Goal: Task Accomplishment & Management: Use online tool/utility

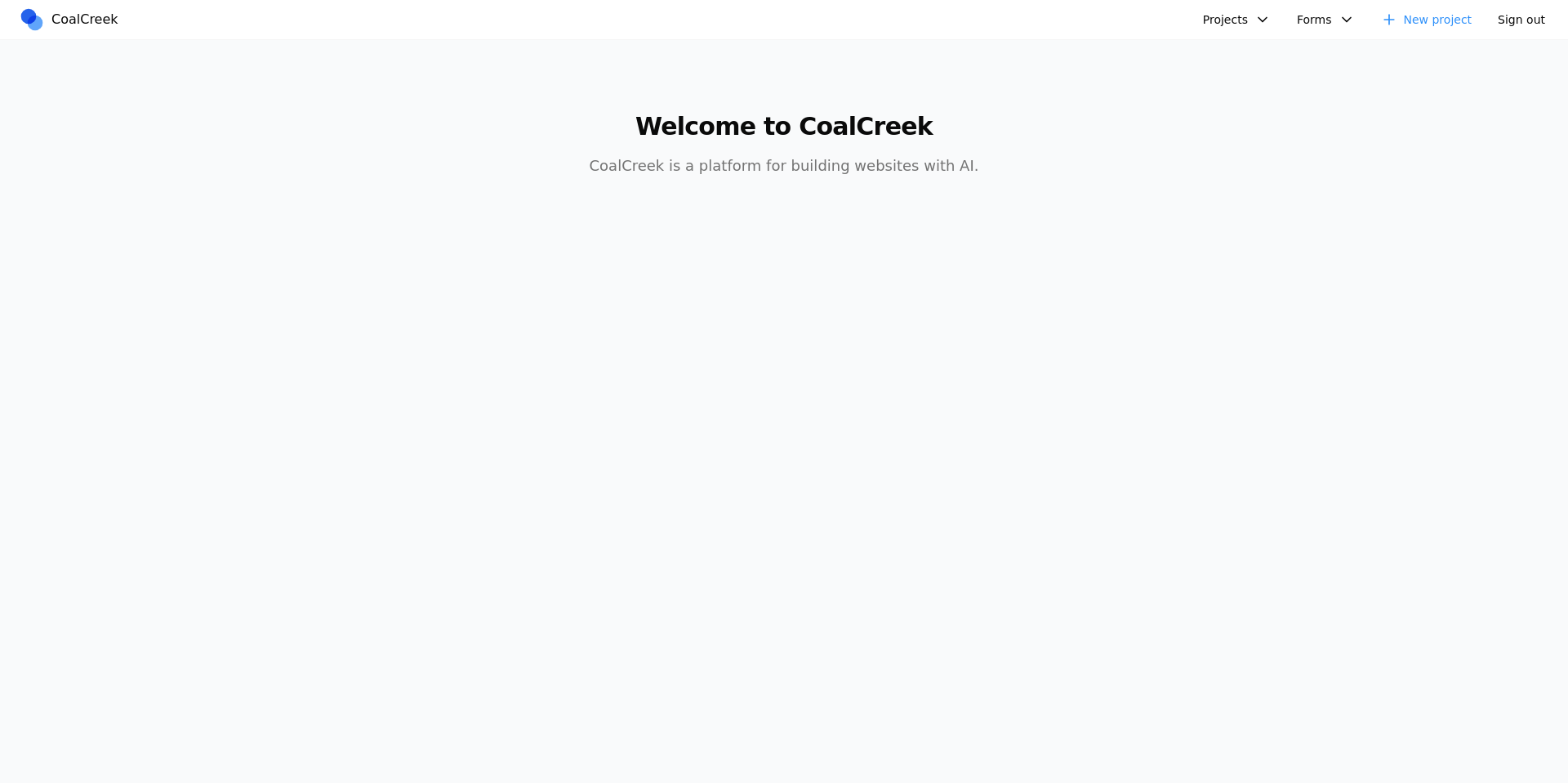
drag, startPoint x: 932, startPoint y: 317, endPoint x: 945, endPoint y: 321, distance: 13.6
click at [932, 317] on body "CoalCreek Projects Theseus Layout Spring Speech - Coal Creek Version Headway Cl…" at bounding box center [784, 391] width 1568 height 783
click at [1443, 19] on link "New project" at bounding box center [1426, 20] width 111 height 26
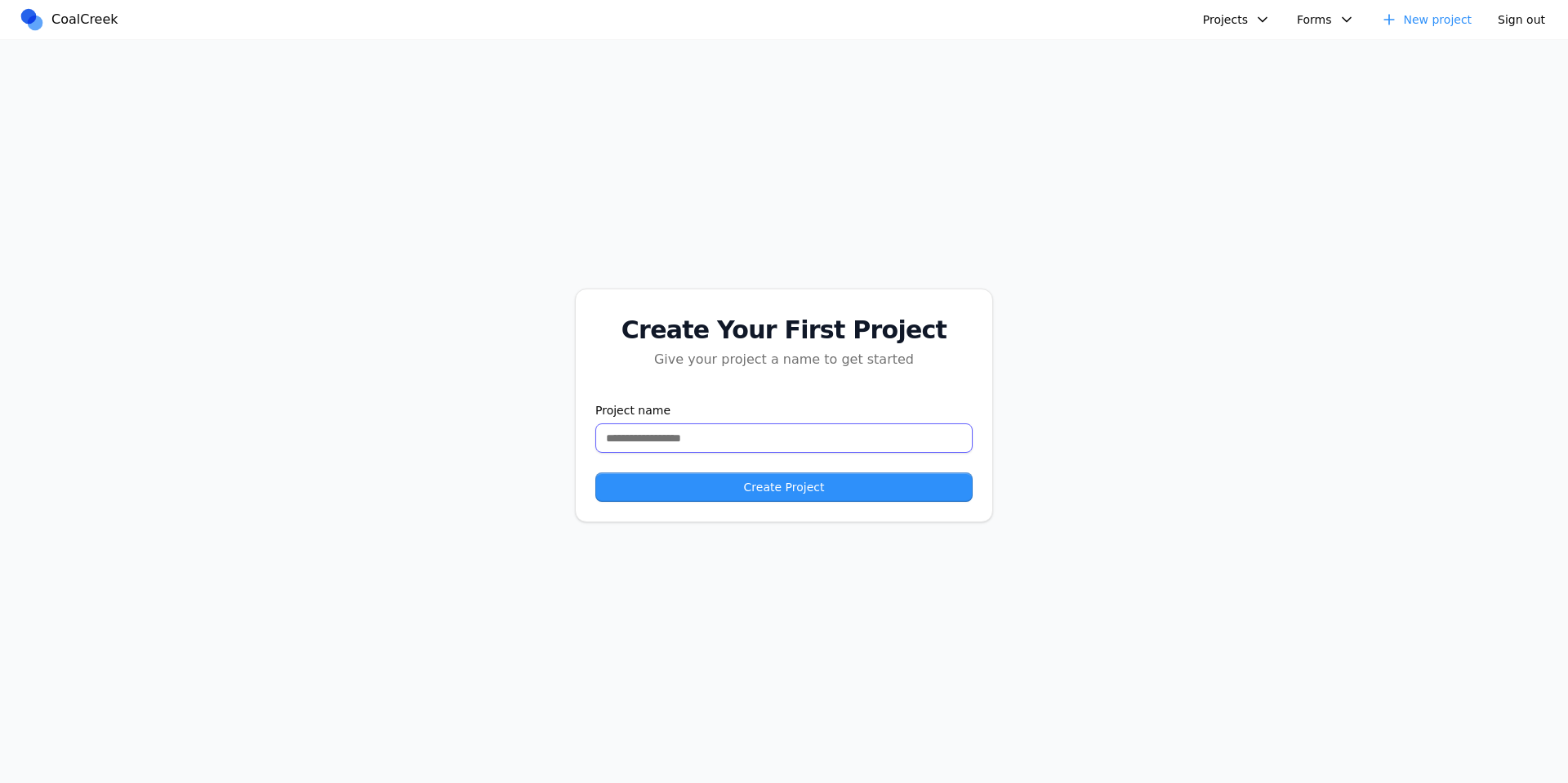
click at [675, 444] on input "text" at bounding box center [784, 437] width 378 height 29
type input "**********"
click at [737, 484] on button "Create Project" at bounding box center [784, 486] width 378 height 29
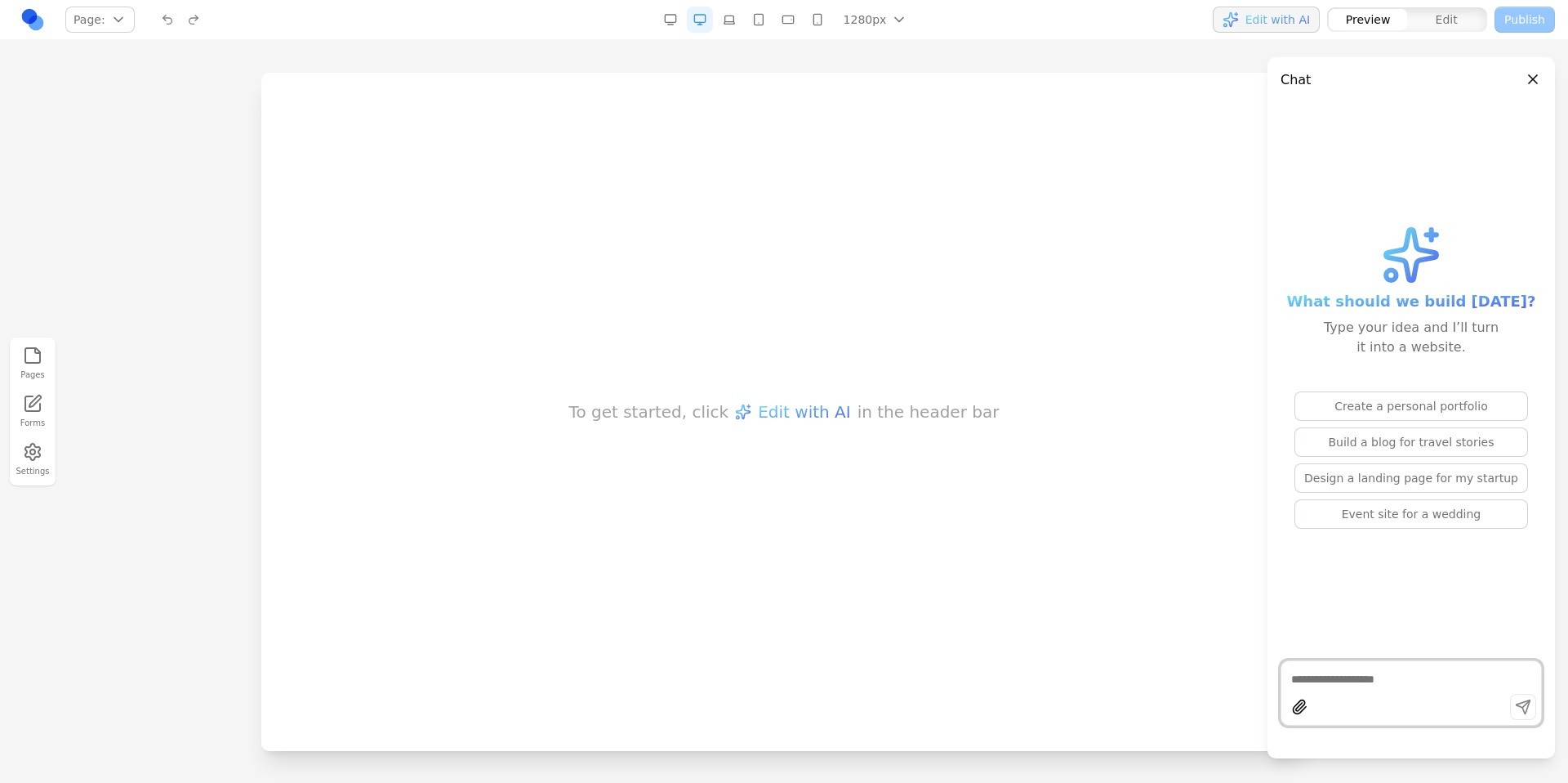
click at [1346, 675] on textarea at bounding box center [1411, 679] width 241 height 16
click at [1440, 442] on button "Build a blog for travel stories" at bounding box center [1411, 442] width 234 height 29
type textarea "**********"
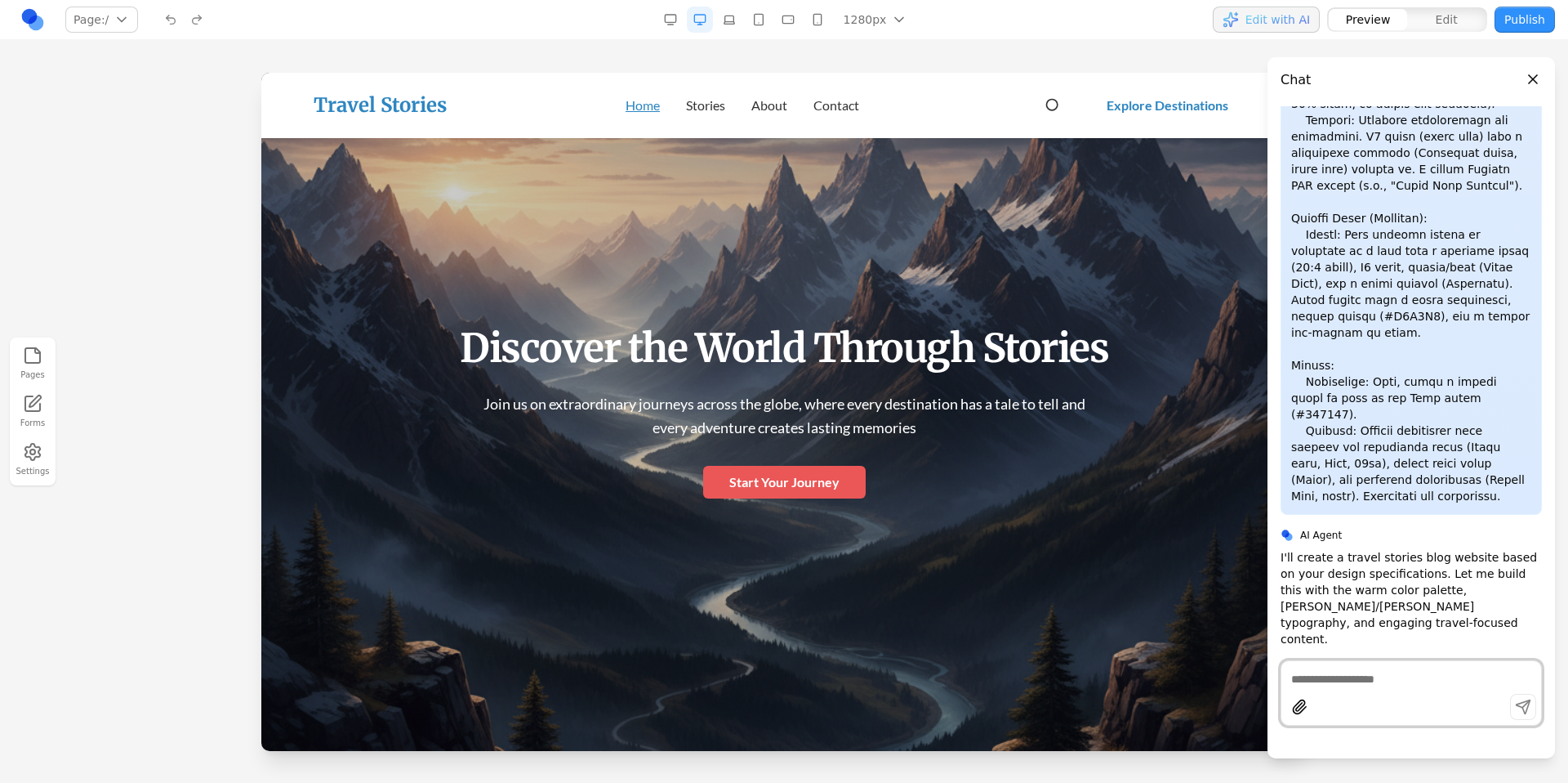
scroll to position [3142, 0]
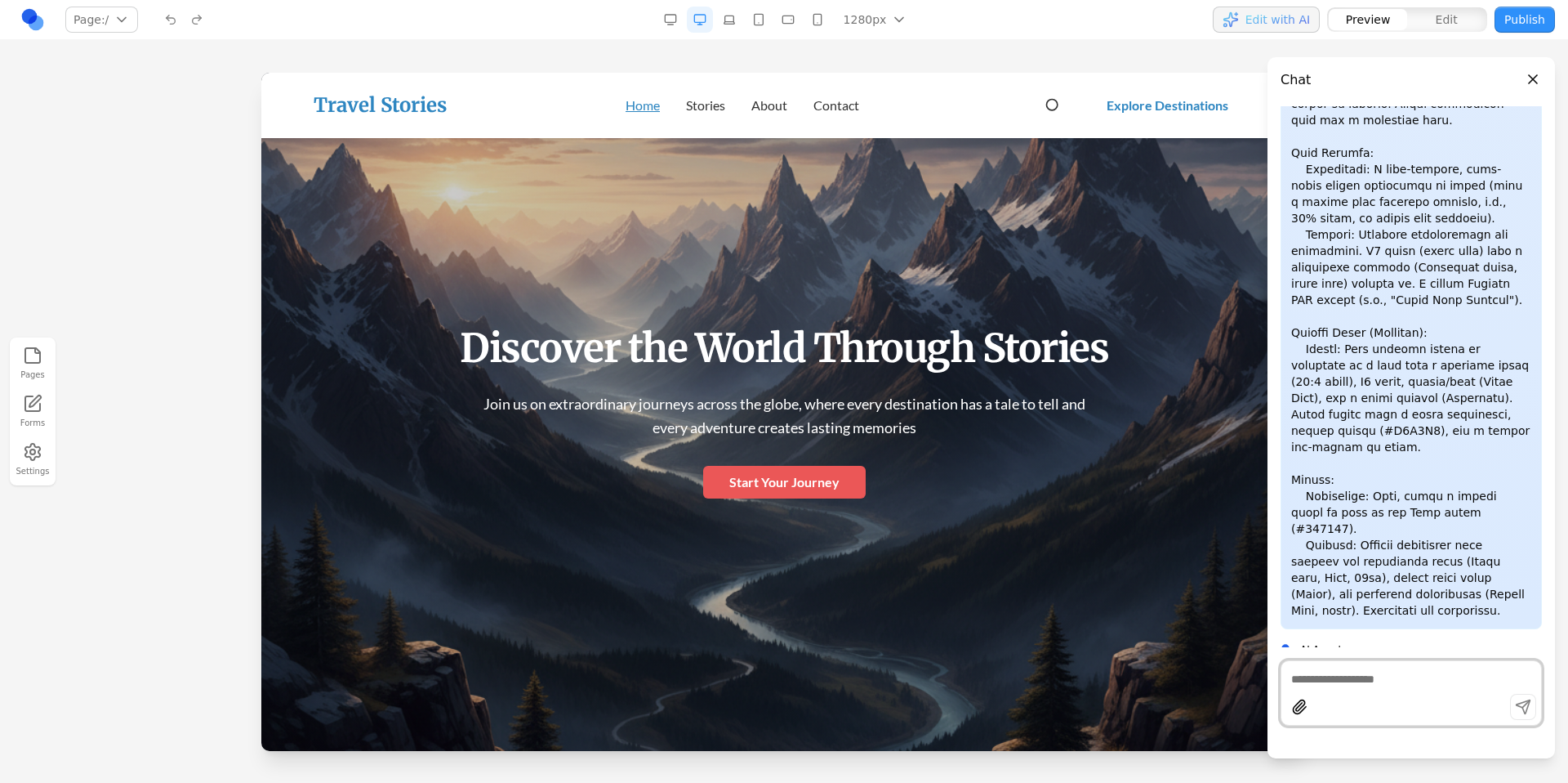
click at [1126, 319] on div "Discover the World Through Stories Join us on extraordinary journeys across the…" at bounding box center [784, 411] width 980 height 303
click at [1526, 75] on button "Close panel" at bounding box center [1532, 79] width 18 height 18
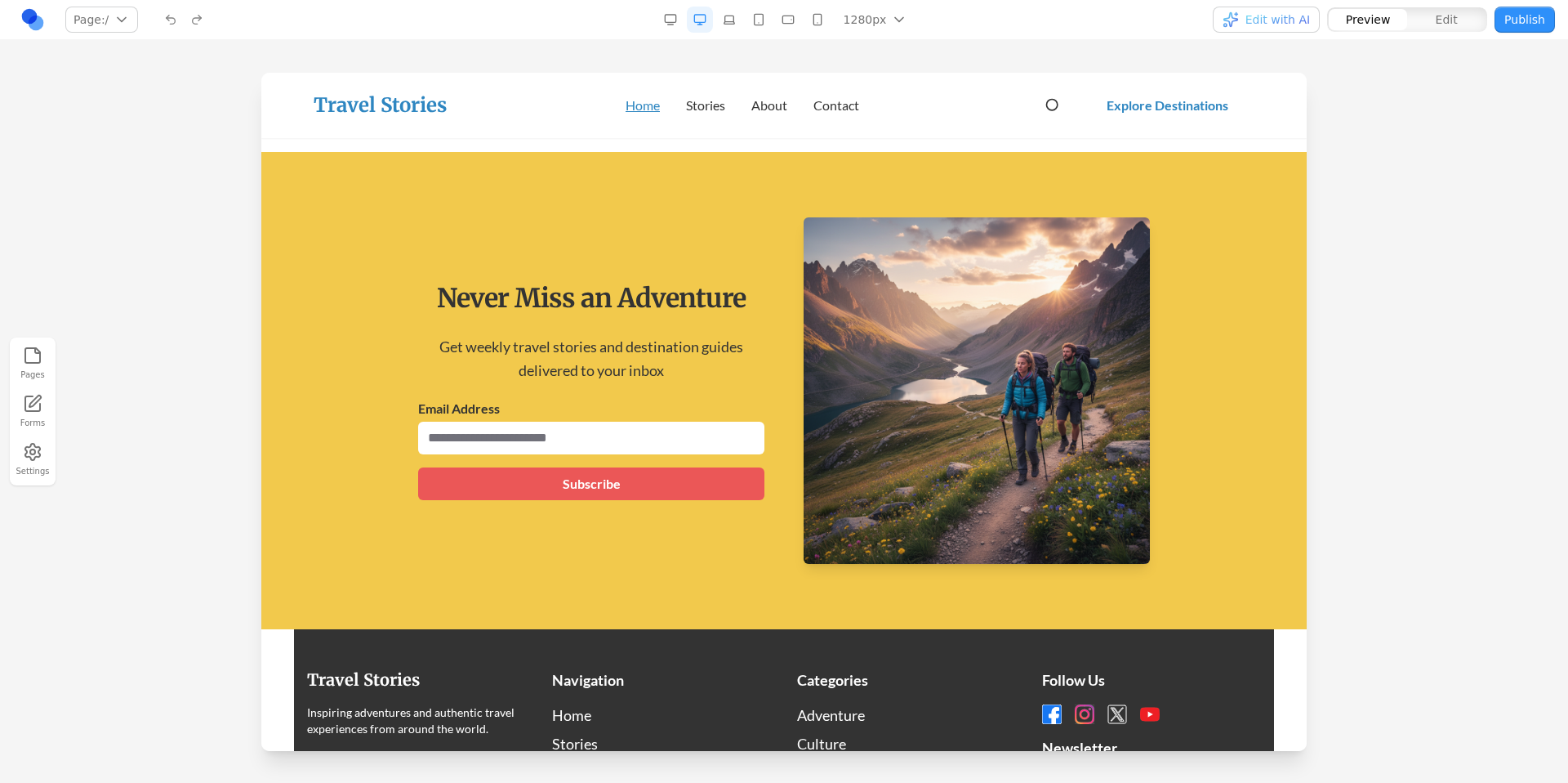
scroll to position [2631, 0]
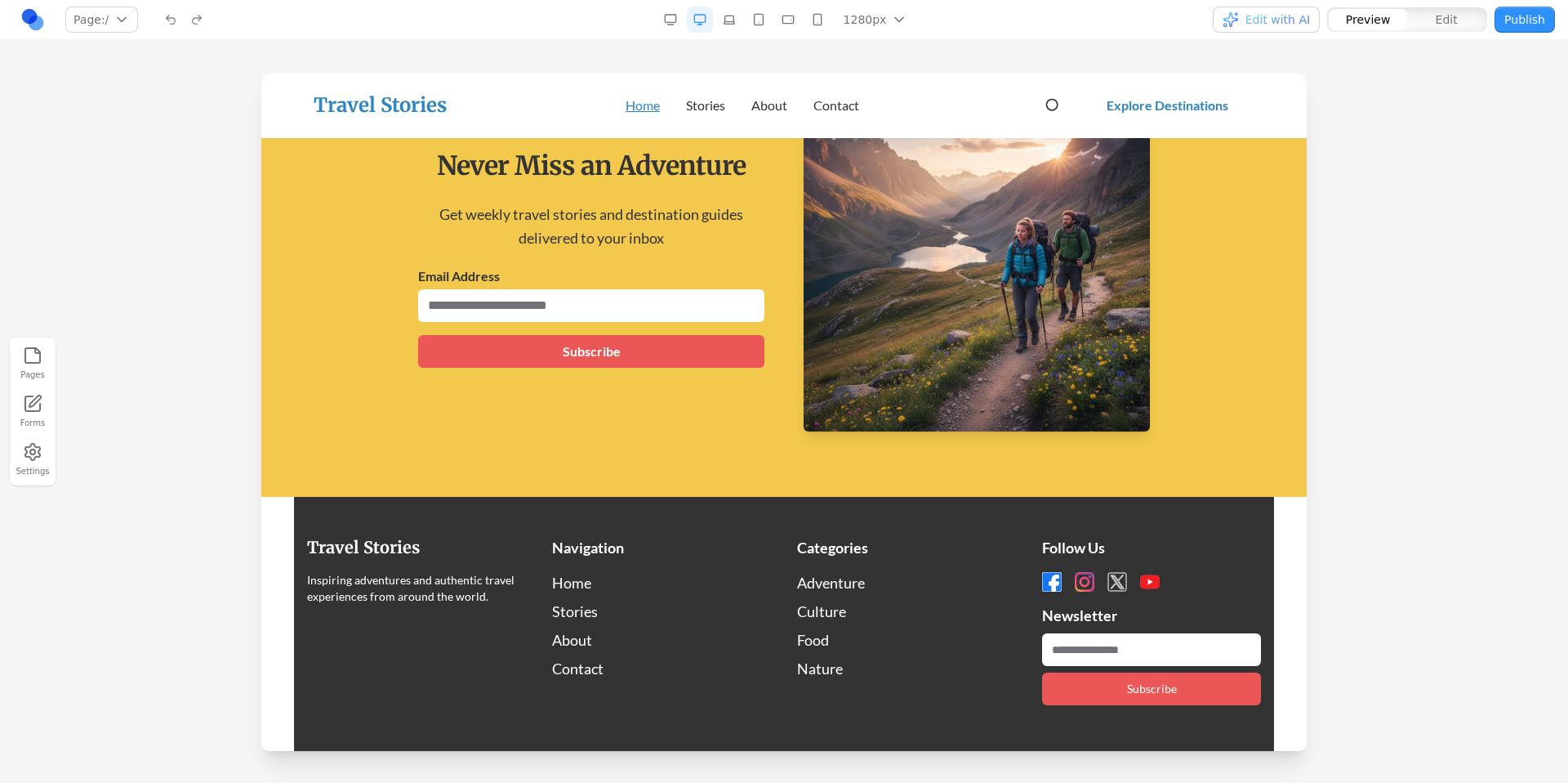
click at [1293, 496] on footer "Travel Stories Inspiring adventures and authentic travel experiences from aroun…" at bounding box center [784, 654] width 1045 height 316
drag, startPoint x: 299, startPoint y: 488, endPoint x: 272, endPoint y: 490, distance: 27.1
click at [272, 496] on footer "Travel Stories Inspiring adventures and authentic travel experiences from aroun…" at bounding box center [784, 654] width 1045 height 316
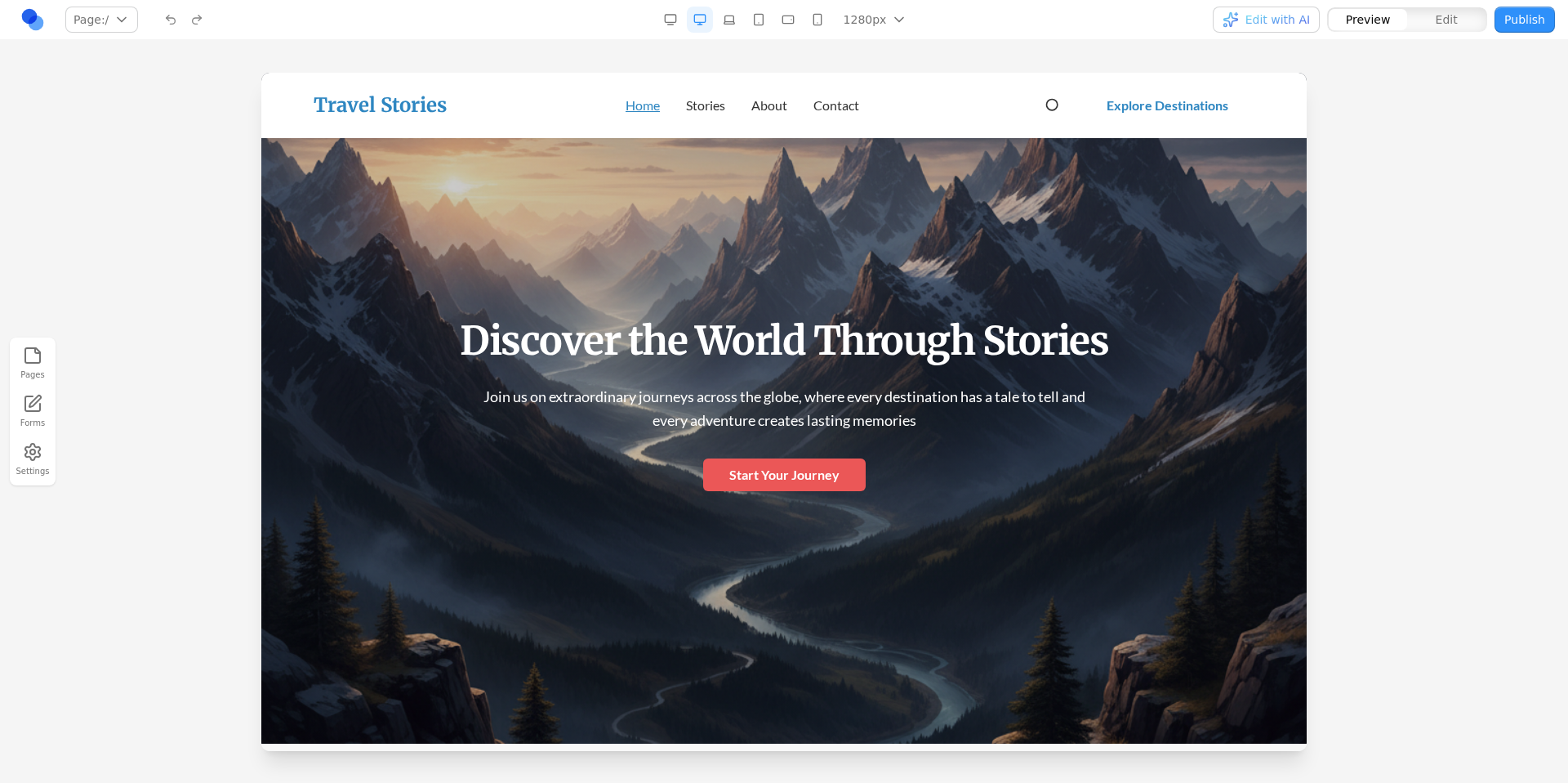
scroll to position [0, 0]
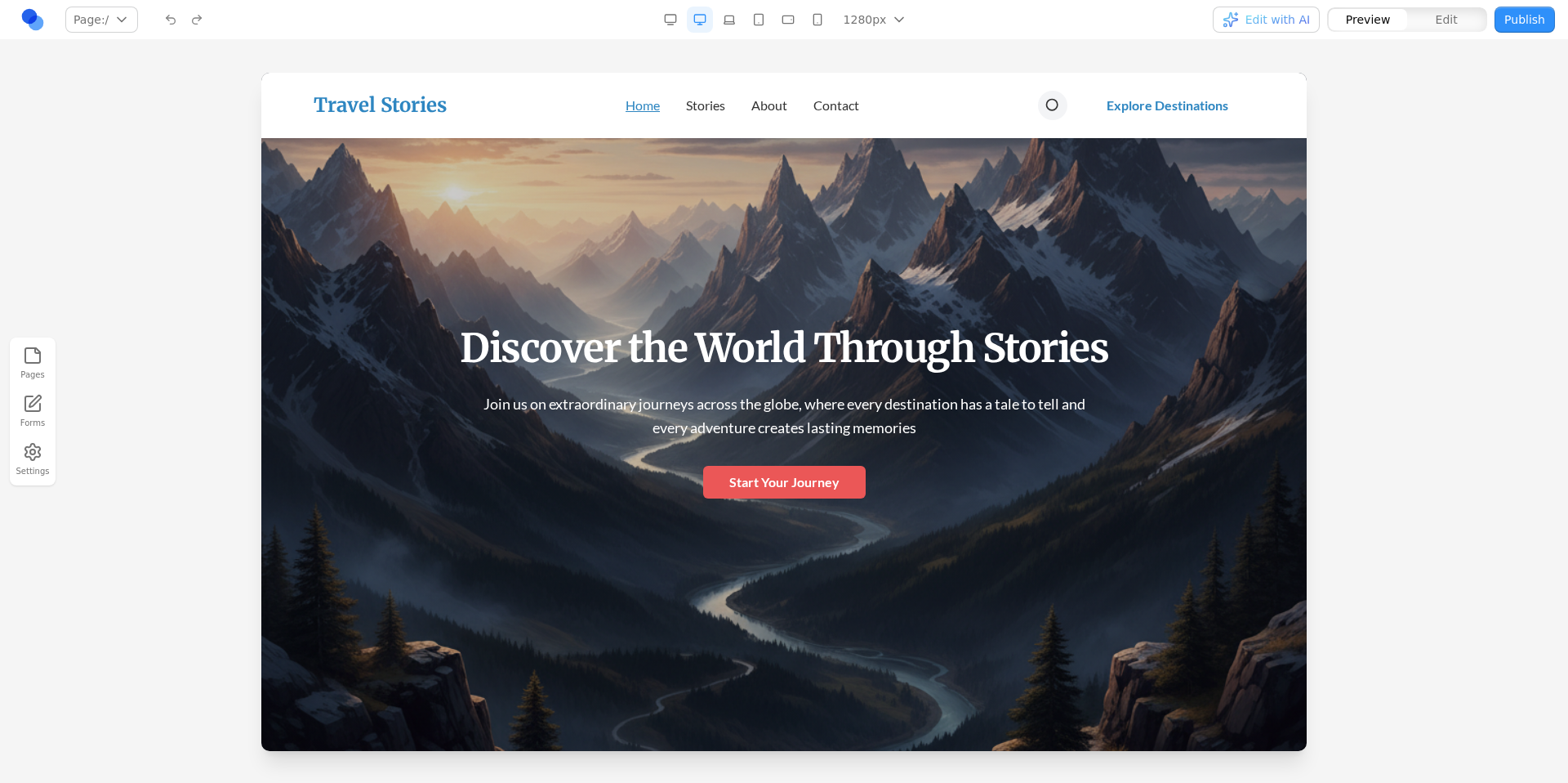
click at [1046, 106] on icon "Search" at bounding box center [1052, 104] width 16 height 16
click at [1087, 107] on link "Explore Destinations" at bounding box center [1167, 105] width 174 height 33
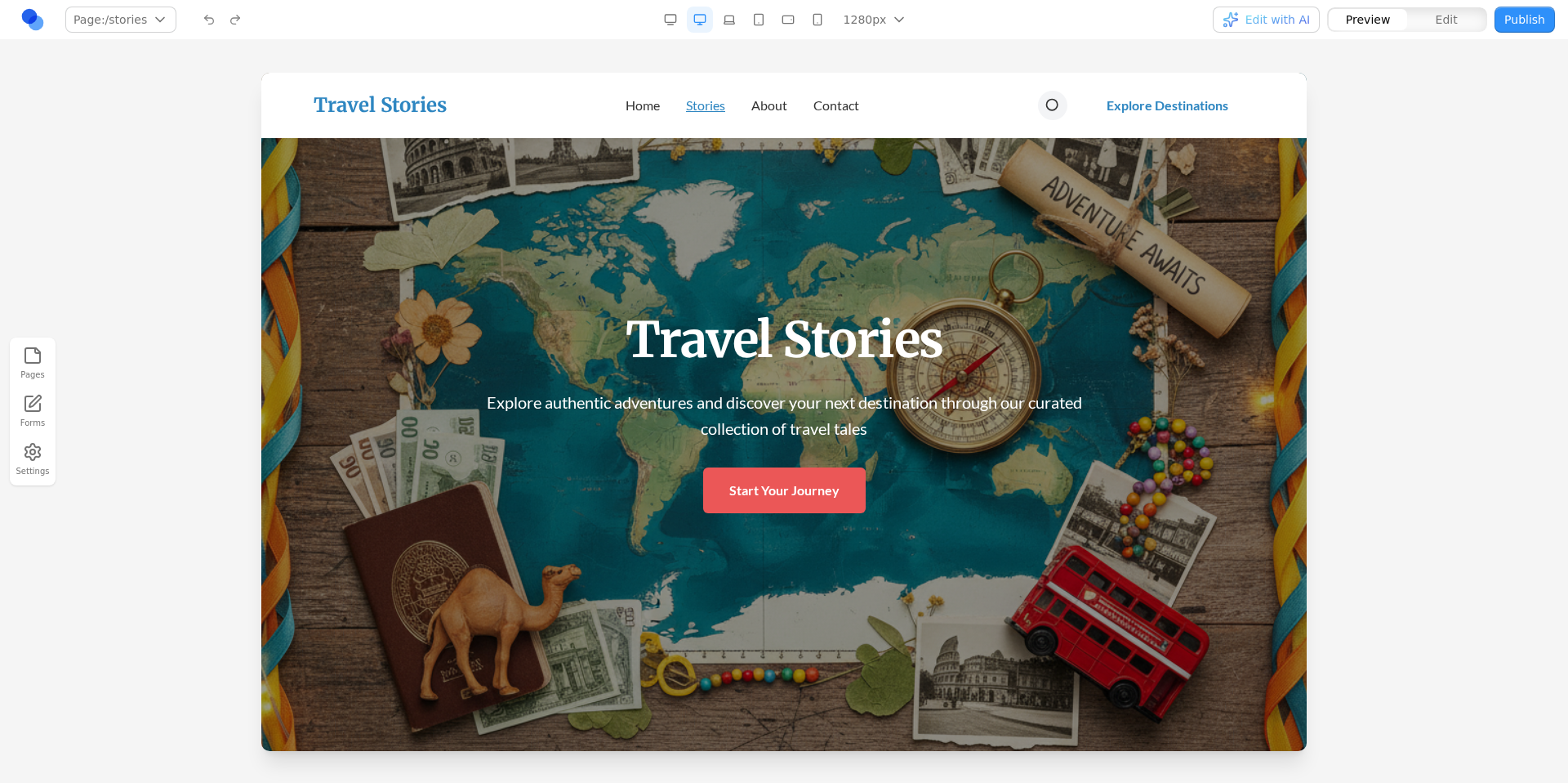
click at [1045, 106] on icon "Search" at bounding box center [1052, 104] width 16 height 16
click at [701, 107] on link "Stories" at bounding box center [706, 105] width 39 height 20
click at [752, 106] on link "About" at bounding box center [769, 105] width 36 height 20
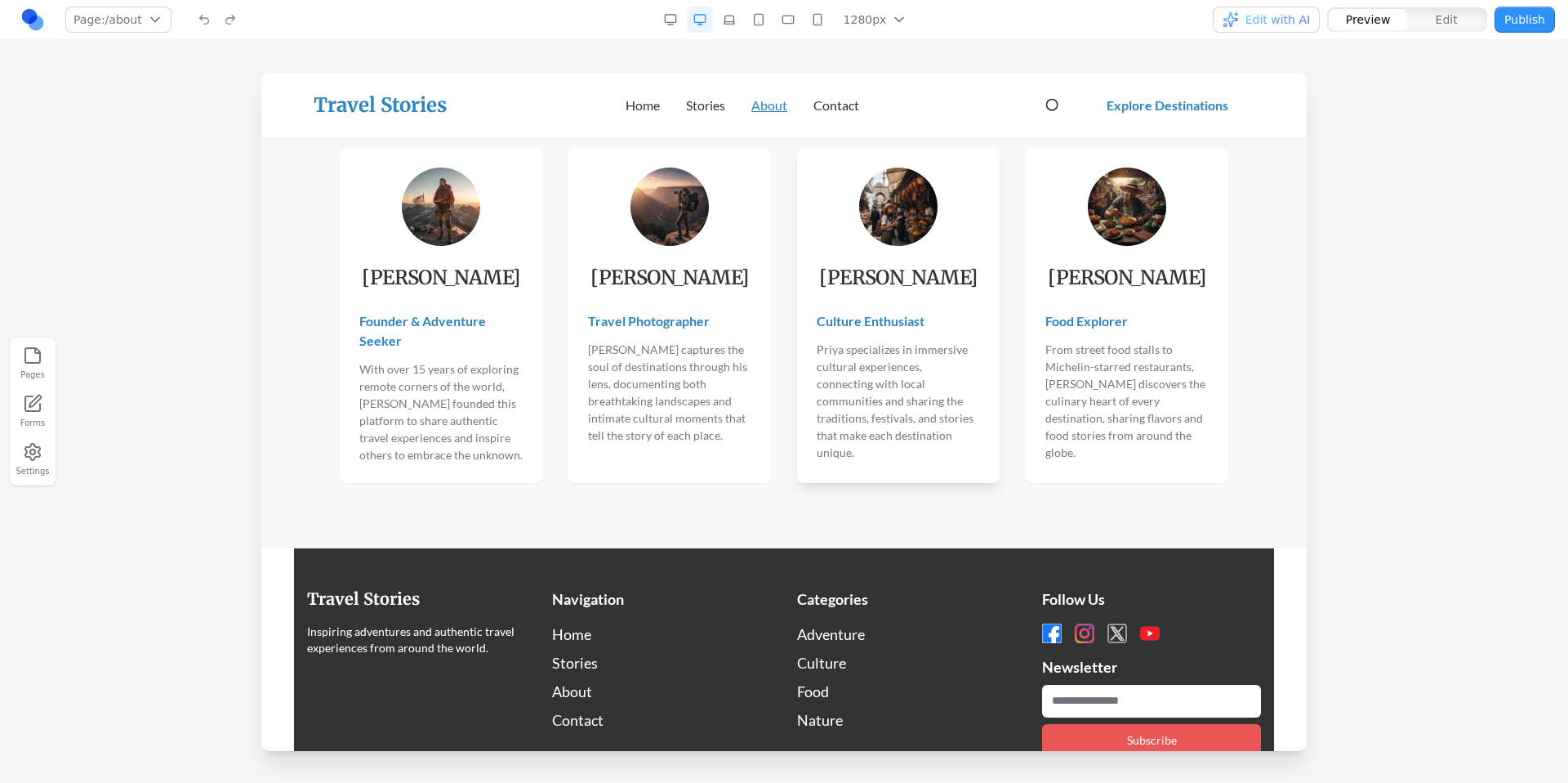
scroll to position [2630, 0]
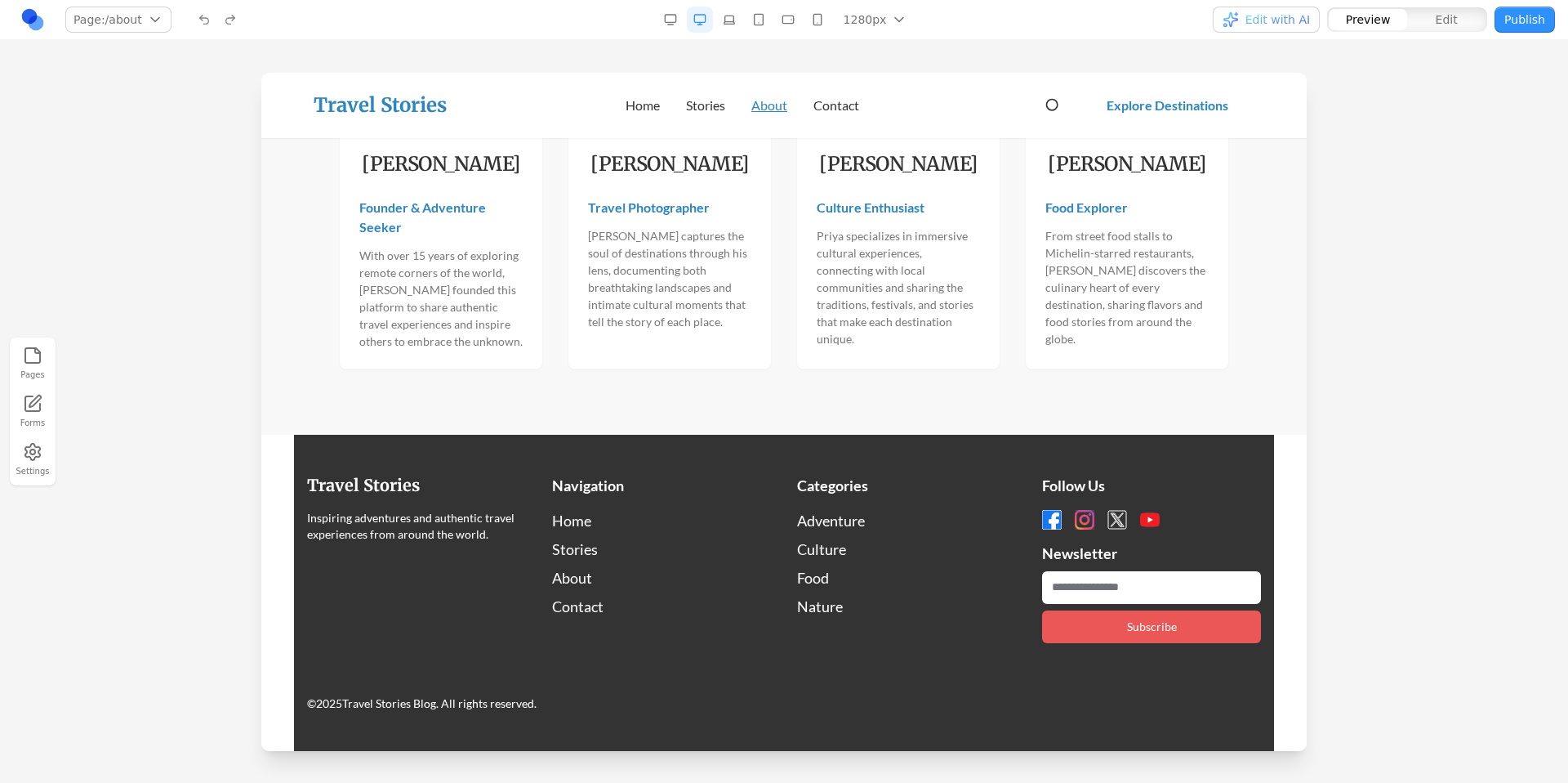
click at [1121, 584] on input "email" at bounding box center [1151, 587] width 219 height 33
type input "**********"
click at [1145, 626] on button "Subscribe" at bounding box center [1151, 626] width 219 height 33
click at [409, 110] on link "Travel Stories" at bounding box center [380, 105] width 133 height 26
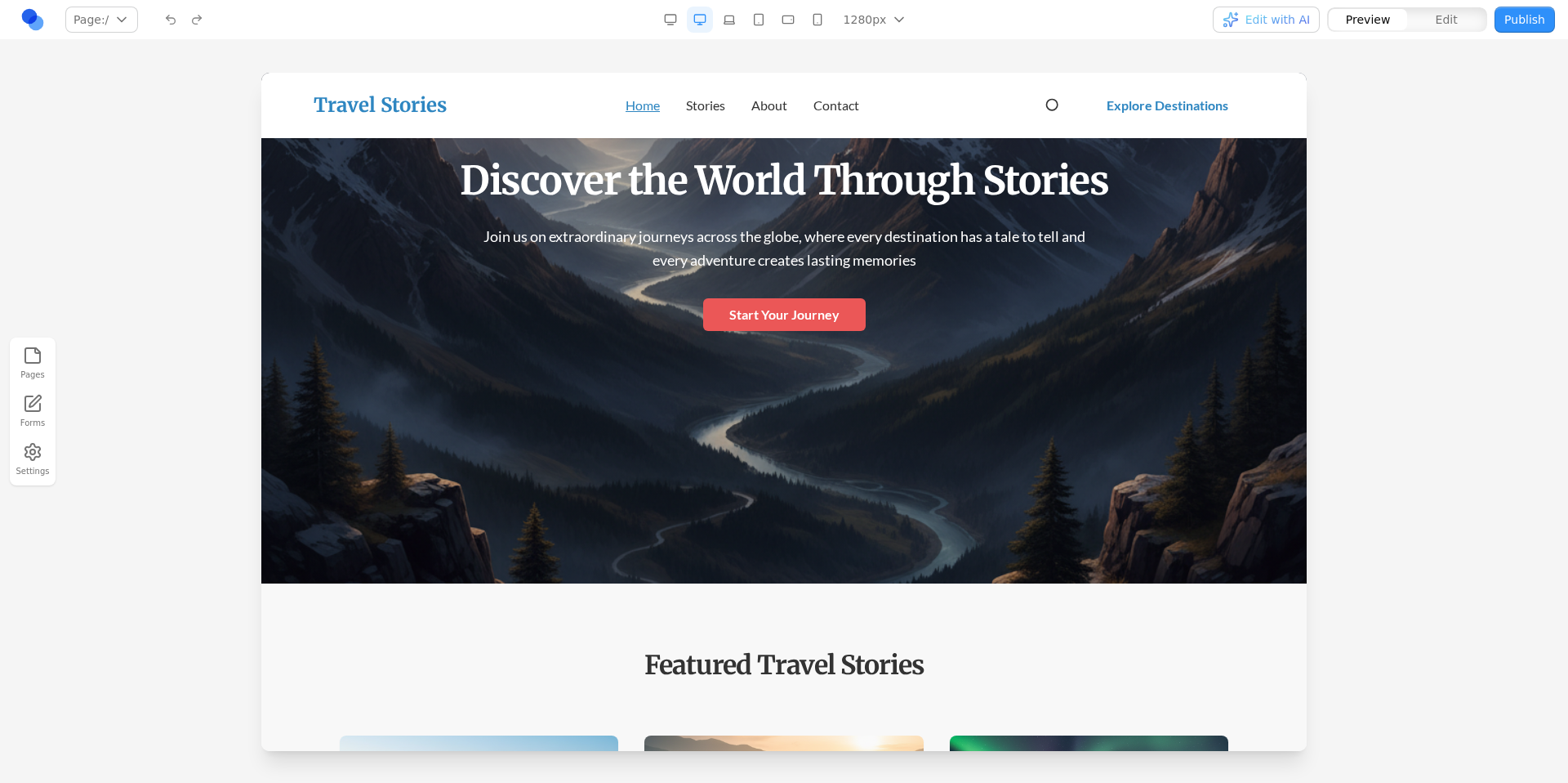
scroll to position [0, 0]
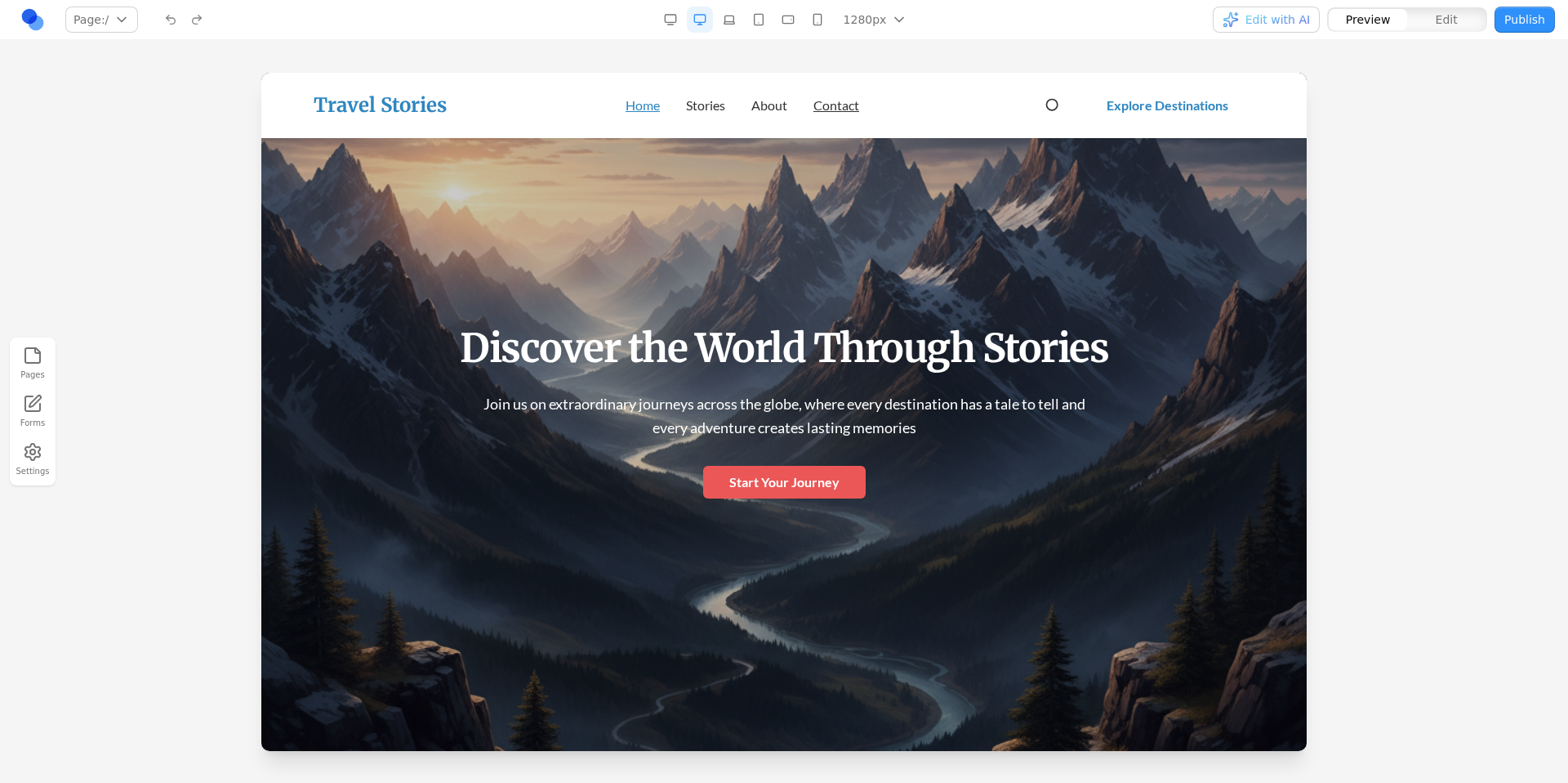
click at [833, 104] on link "Contact" at bounding box center [836, 105] width 46 height 20
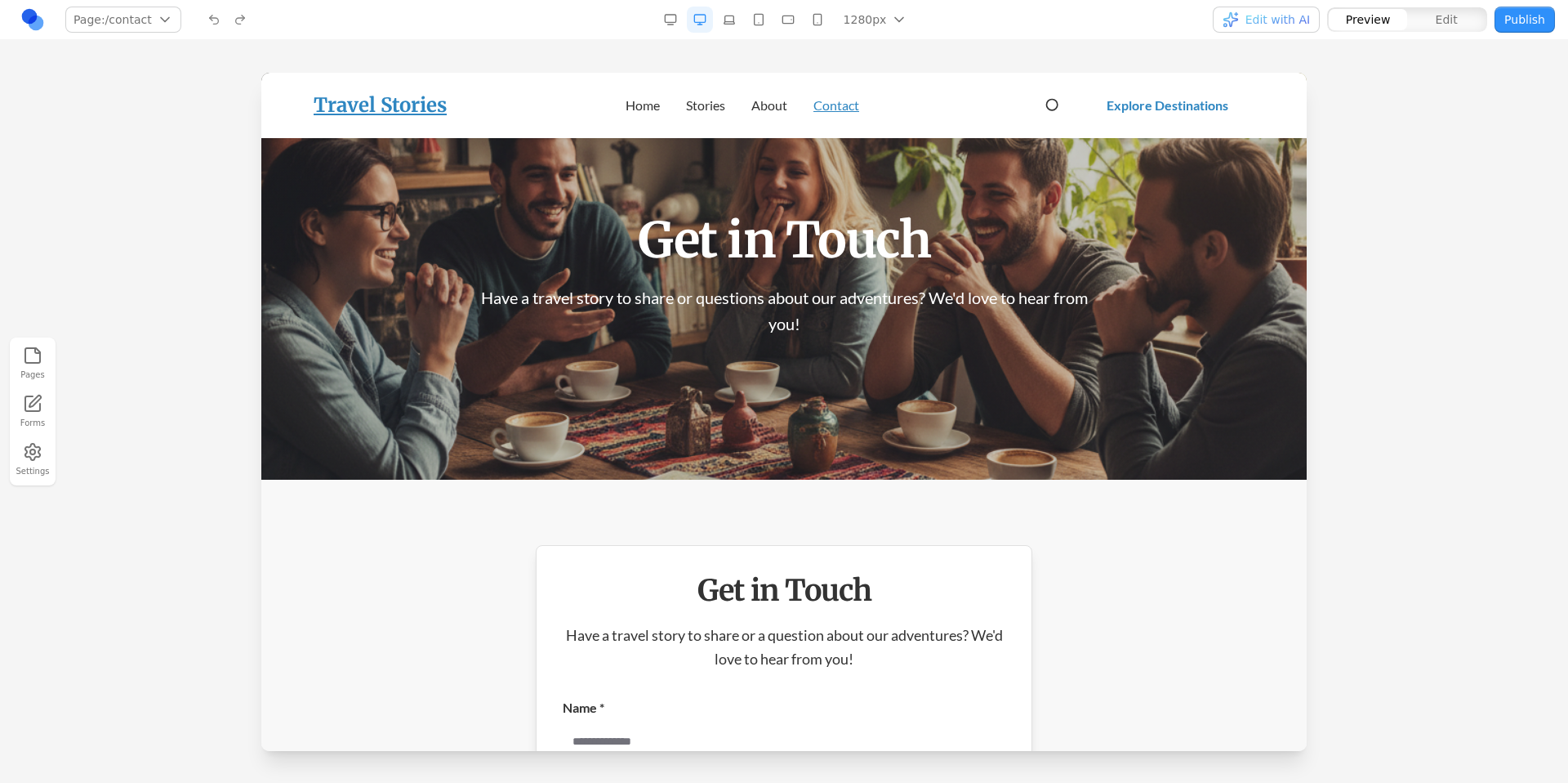
click at [402, 95] on link "Travel Stories" at bounding box center [380, 105] width 133 height 26
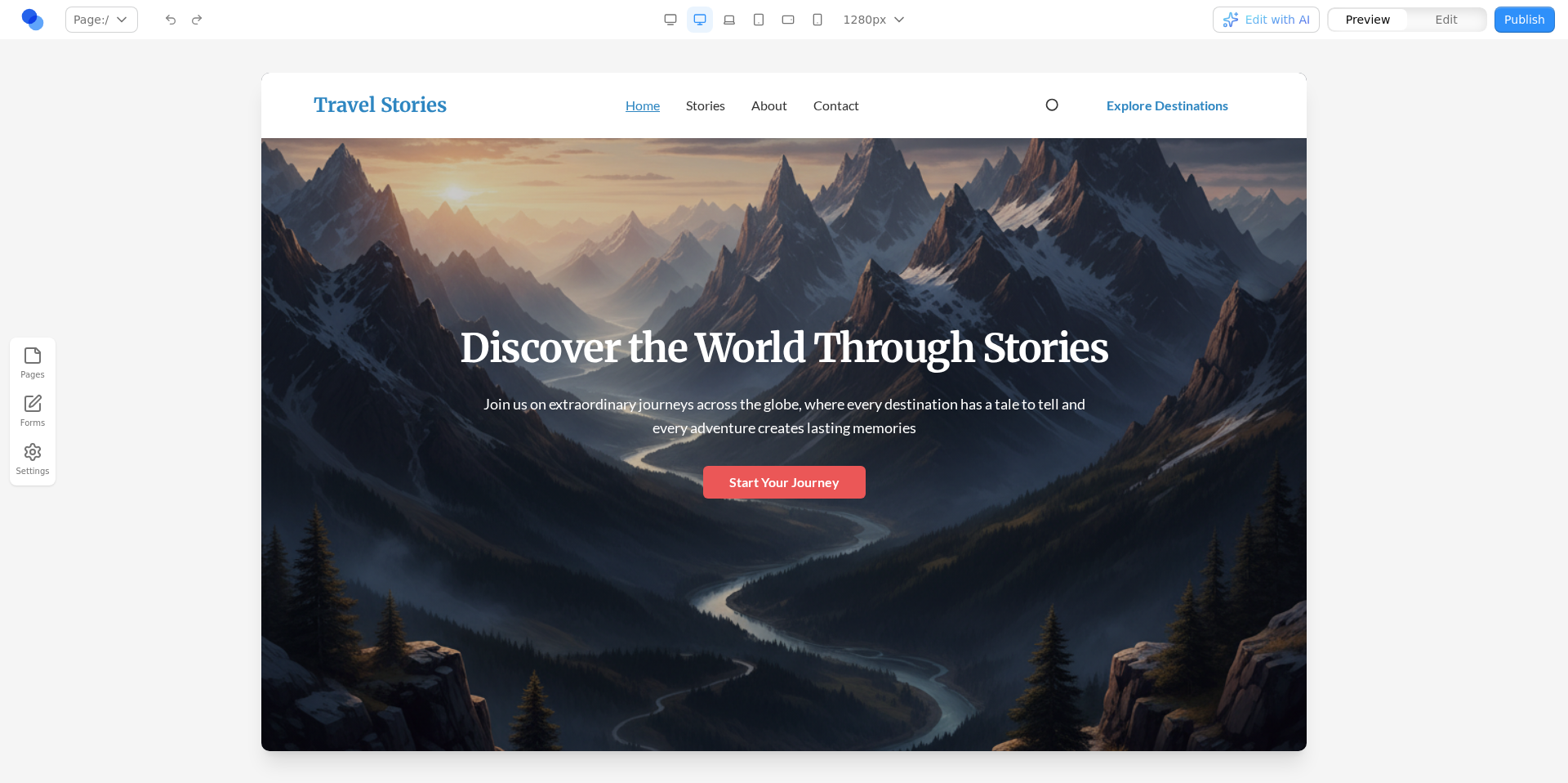
click at [818, 23] on button "button" at bounding box center [817, 20] width 26 height 26
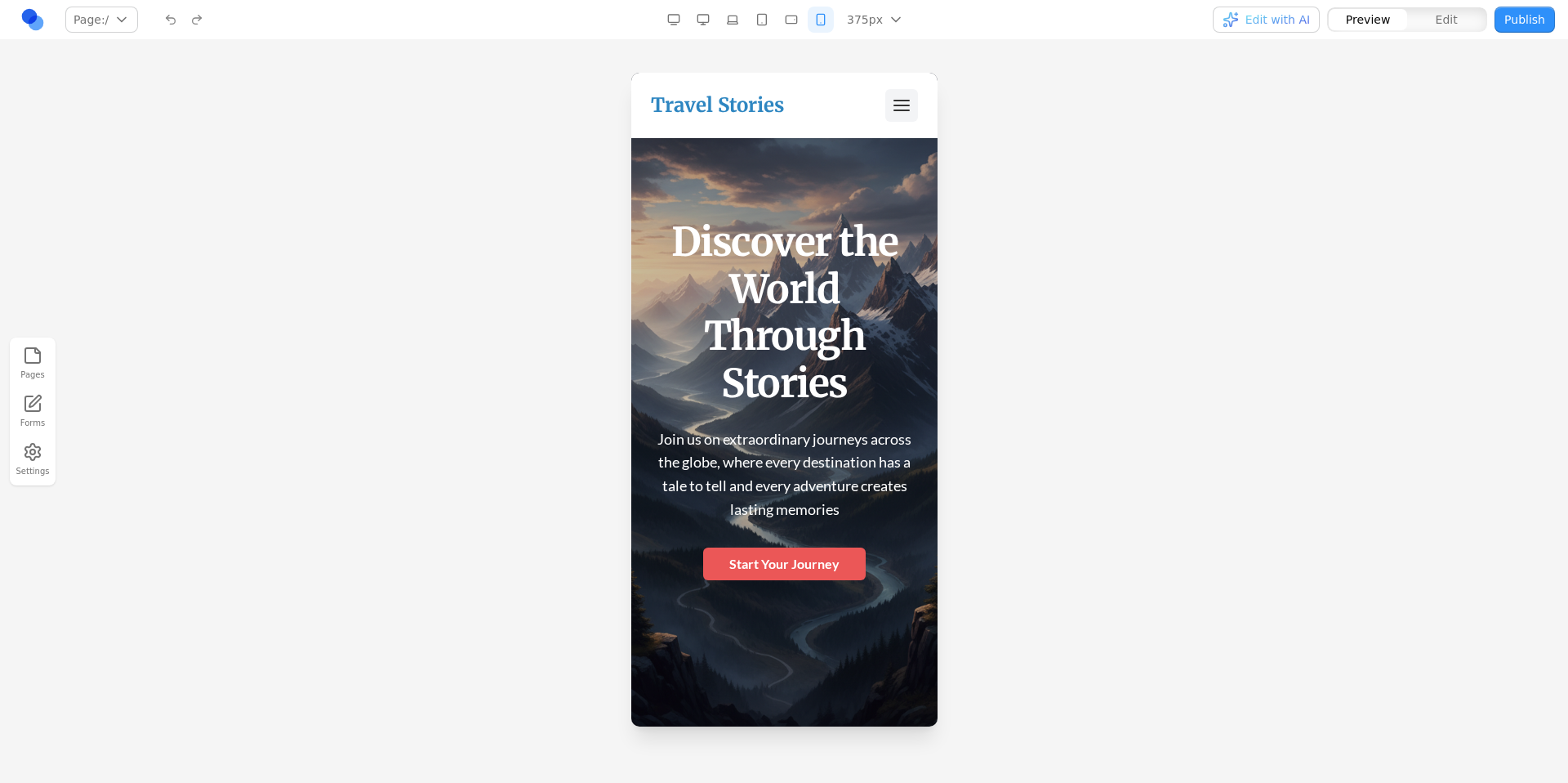
click at [891, 102] on icon "Toggle mobile menu" at bounding box center [900, 105] width 20 height 20
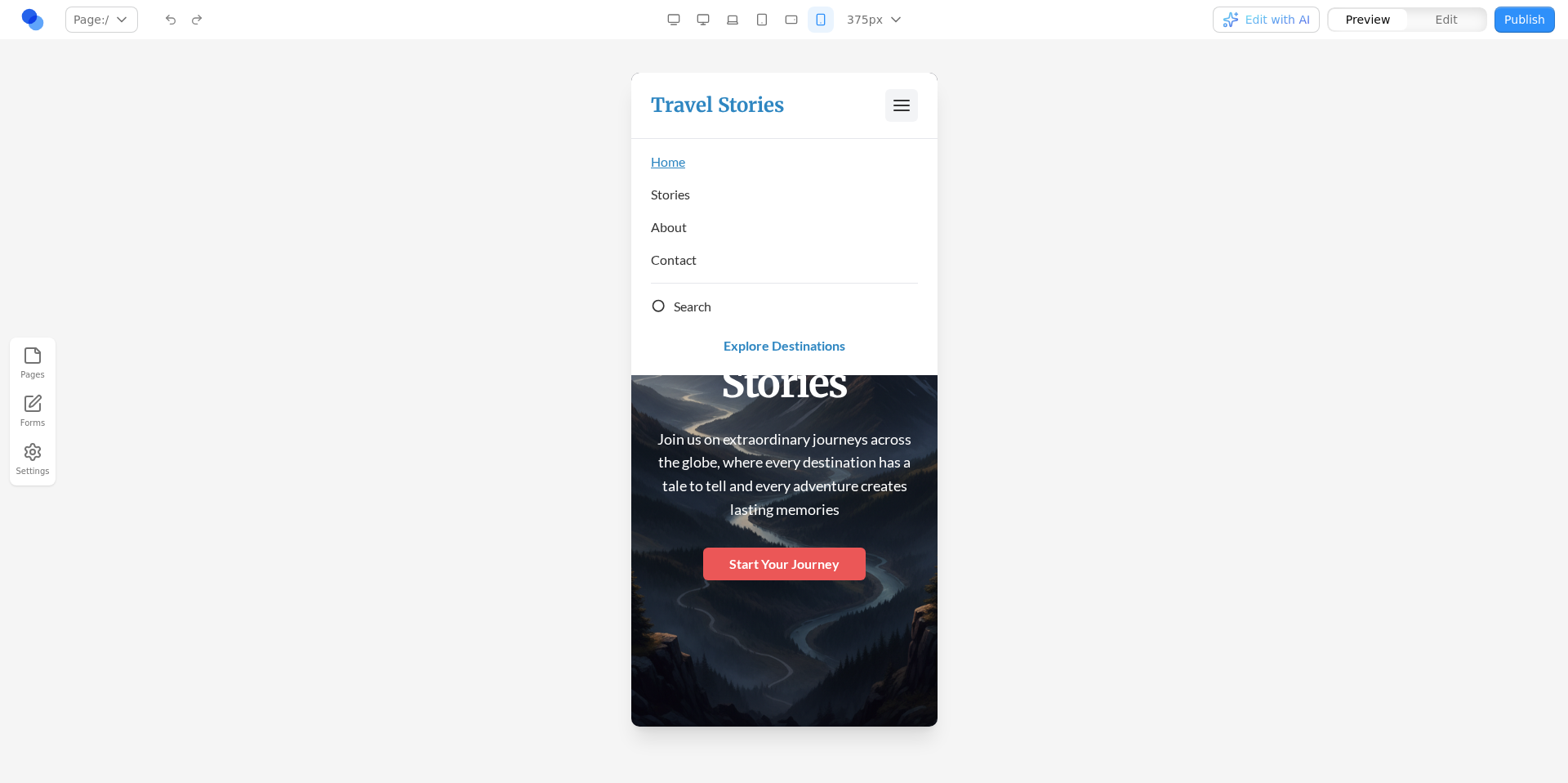
click at [892, 102] on icon "Toggle mobile menu" at bounding box center [900, 105] width 20 height 20
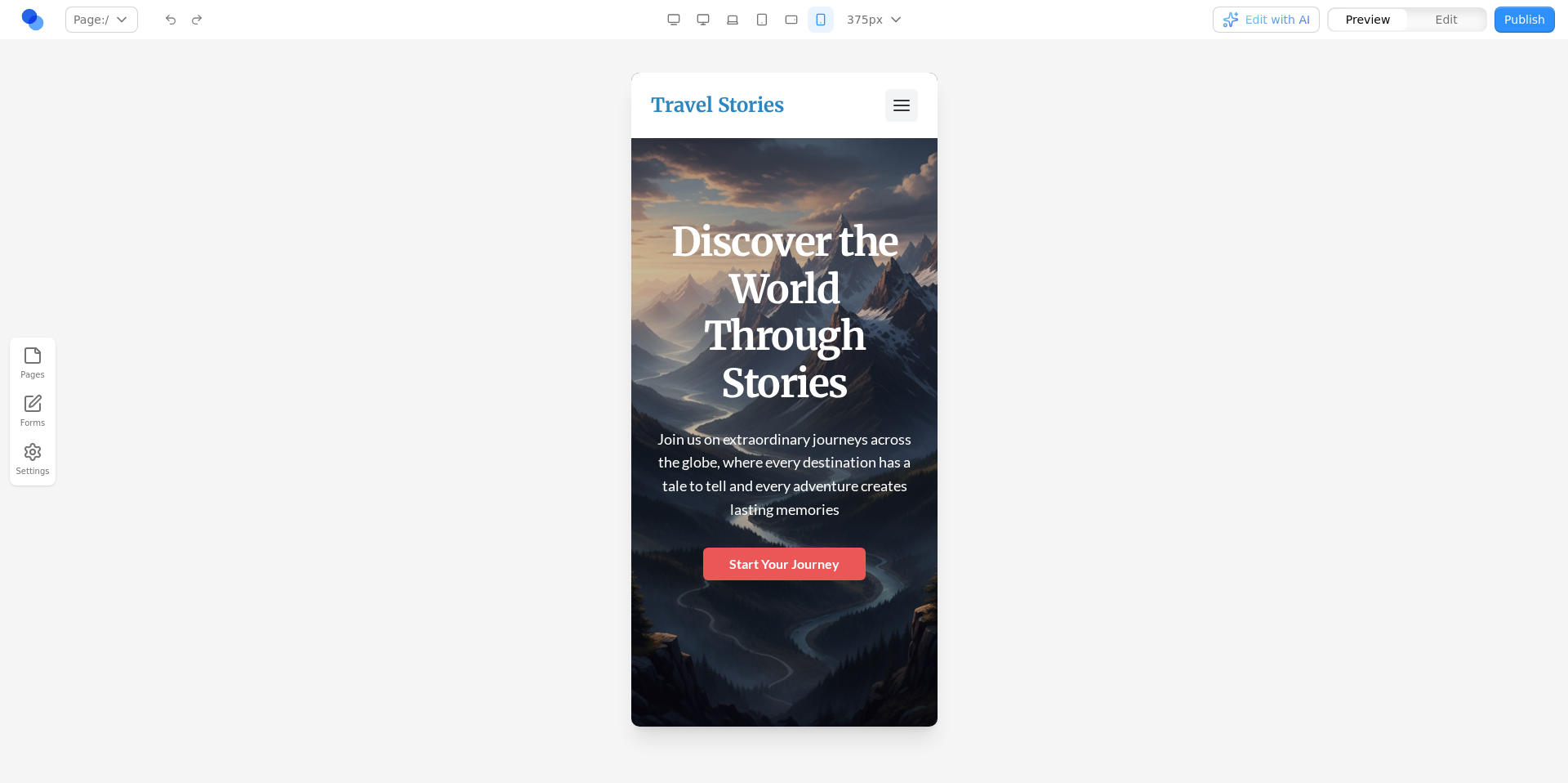
drag, startPoint x: 889, startPoint y: 103, endPoint x: 889, endPoint y: 118, distance: 15.0
click at [891, 103] on icon "Toggle mobile menu" at bounding box center [900, 105] width 20 height 20
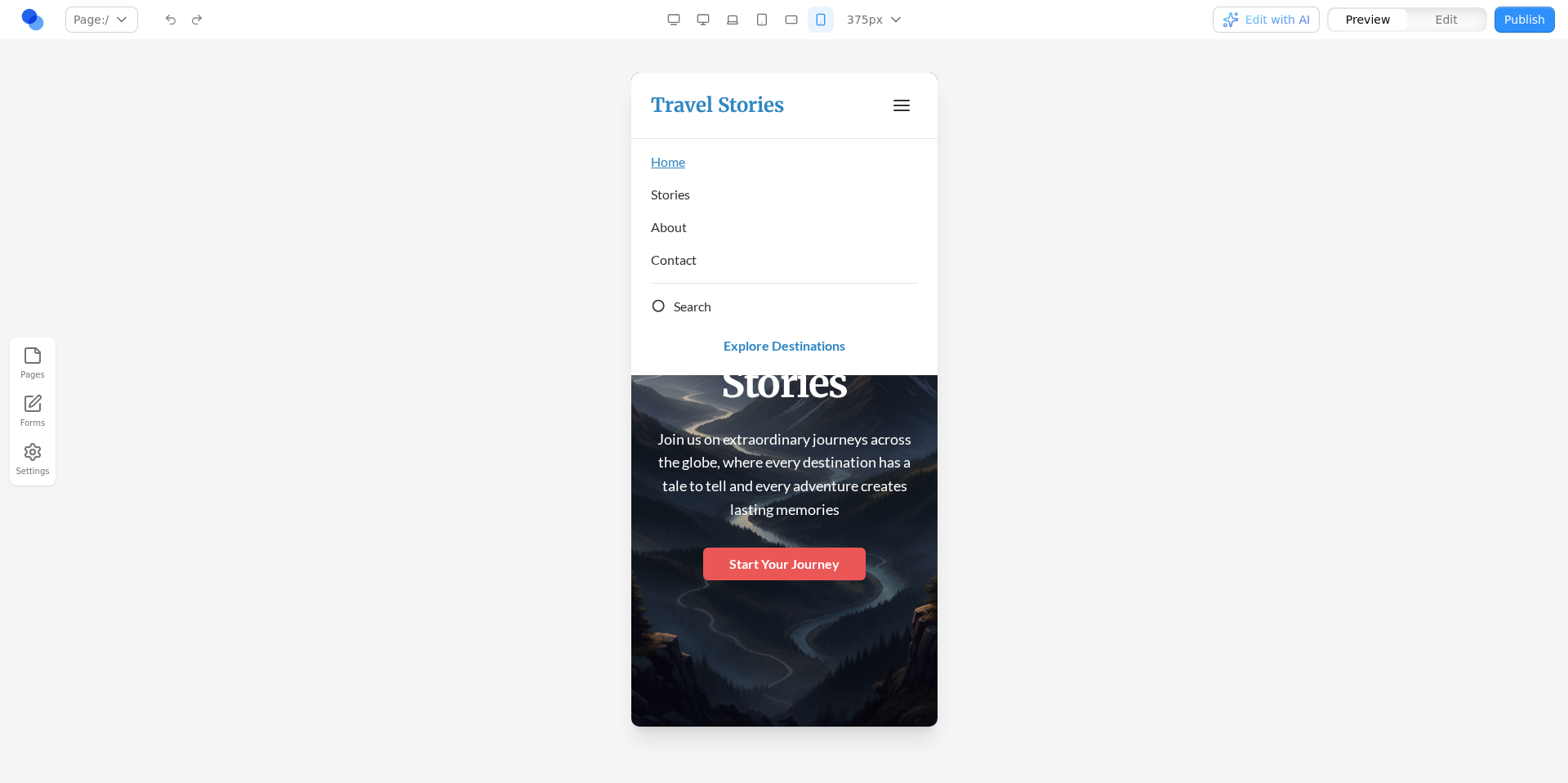
click at [690, 309] on span "Search" at bounding box center [691, 305] width 38 height 20
click at [898, 108] on button "Toggle mobile menu" at bounding box center [900, 105] width 33 height 33
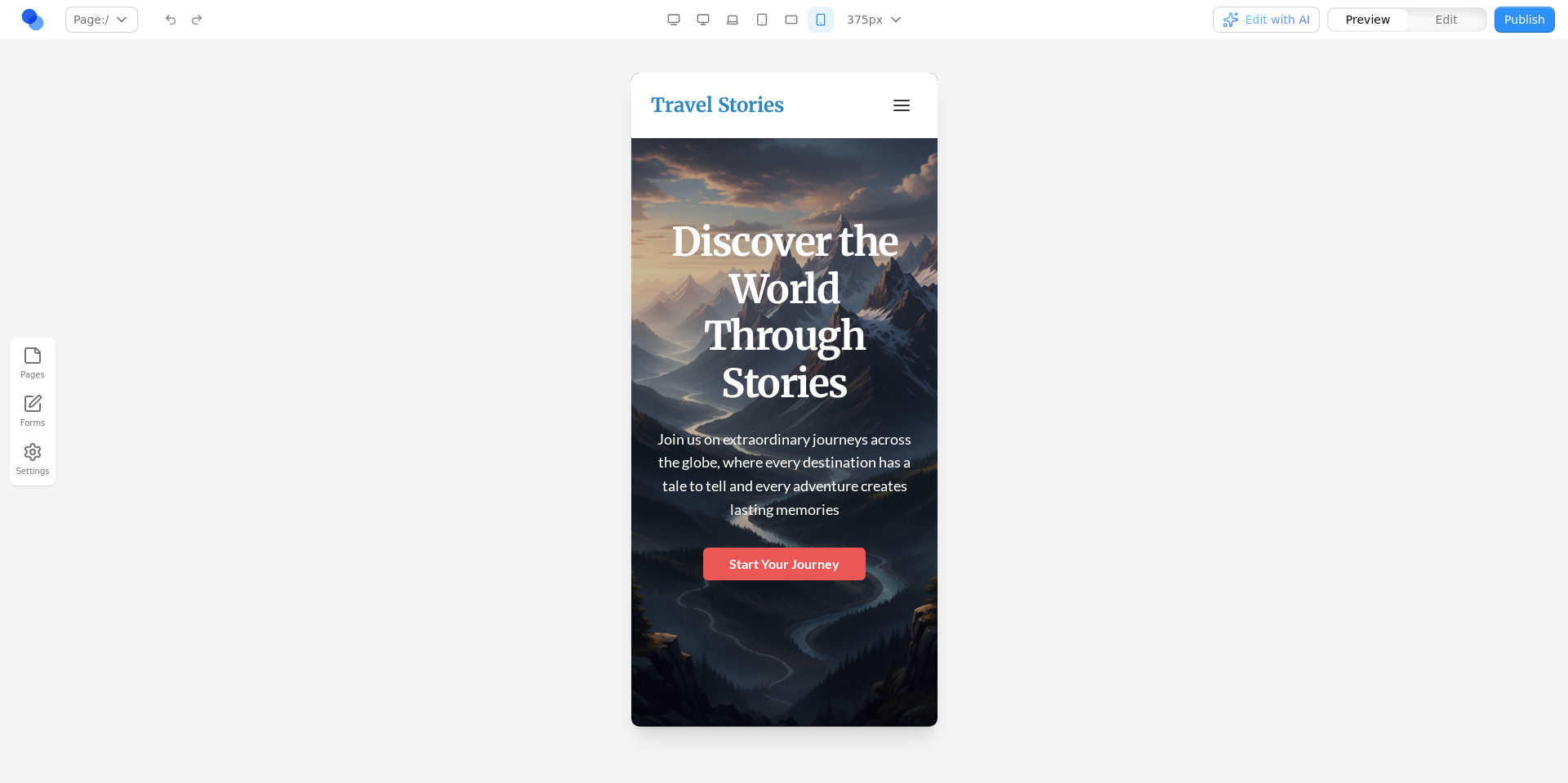
click at [708, 20] on button "button" at bounding box center [703, 20] width 26 height 26
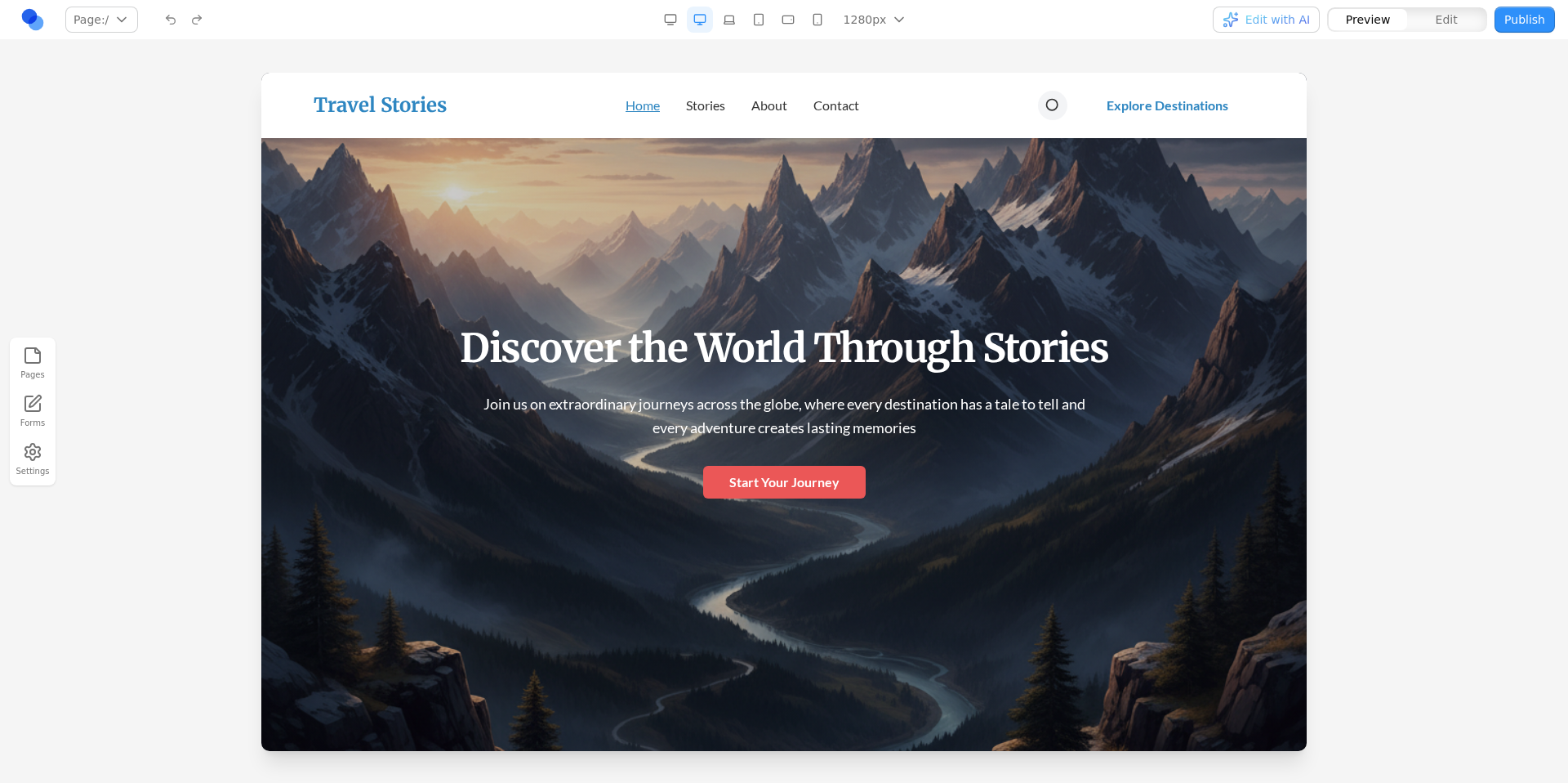
click at [1045, 107] on icon "Search" at bounding box center [1052, 104] width 16 height 16
click at [1421, 19] on button "Edit" at bounding box center [1446, 20] width 78 height 22
click at [1375, 25] on span "Preview" at bounding box center [1368, 19] width 45 height 16
click at [1263, 11] on span "Edit with AI" at bounding box center [1277, 19] width 65 height 16
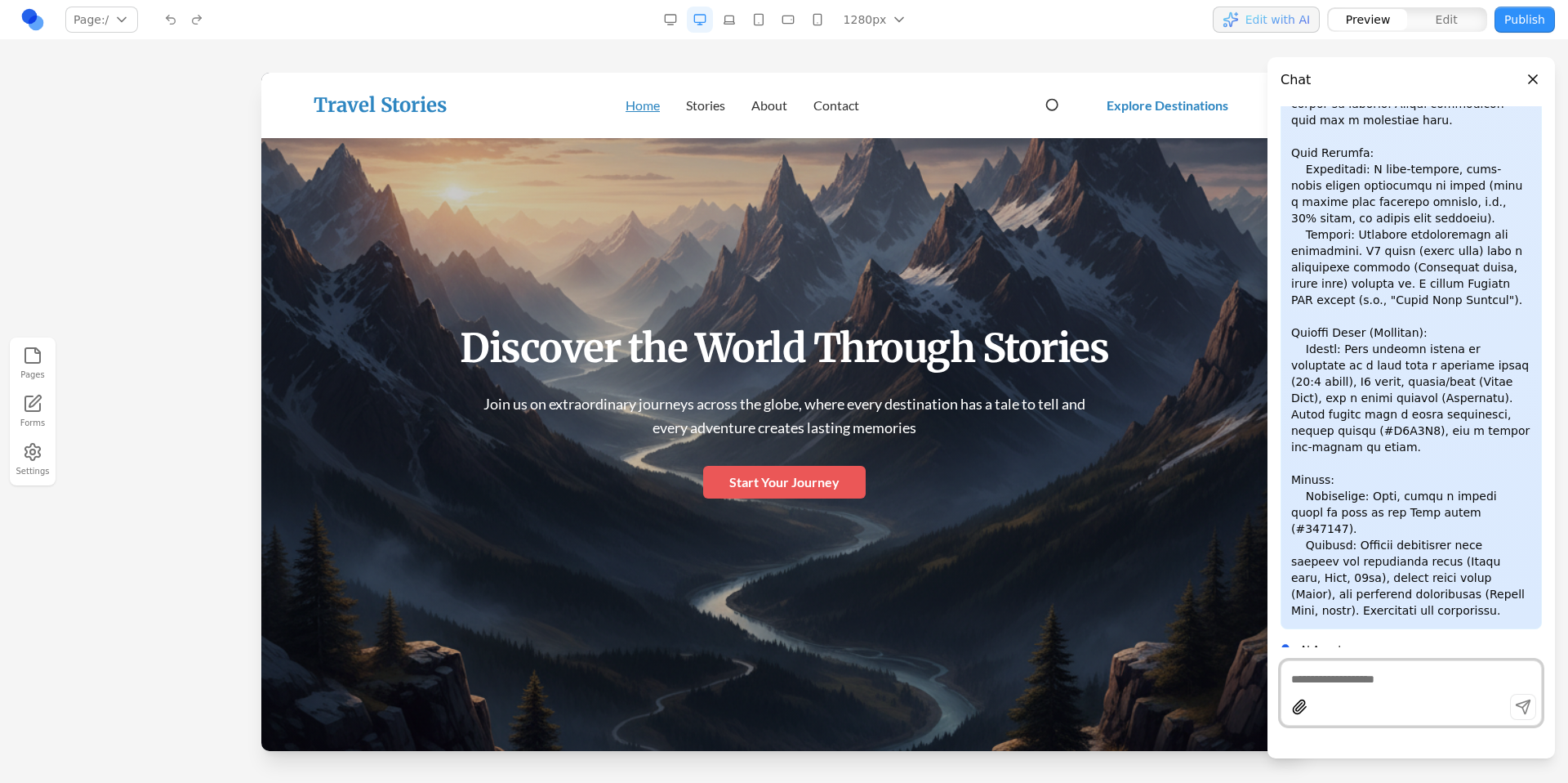
click at [1538, 79] on button "Close panel" at bounding box center [1532, 79] width 18 height 18
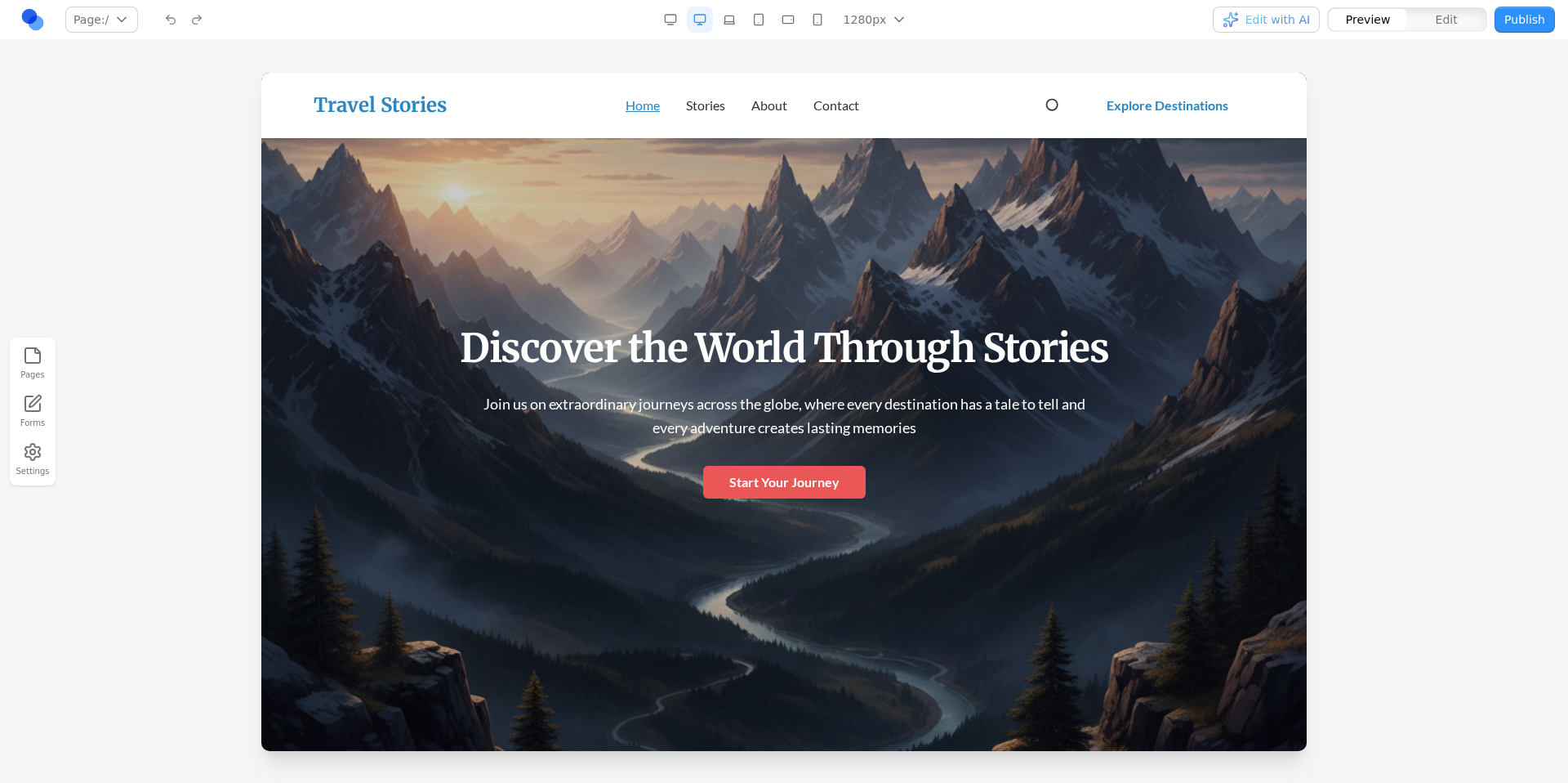
click at [626, 30] on div "1280px 1536px 1280px 1024px 768px 480px 375px" at bounding box center [786, 20] width 503 height 26
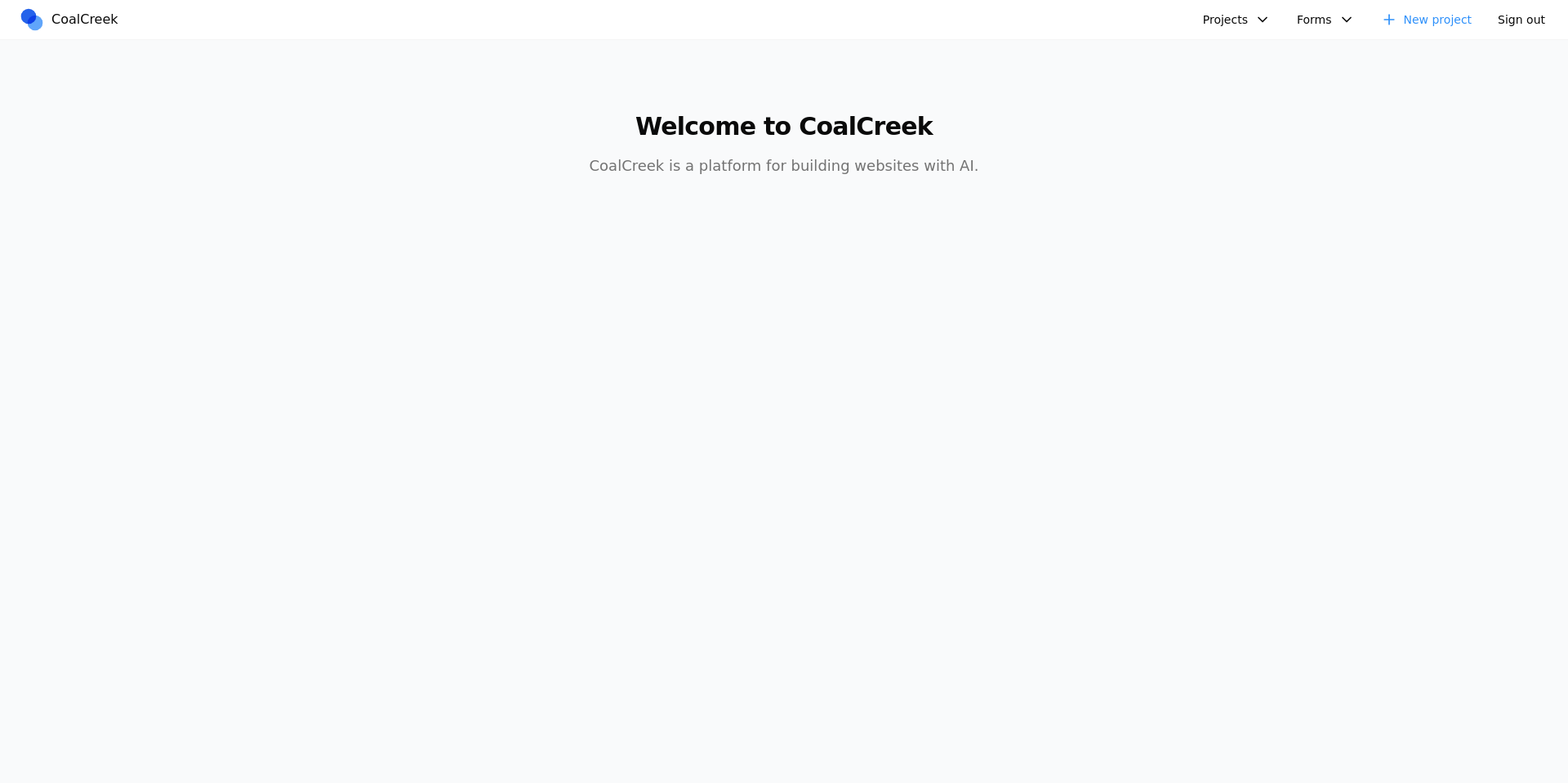
click at [1221, 16] on button "Projects" at bounding box center [1236, 20] width 87 height 26
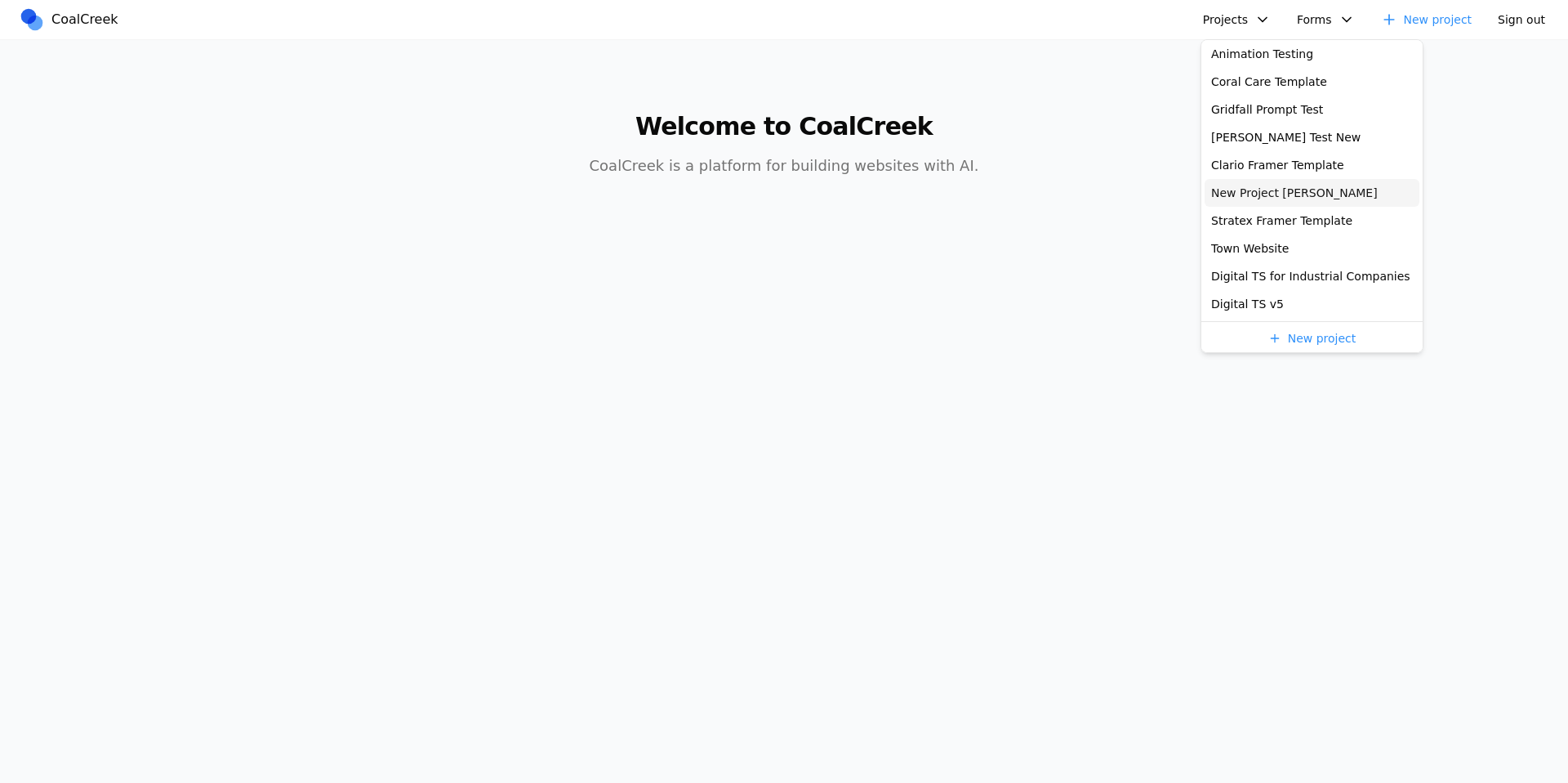
scroll to position [143, 0]
click at [1288, 142] on link "Allen Test New" at bounding box center [1312, 136] width 215 height 28
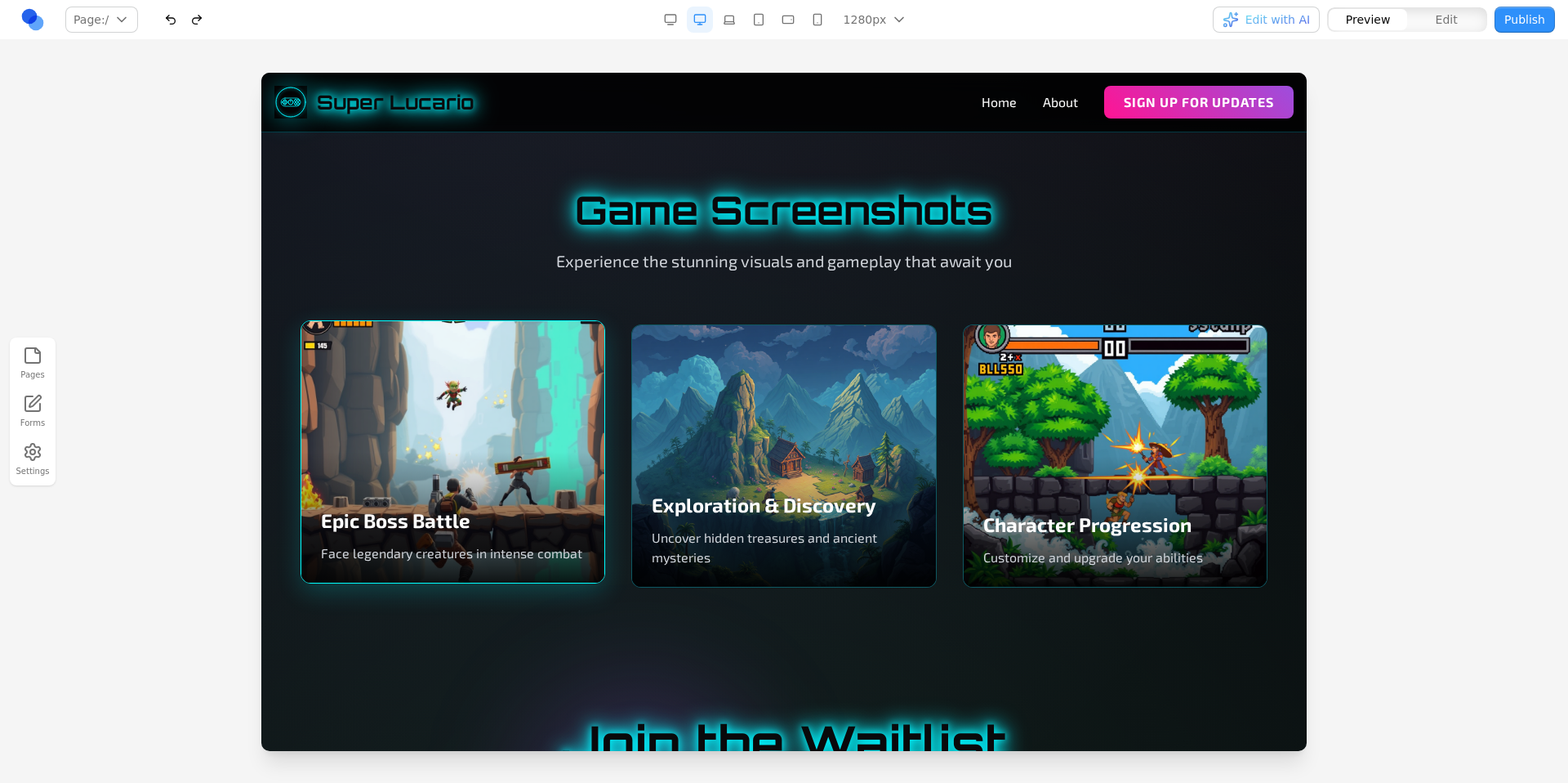
scroll to position [1681, 0]
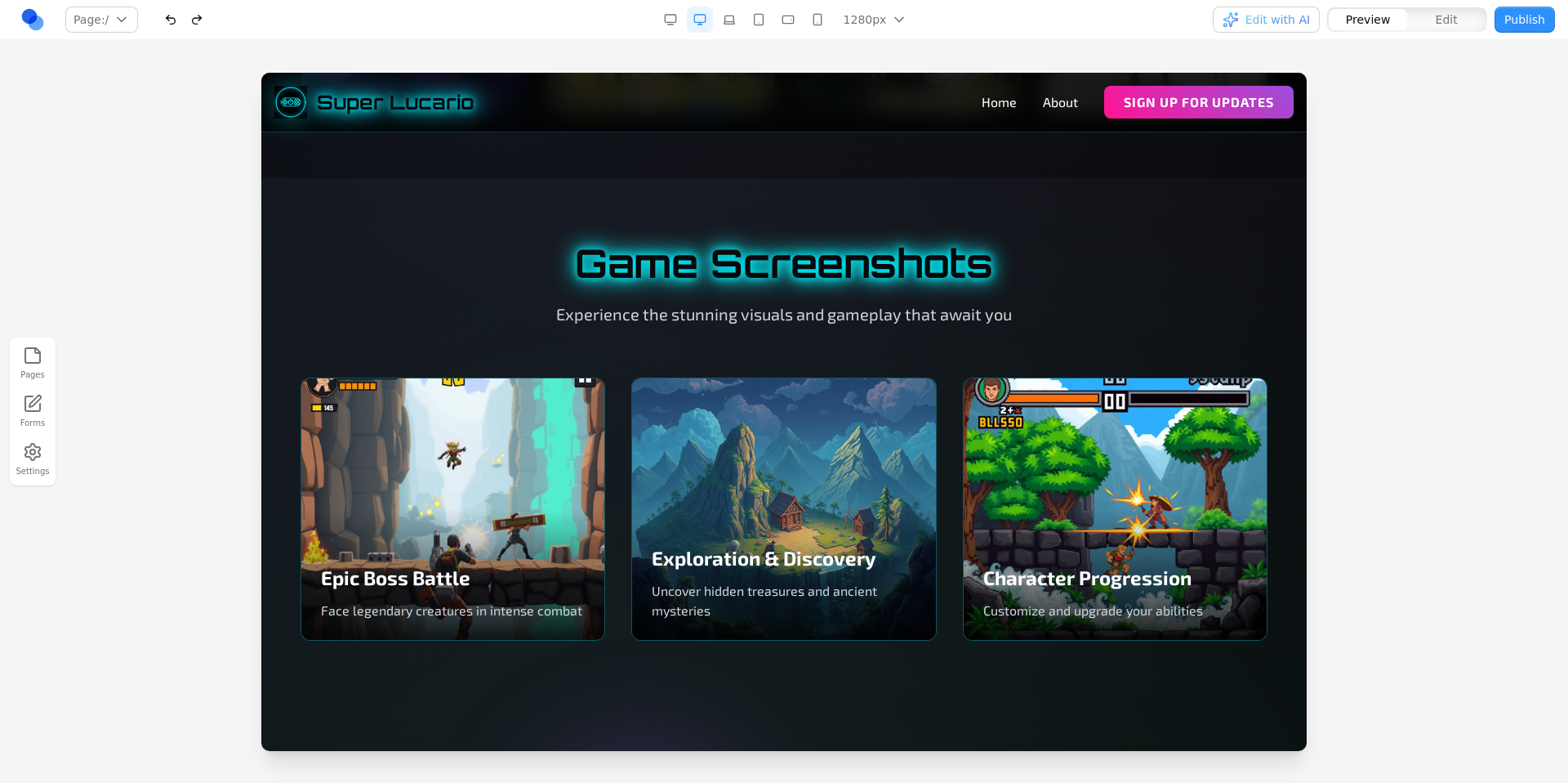
click at [465, 233] on section "Game Screenshots Experience the stunning visuals and gameplay that await you Ep…" at bounding box center [784, 441] width 1045 height 527
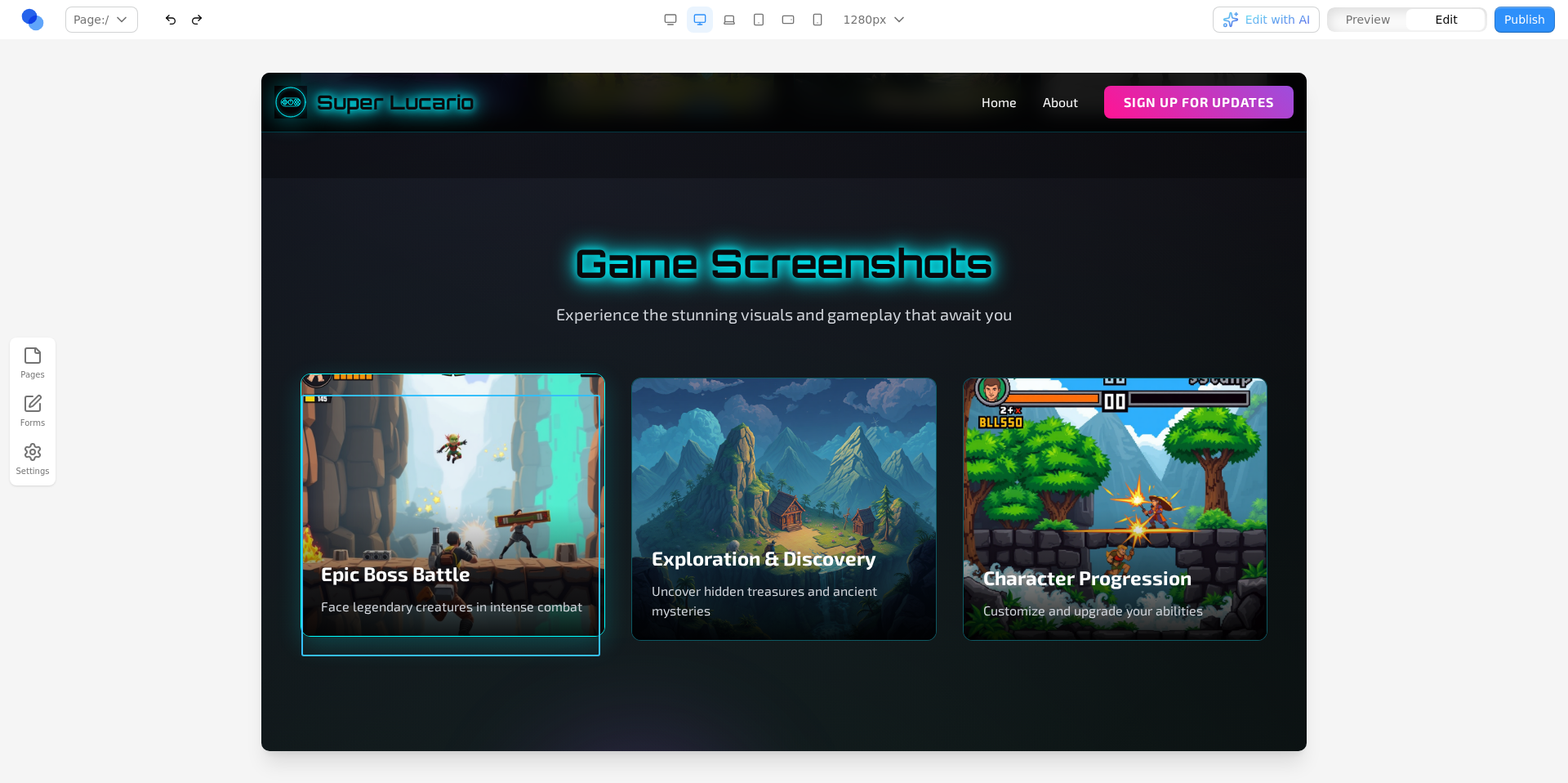
click at [485, 439] on div "Epic Boss Battle Face legendary creatures in intense combat" at bounding box center [453, 505] width 303 height 261
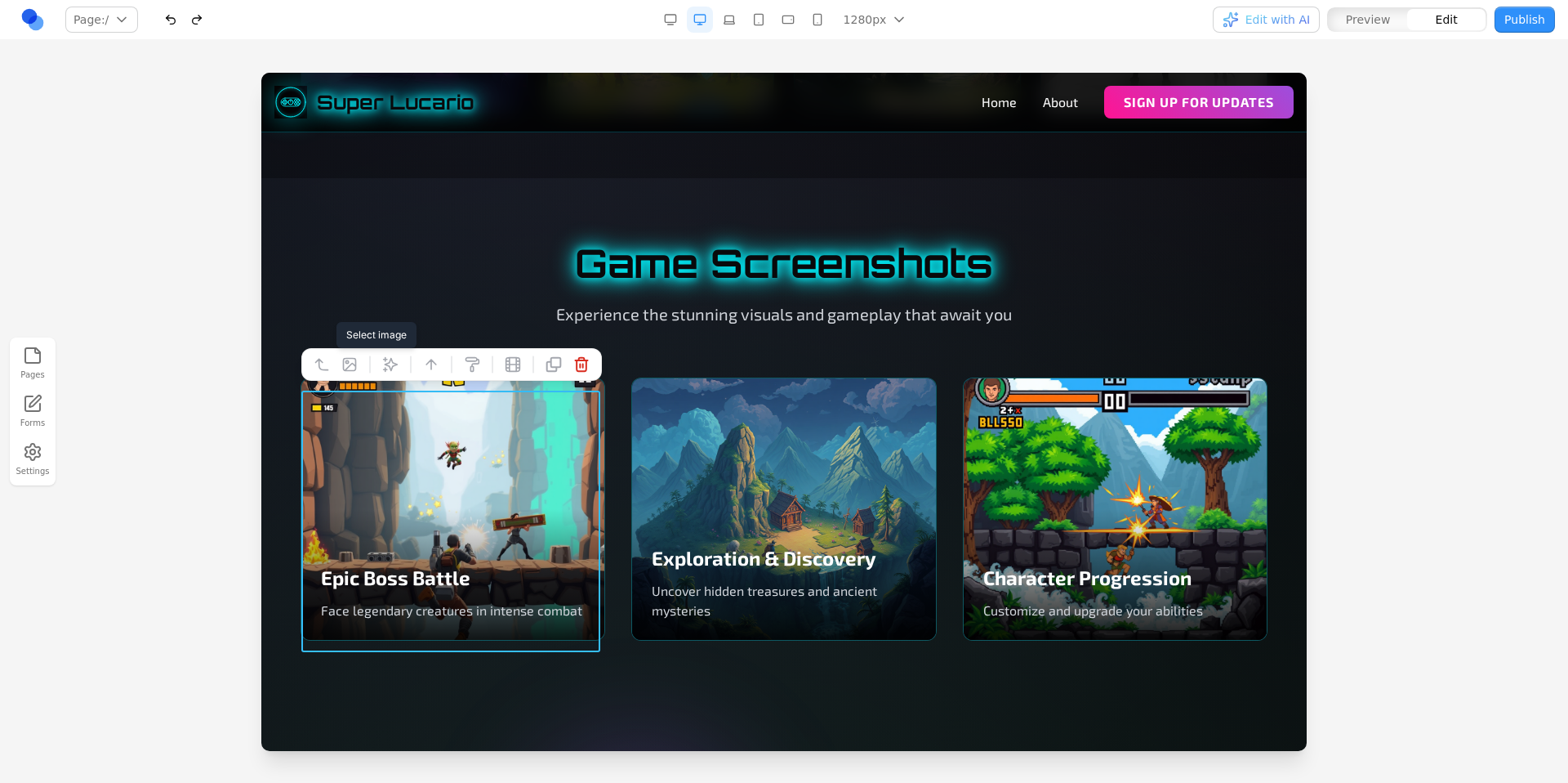
click at [349, 363] on icon at bounding box center [349, 364] width 16 height 16
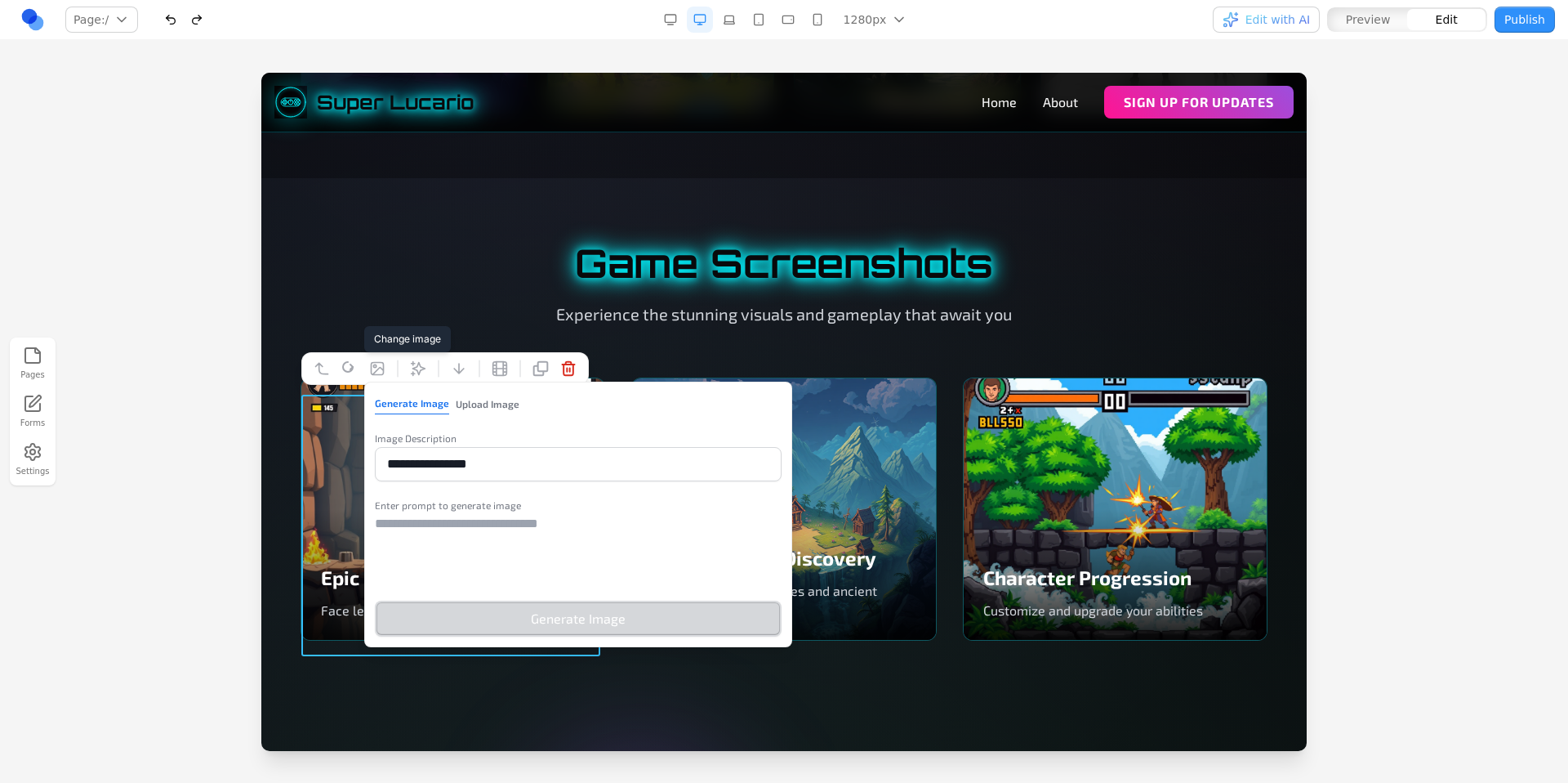
click at [490, 402] on button "Upload Image" at bounding box center [488, 403] width 64 height 22
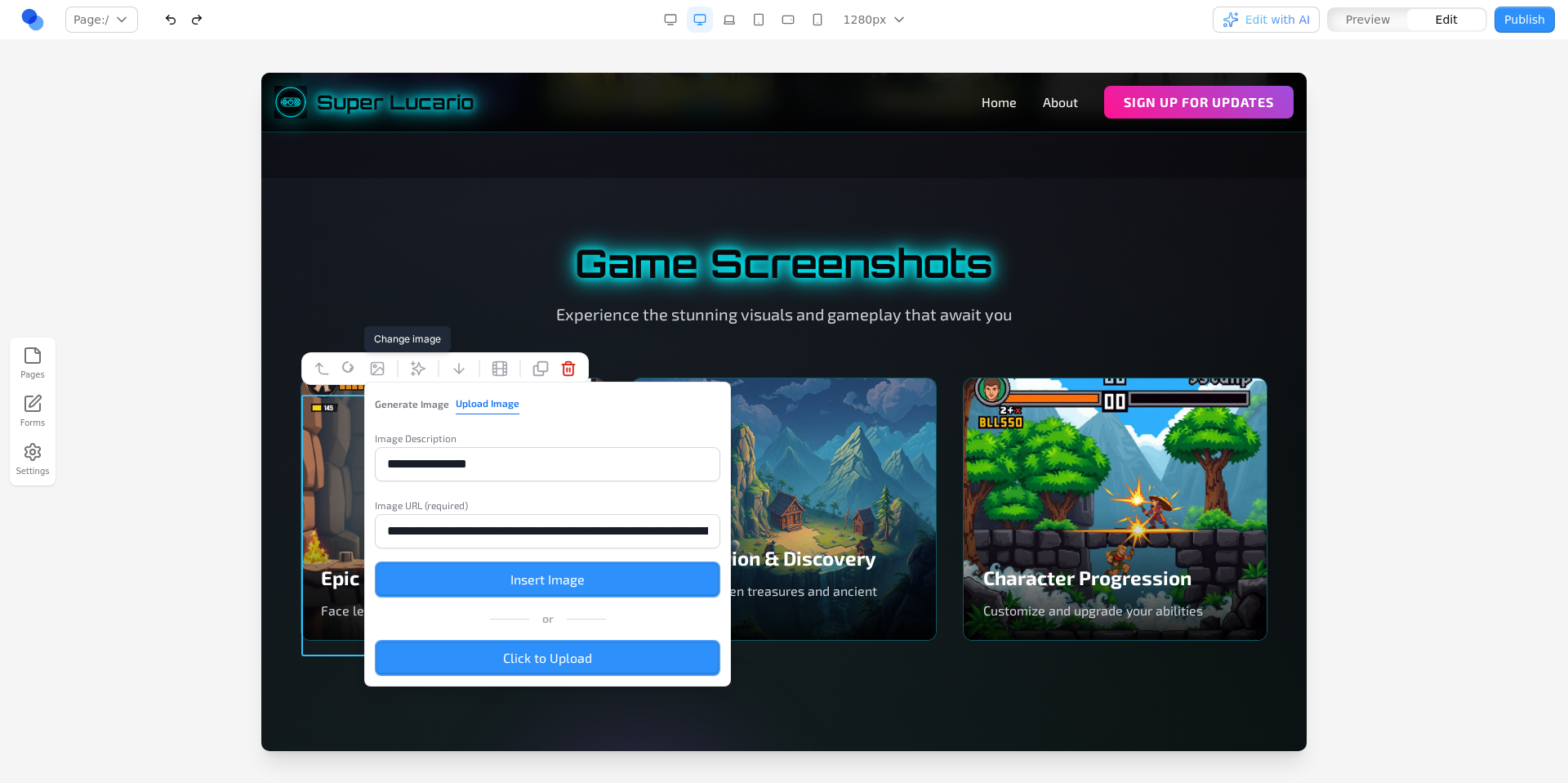
click at [551, 572] on button "Insert Image" at bounding box center [548, 579] width 346 height 36
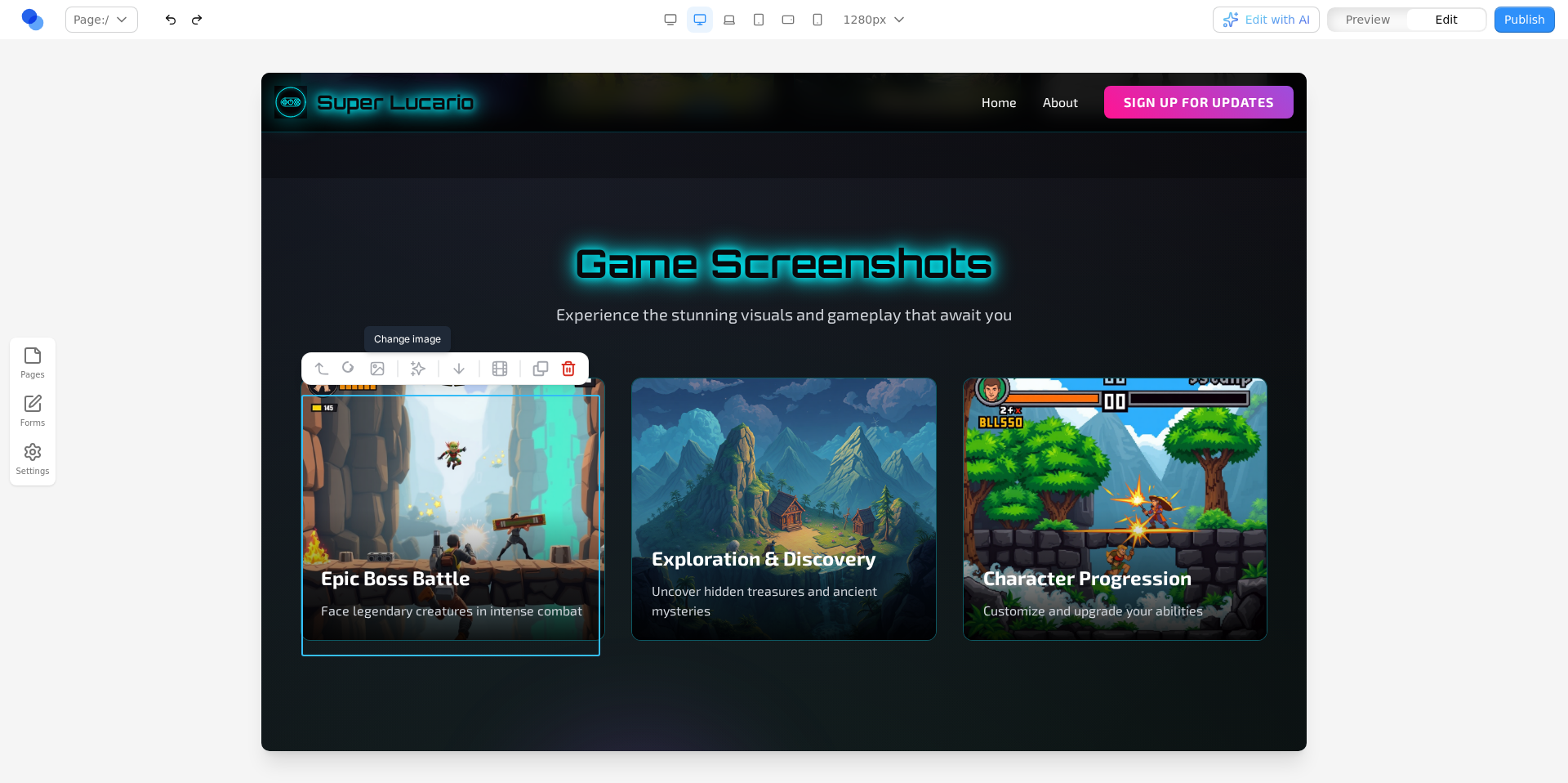
click at [381, 368] on icon at bounding box center [377, 368] width 12 height 12
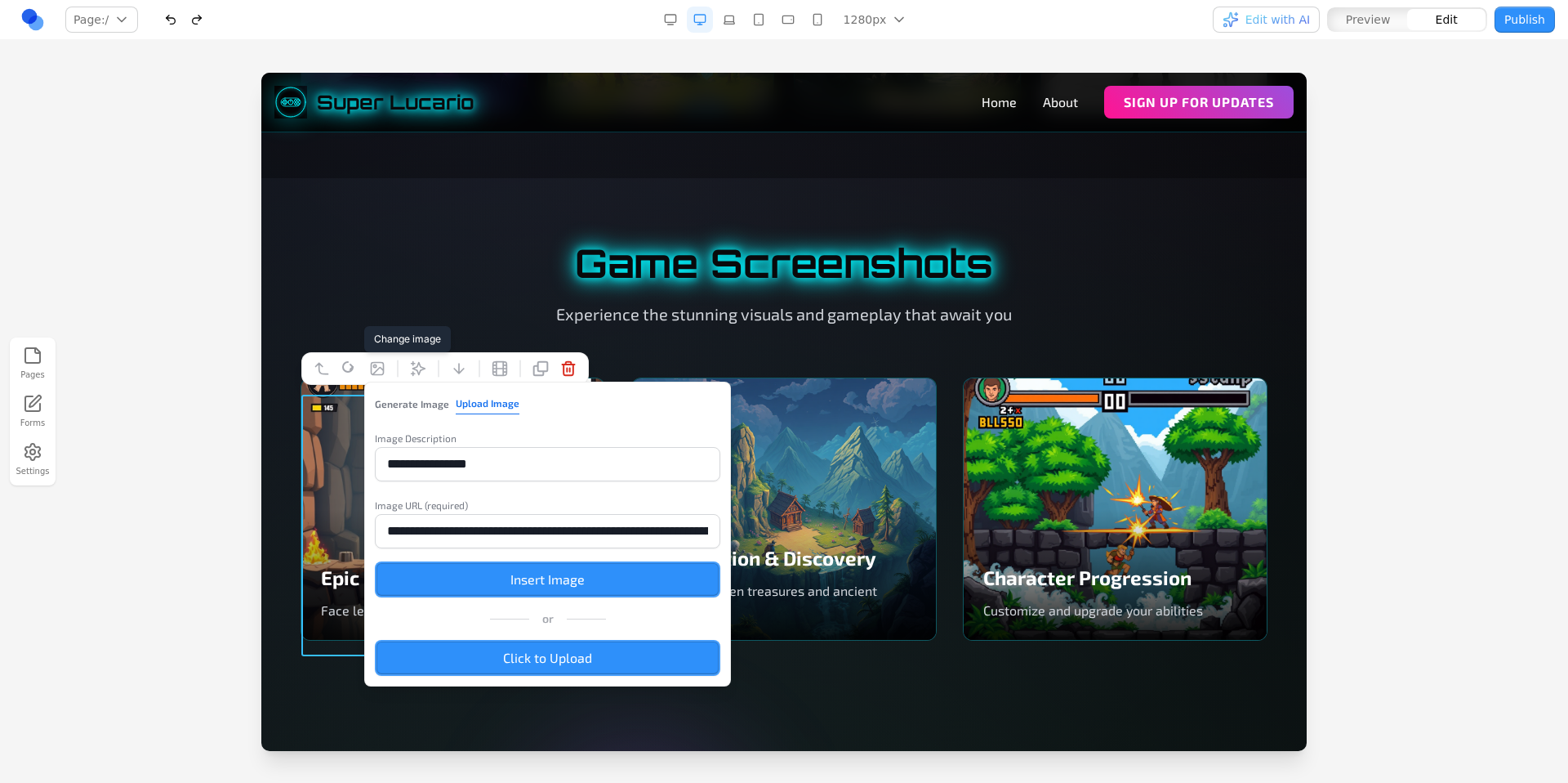
click at [584, 650] on label "Click to Upload" at bounding box center [548, 658] width 346 height 36
click at [261, 72] on input "Click to Upload" at bounding box center [261, 72] width 0 height 0
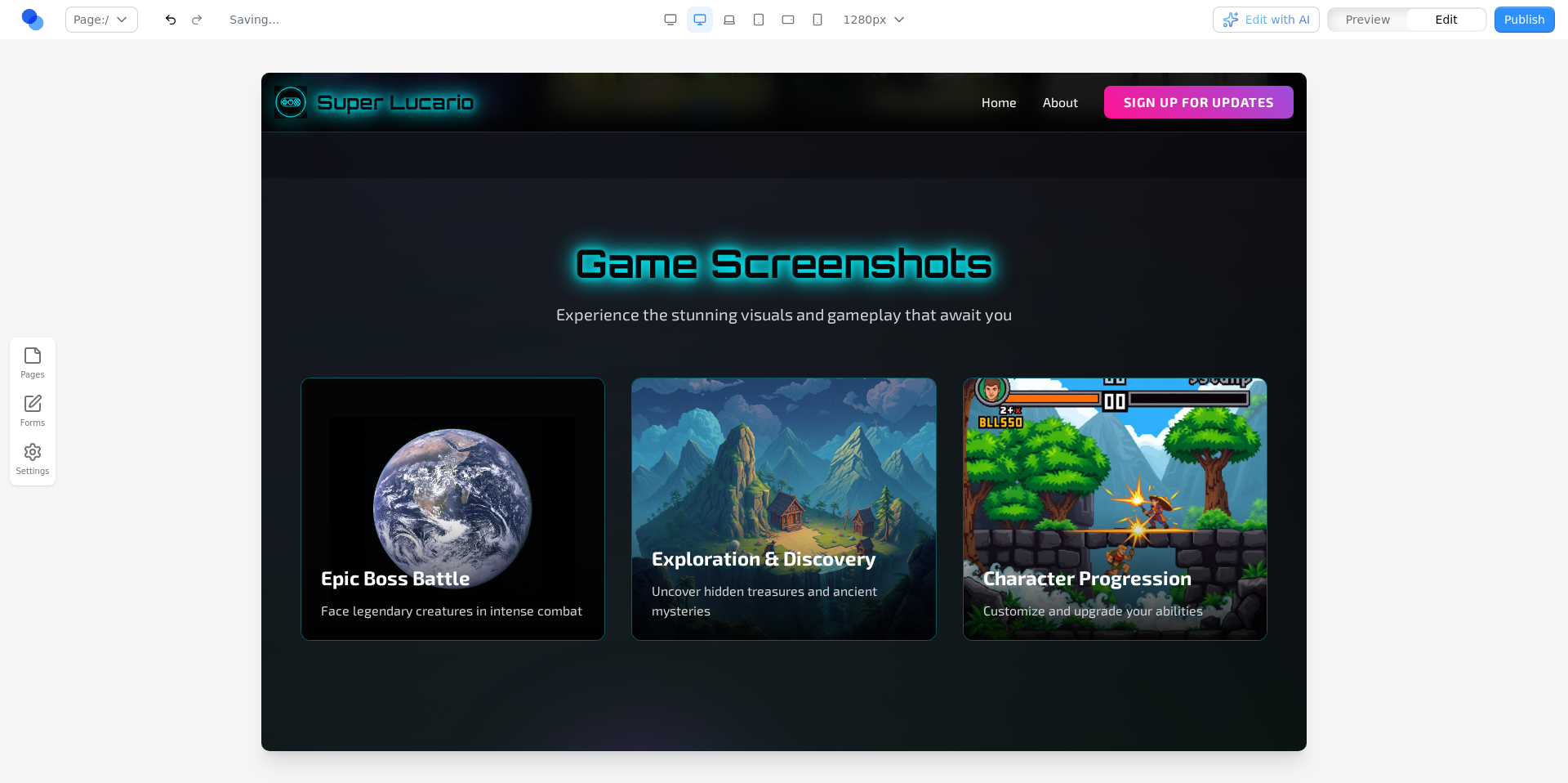
click at [844, 196] on section "Game Screenshots Experience the stunning visuals and gameplay that await you Ep…" at bounding box center [784, 441] width 1045 height 527
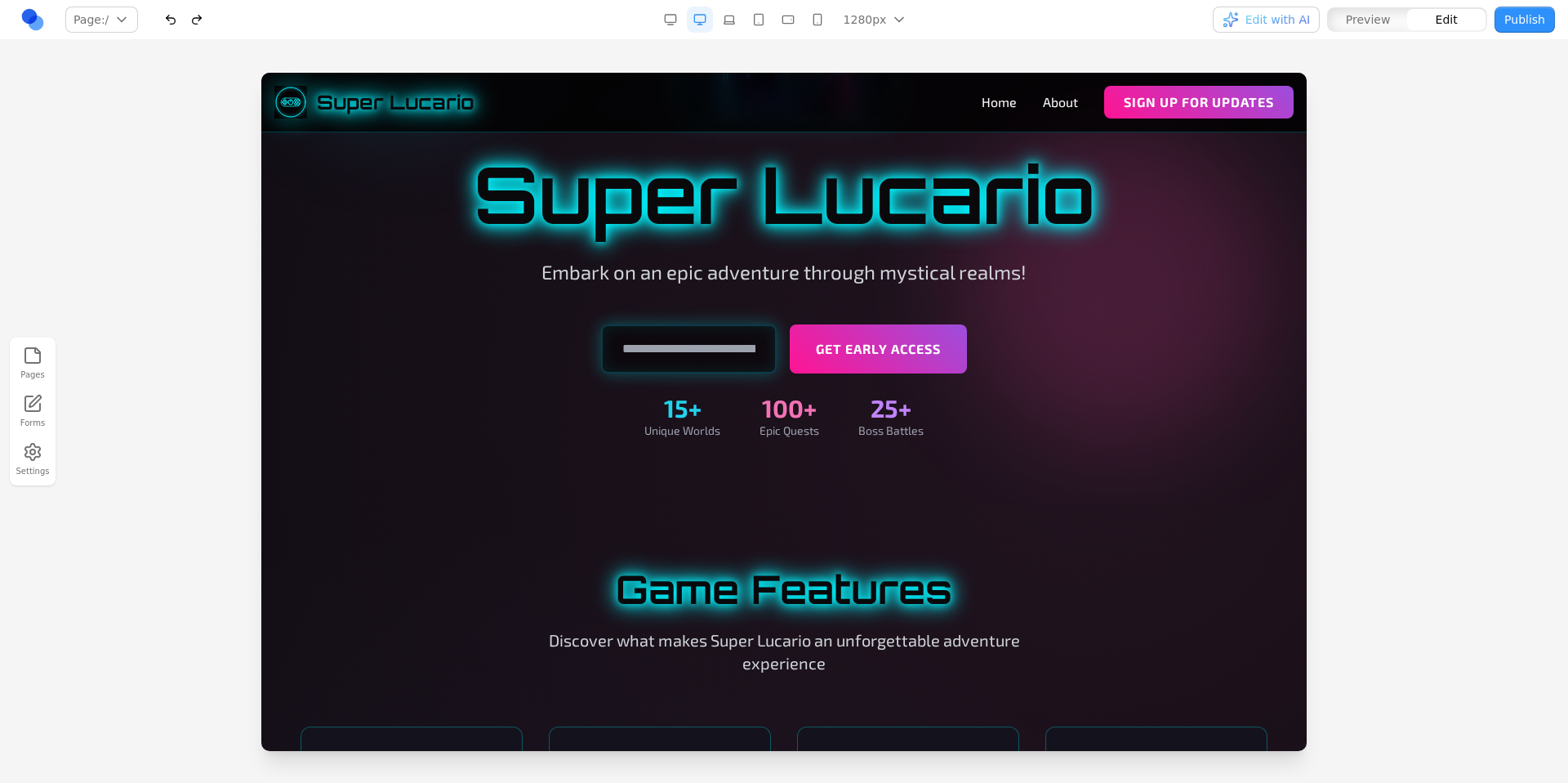
scroll to position [259, 0]
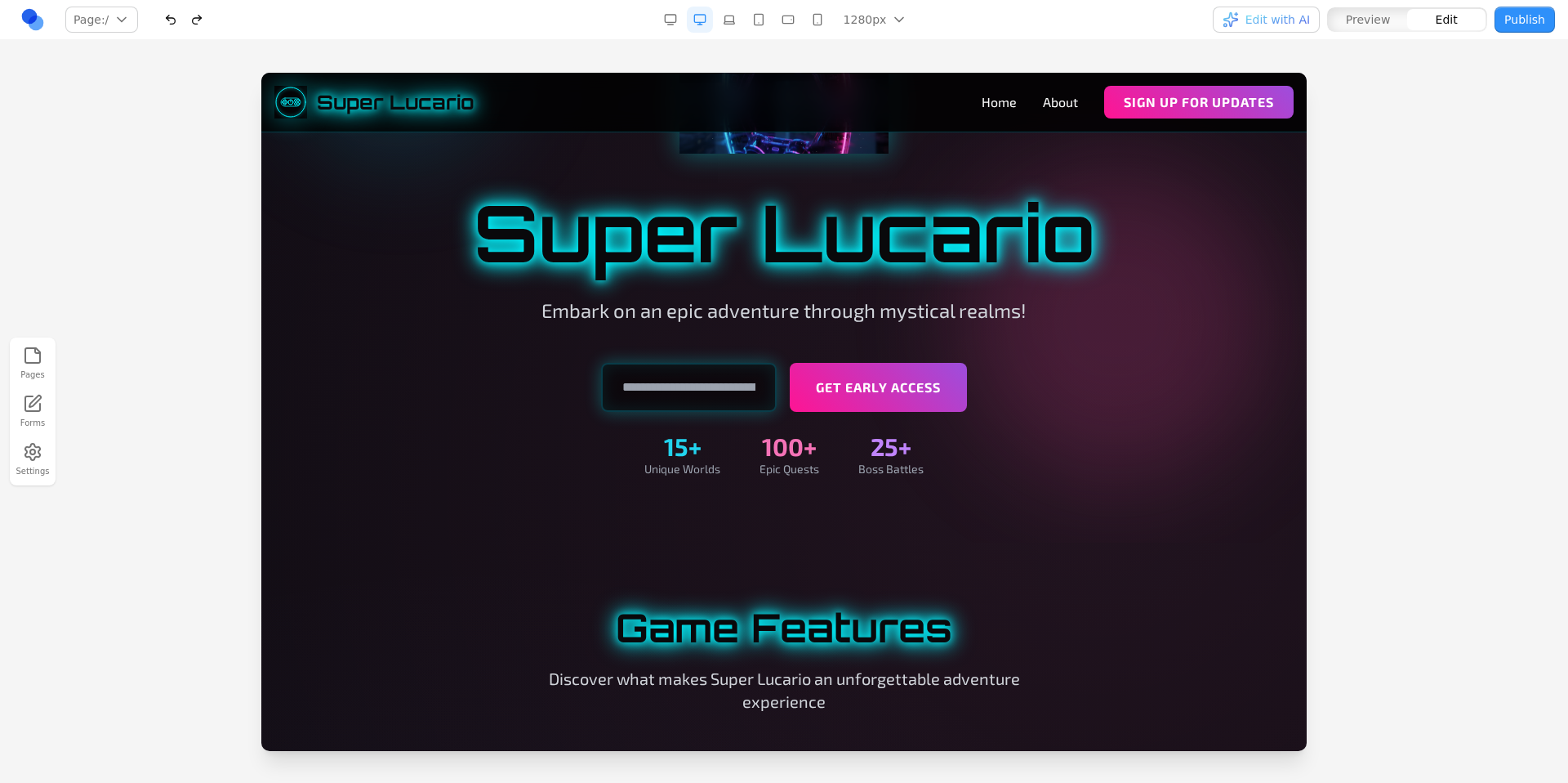
click at [1019, 314] on p "Embark on an epic adventure through mystical realms!" at bounding box center [784, 310] width 627 height 26
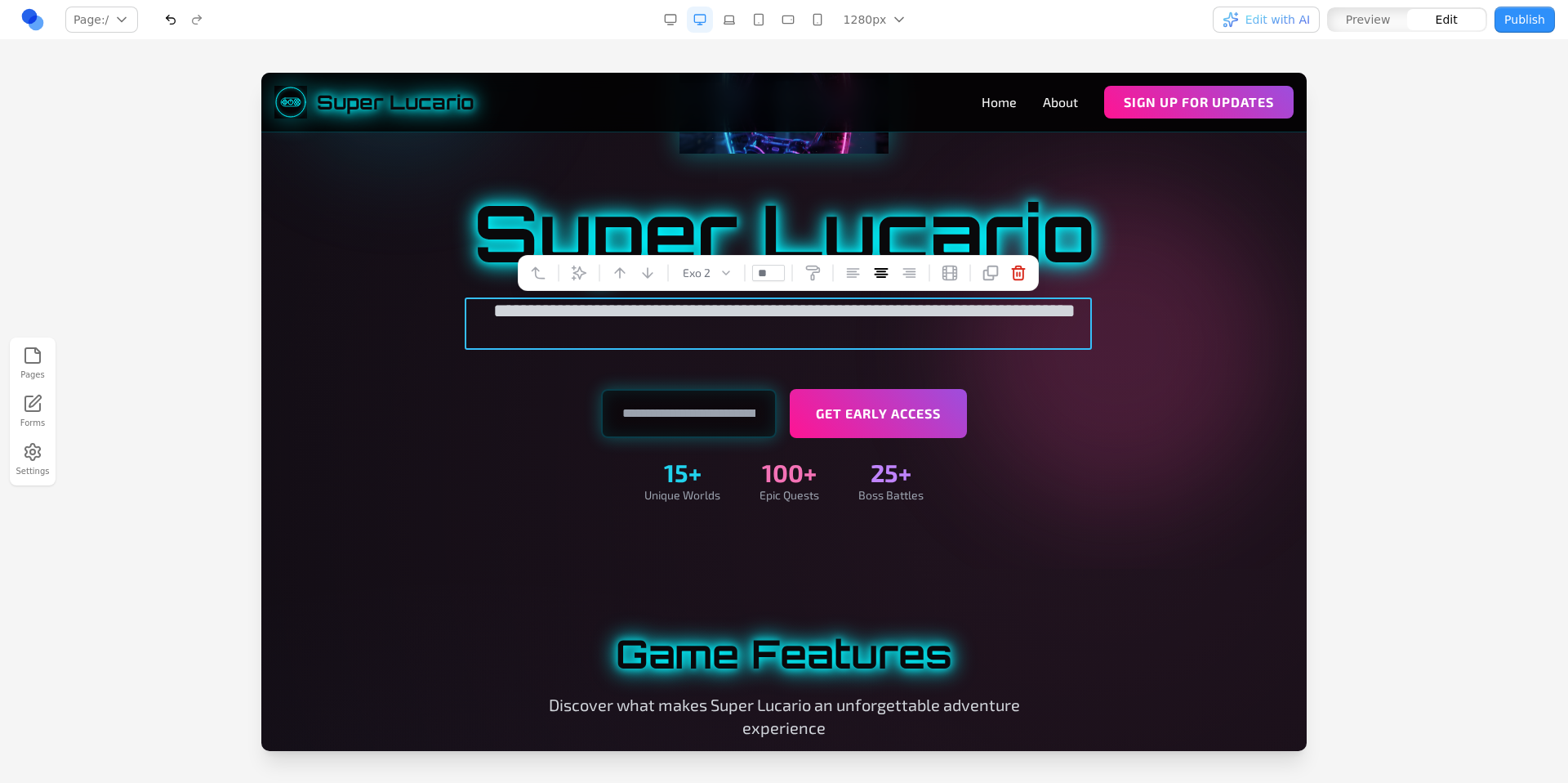
click at [1157, 432] on div "Get Early Access 15+ Unique Worlds 100+ Epic Quests 25+ Boss Battles" at bounding box center [784, 446] width 940 height 115
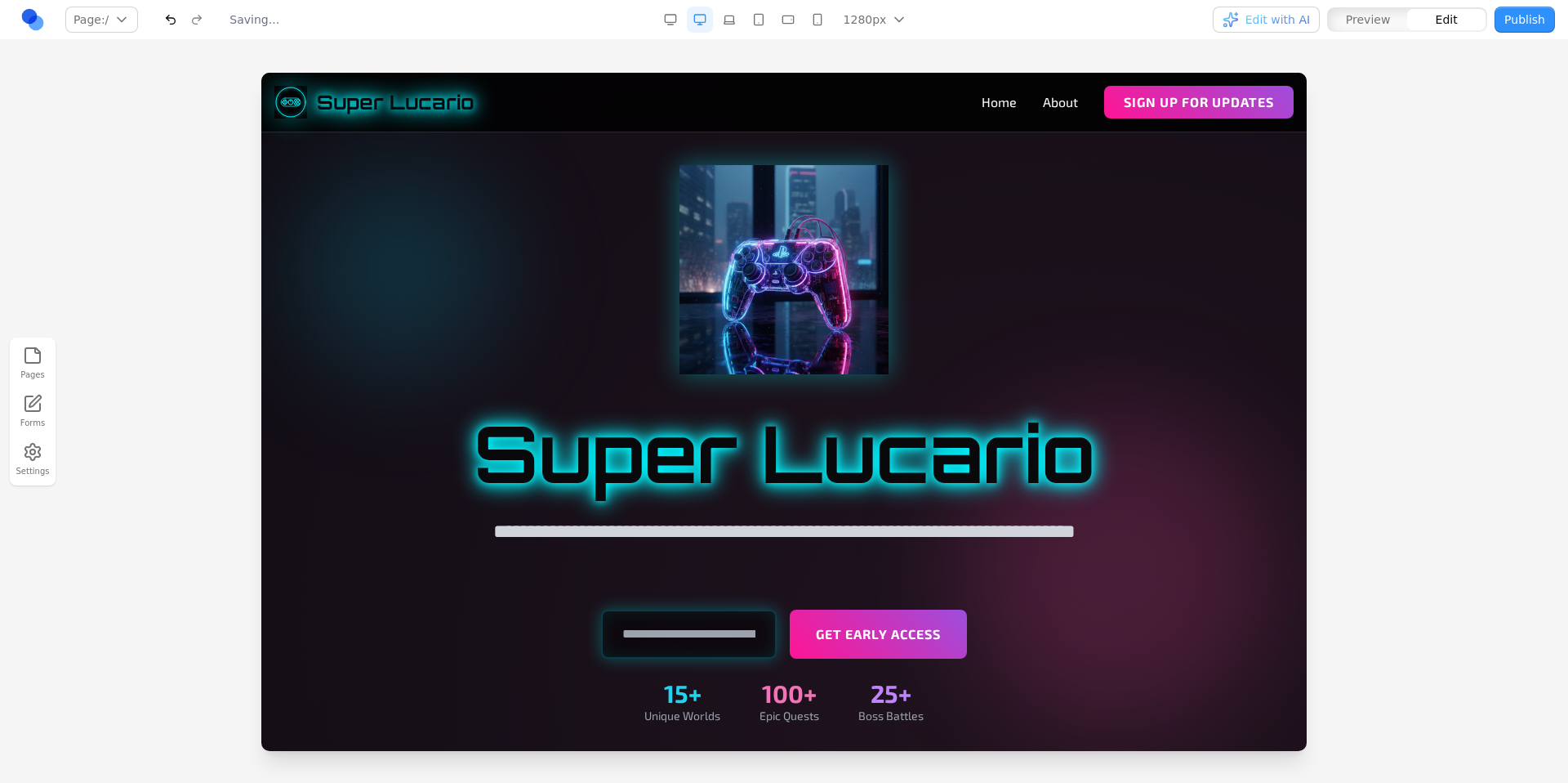
scroll to position [0, 0]
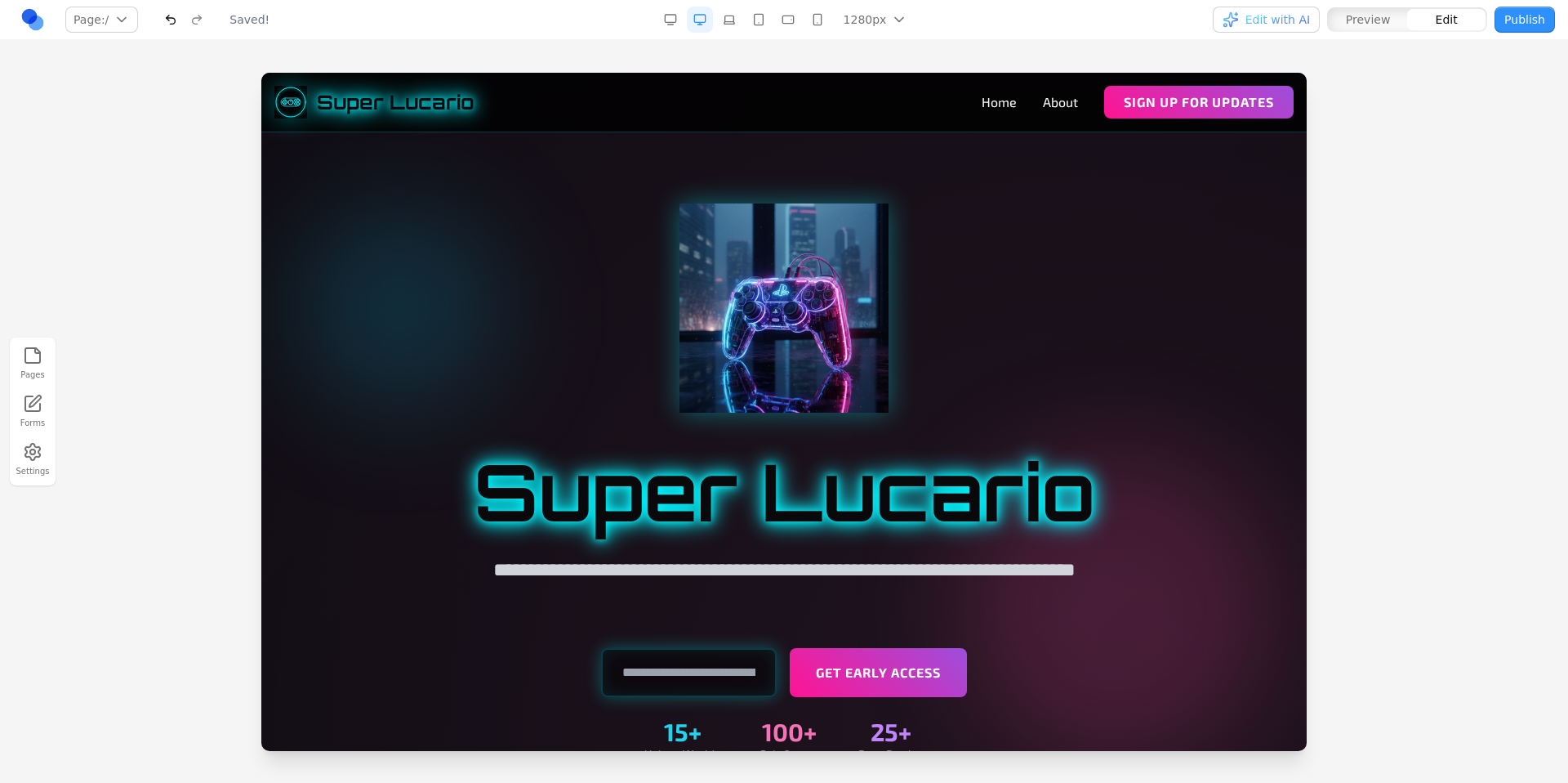
click at [1245, 12] on span "Edit with AI" at bounding box center [1265, 19] width 87 height 16
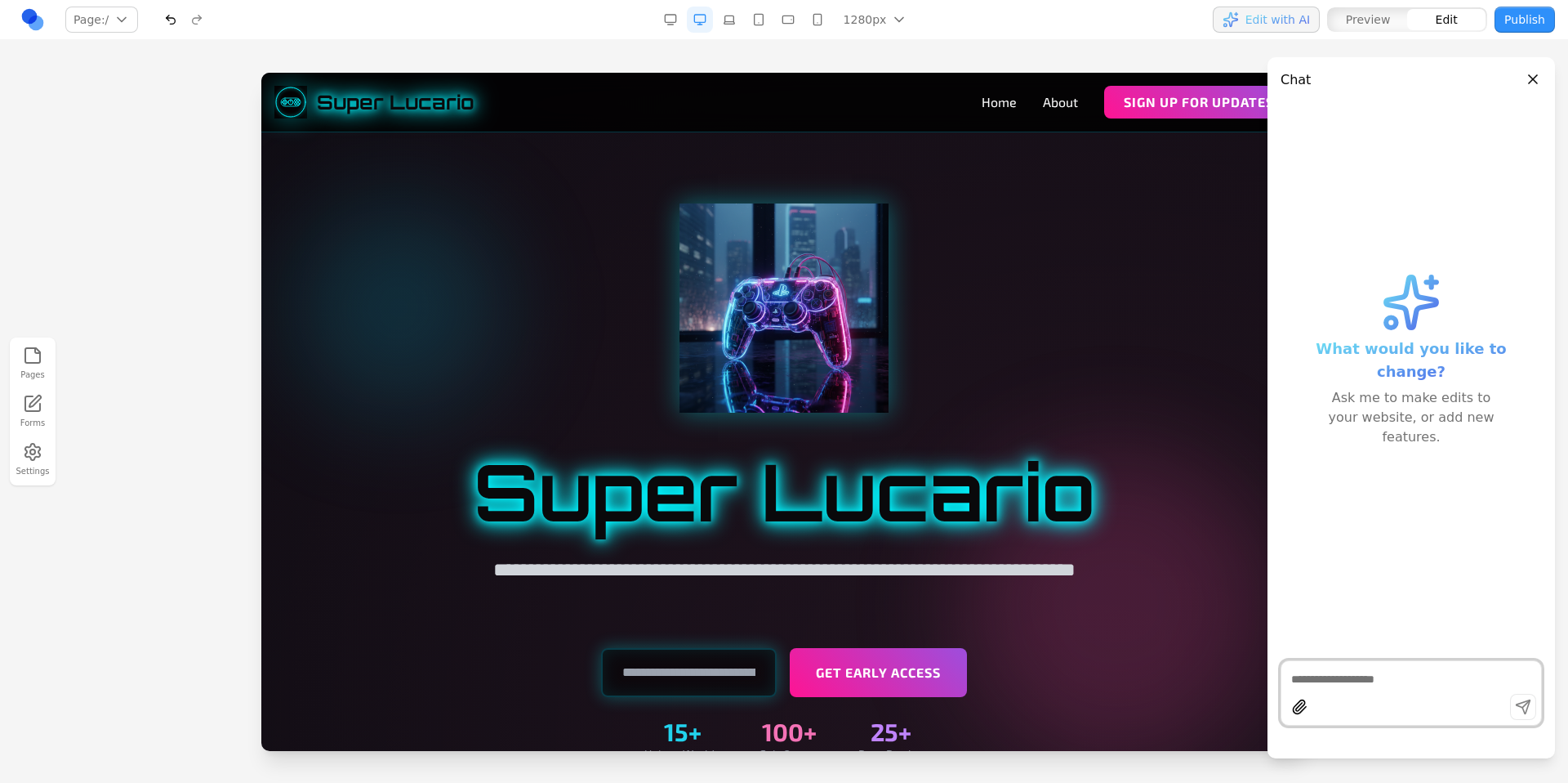
click at [1392, 678] on textarea at bounding box center [1411, 679] width 241 height 16
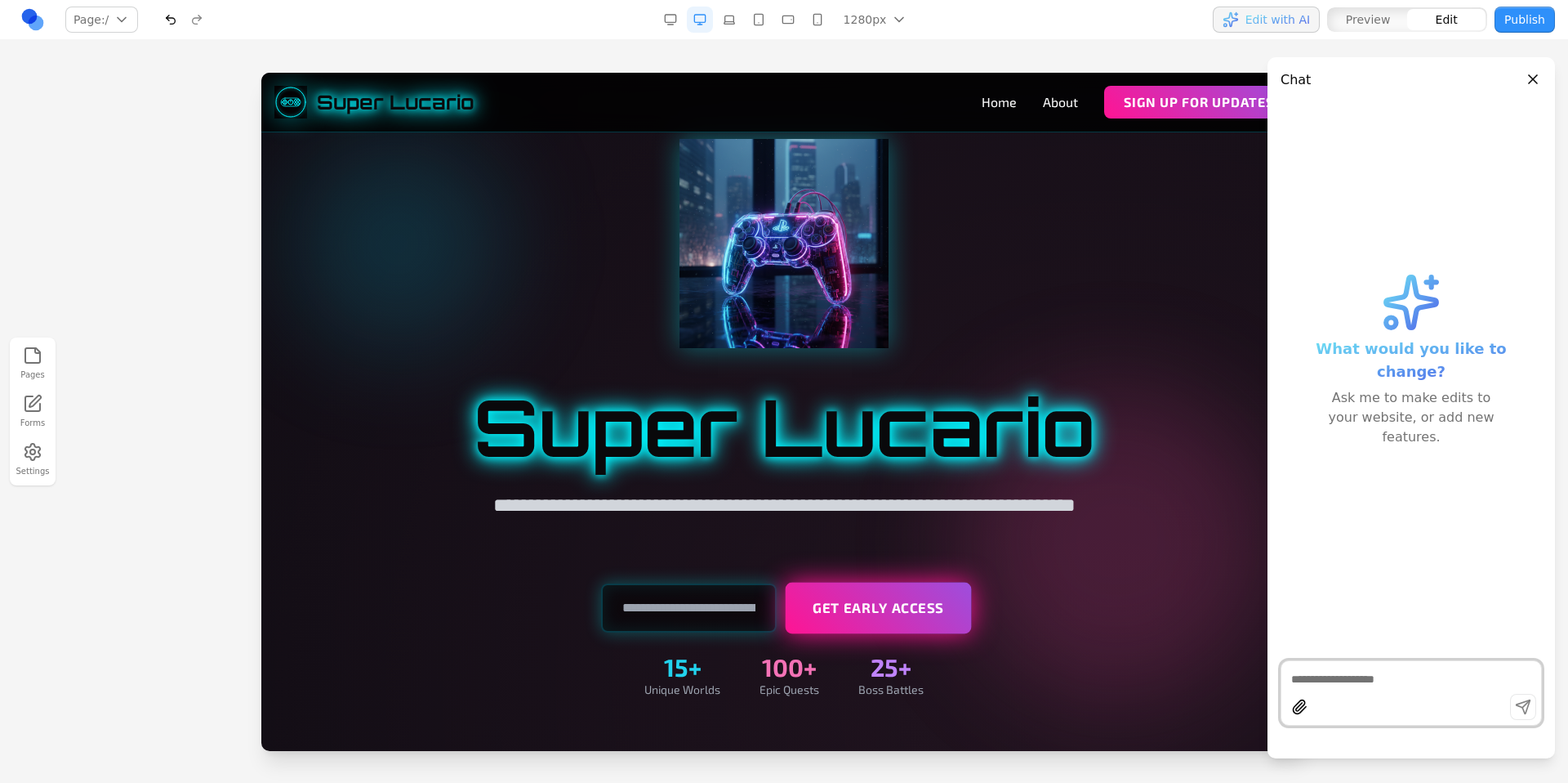
scroll to position [301, 0]
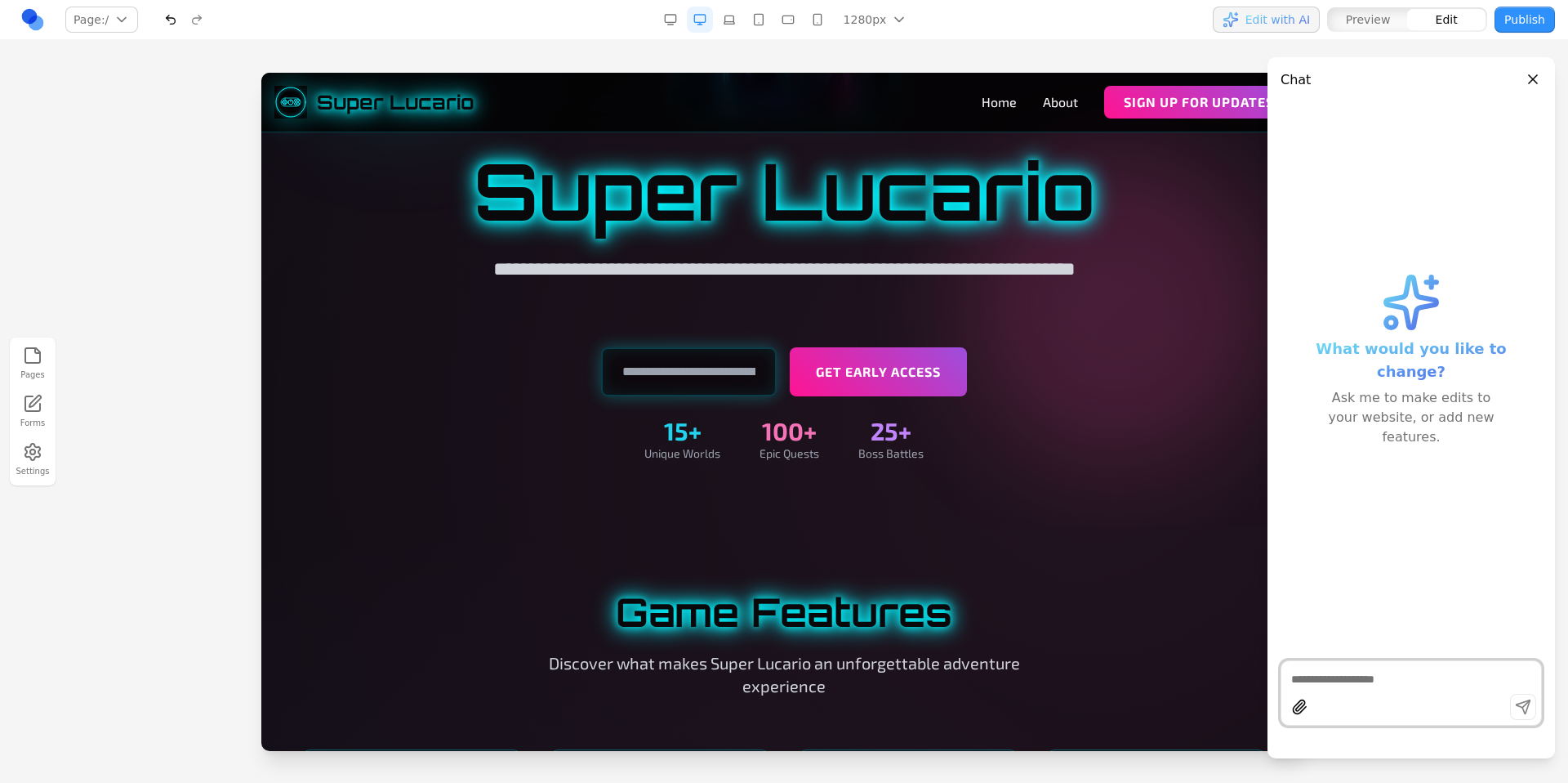
click at [1409, 683] on textarea at bounding box center [1411, 679] width 241 height 16
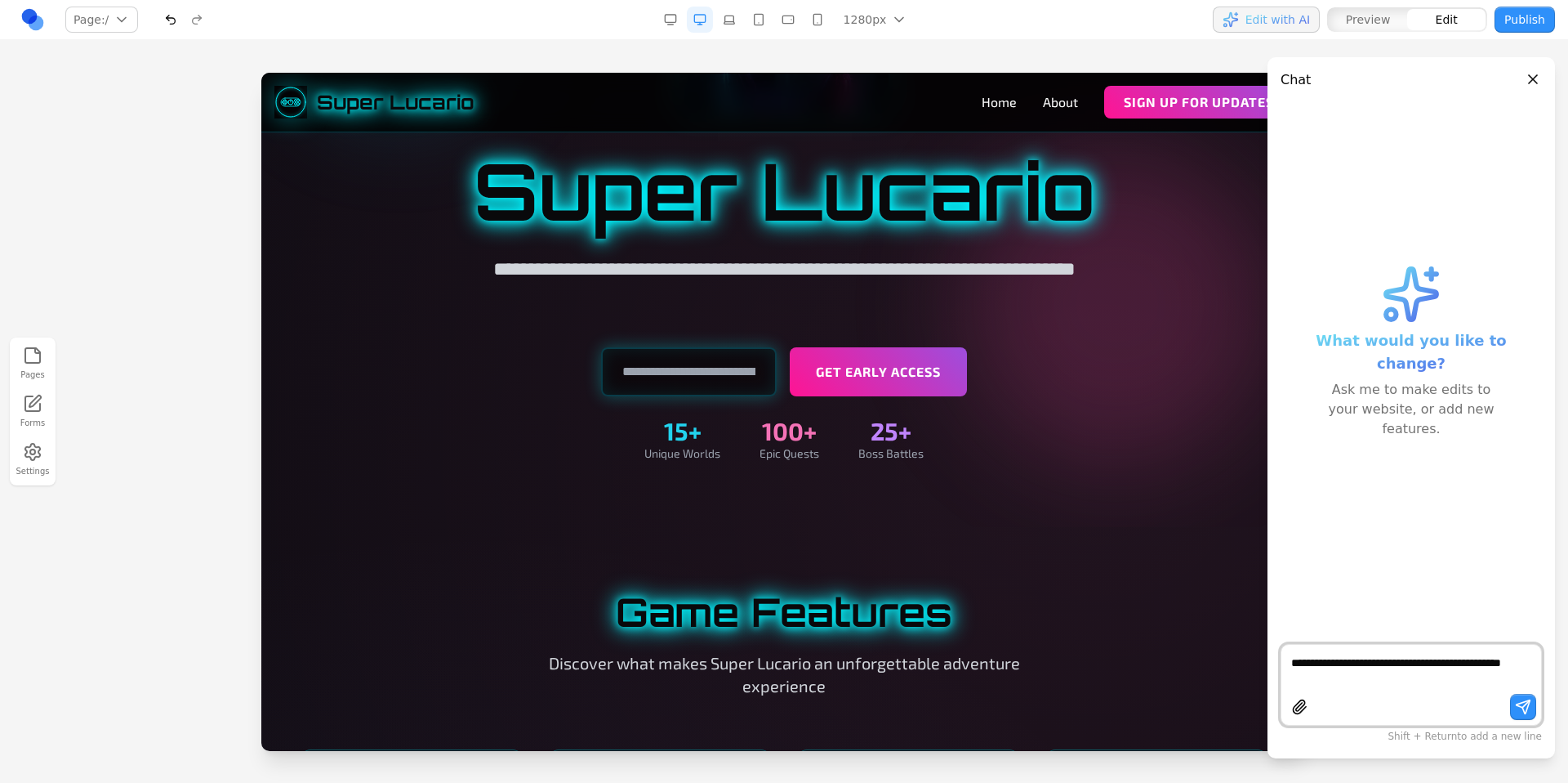
type textarea "**********"
click at [1531, 701] on button "button" at bounding box center [1523, 707] width 26 height 26
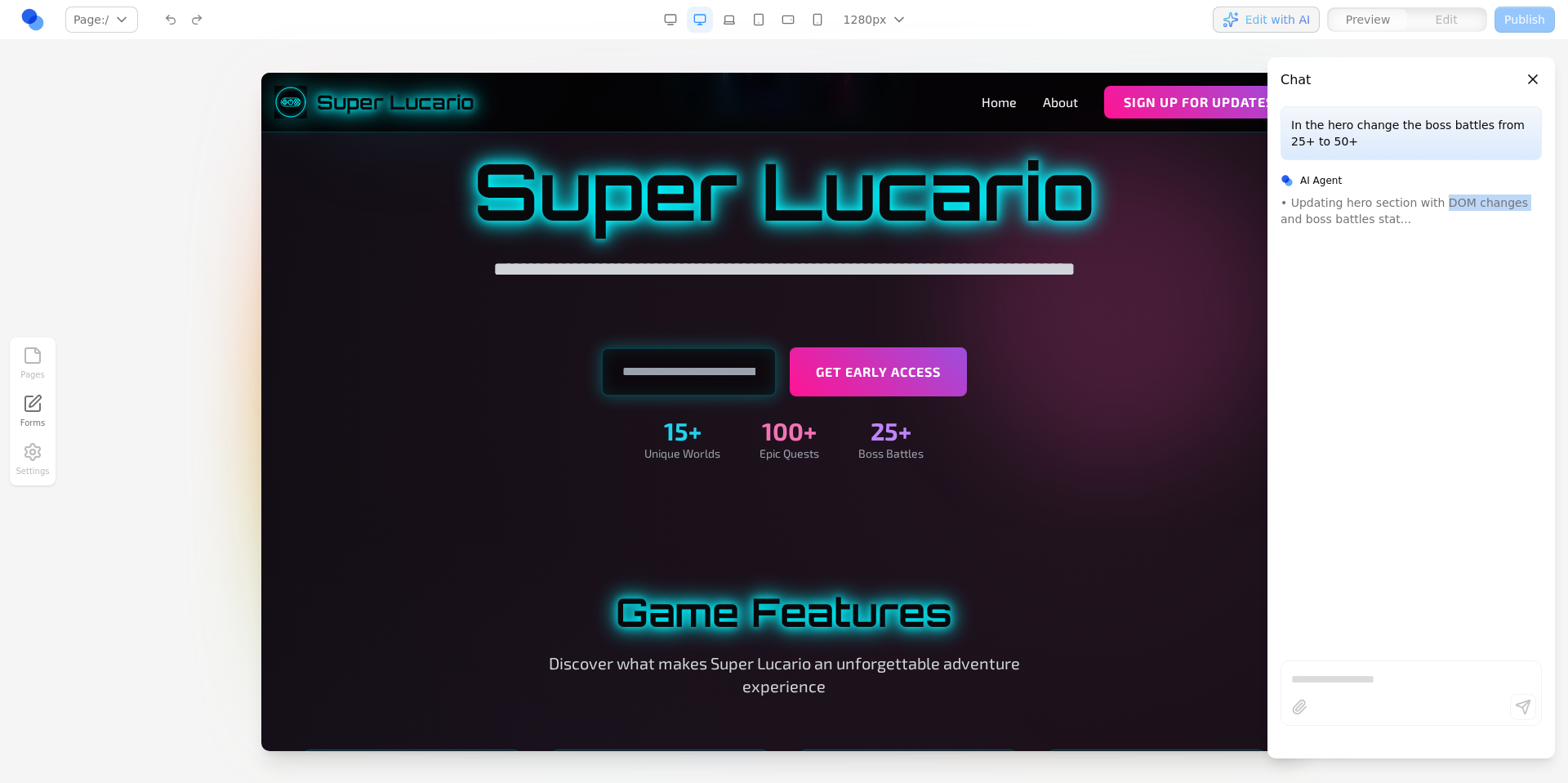
drag, startPoint x: 1437, startPoint y: 202, endPoint x: 1510, endPoint y: 210, distance: 73.4
click at [1510, 210] on div "• Updating hero section with DOM changes and boss battles stat..." at bounding box center [1411, 211] width 261 height 33
click at [1407, 304] on div "In the hero change the boss battles from 25+ to 50+ AI Agent • Updating hero se…" at bounding box center [1411, 376] width 287 height 540
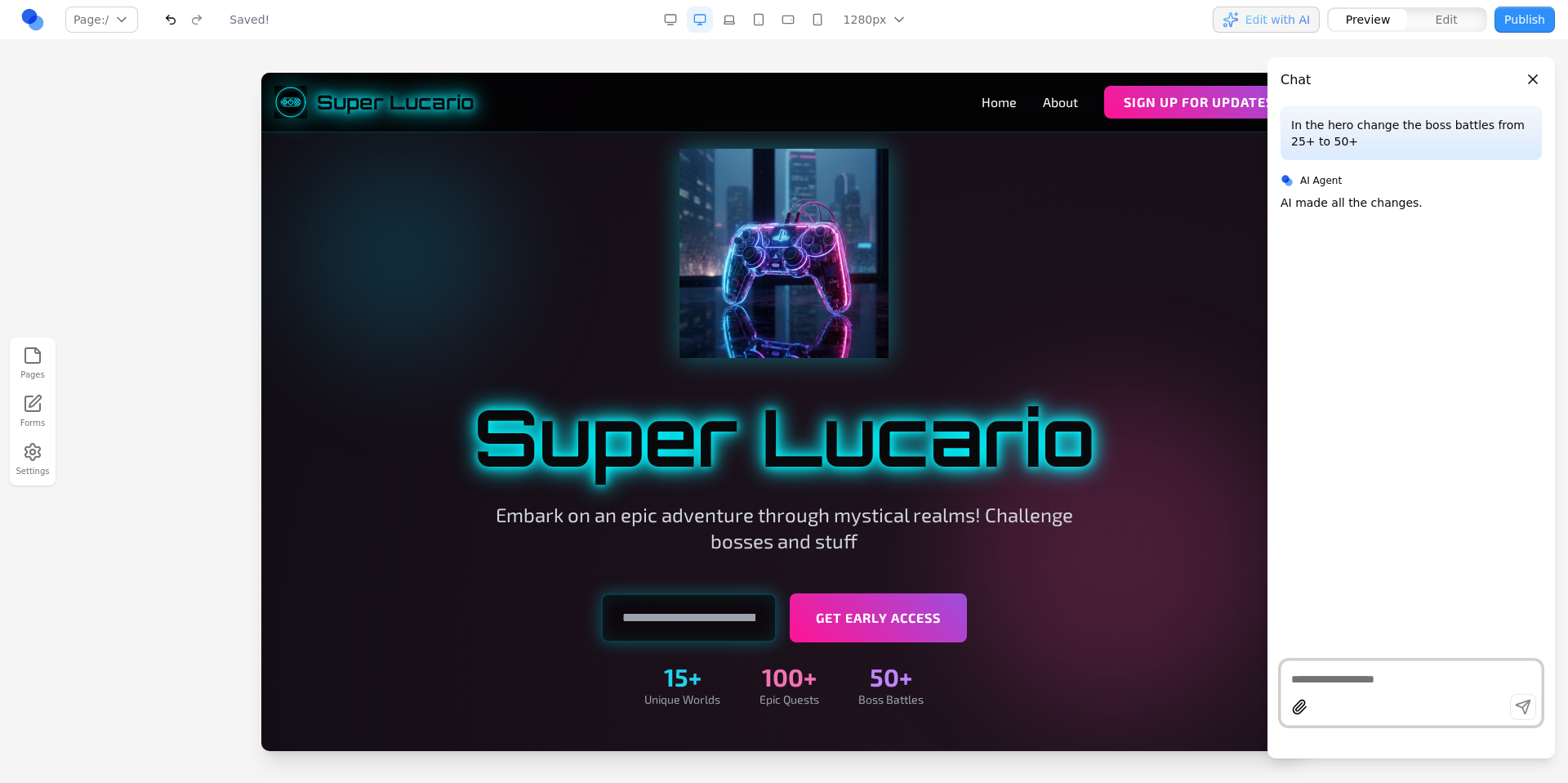
scroll to position [133, 0]
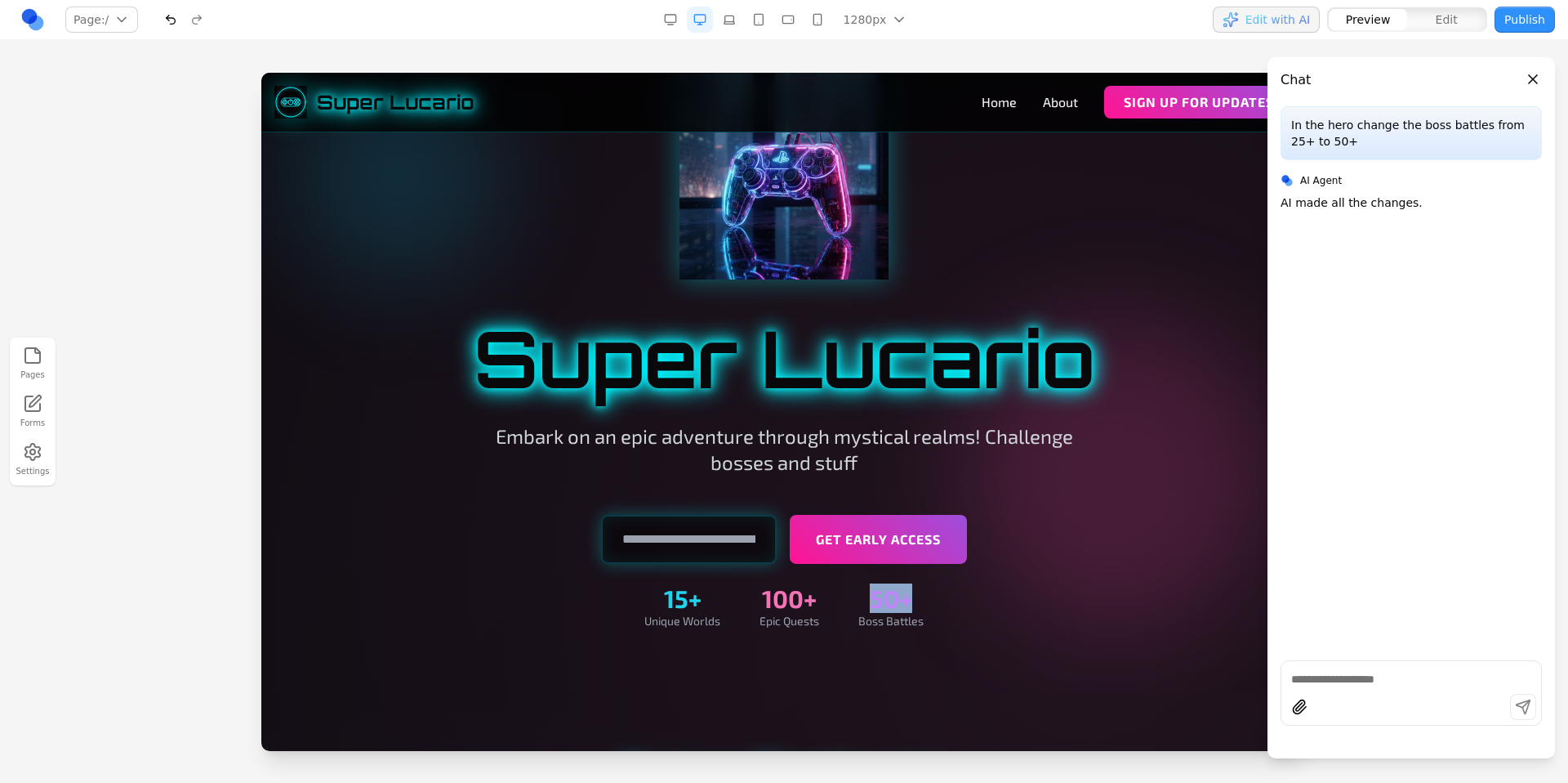
drag, startPoint x: 893, startPoint y: 618, endPoint x: 914, endPoint y: 602, distance: 26.4
click at [922, 606] on div "15+ Unique Worlds 100+ Epic Quests 50+ Boss Battles" at bounding box center [784, 606] width 940 height 46
drag, startPoint x: 858, startPoint y: 468, endPoint x: 889, endPoint y: 464, distance: 31.3
click at [858, 468] on p "Embark on an epic adventure through mystical realms! Challenge bosses and stuff" at bounding box center [784, 449] width 627 height 53
drag, startPoint x: 719, startPoint y: 459, endPoint x: 505, endPoint y: 462, distance: 214.0
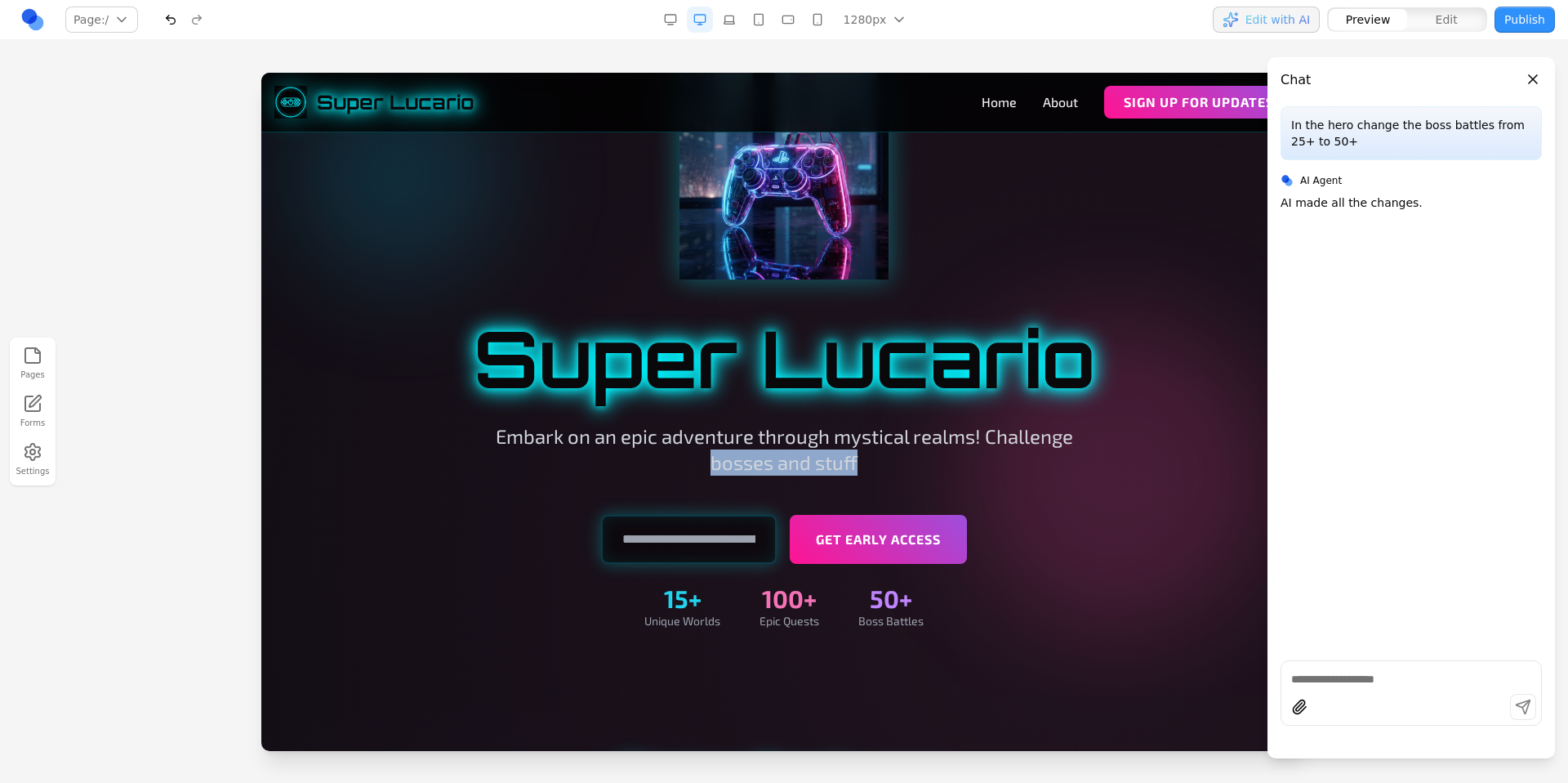
click at [505, 462] on p "Embark on an epic adventure through mystical realms! Challenge bosses and stuff" at bounding box center [784, 449] width 627 height 53
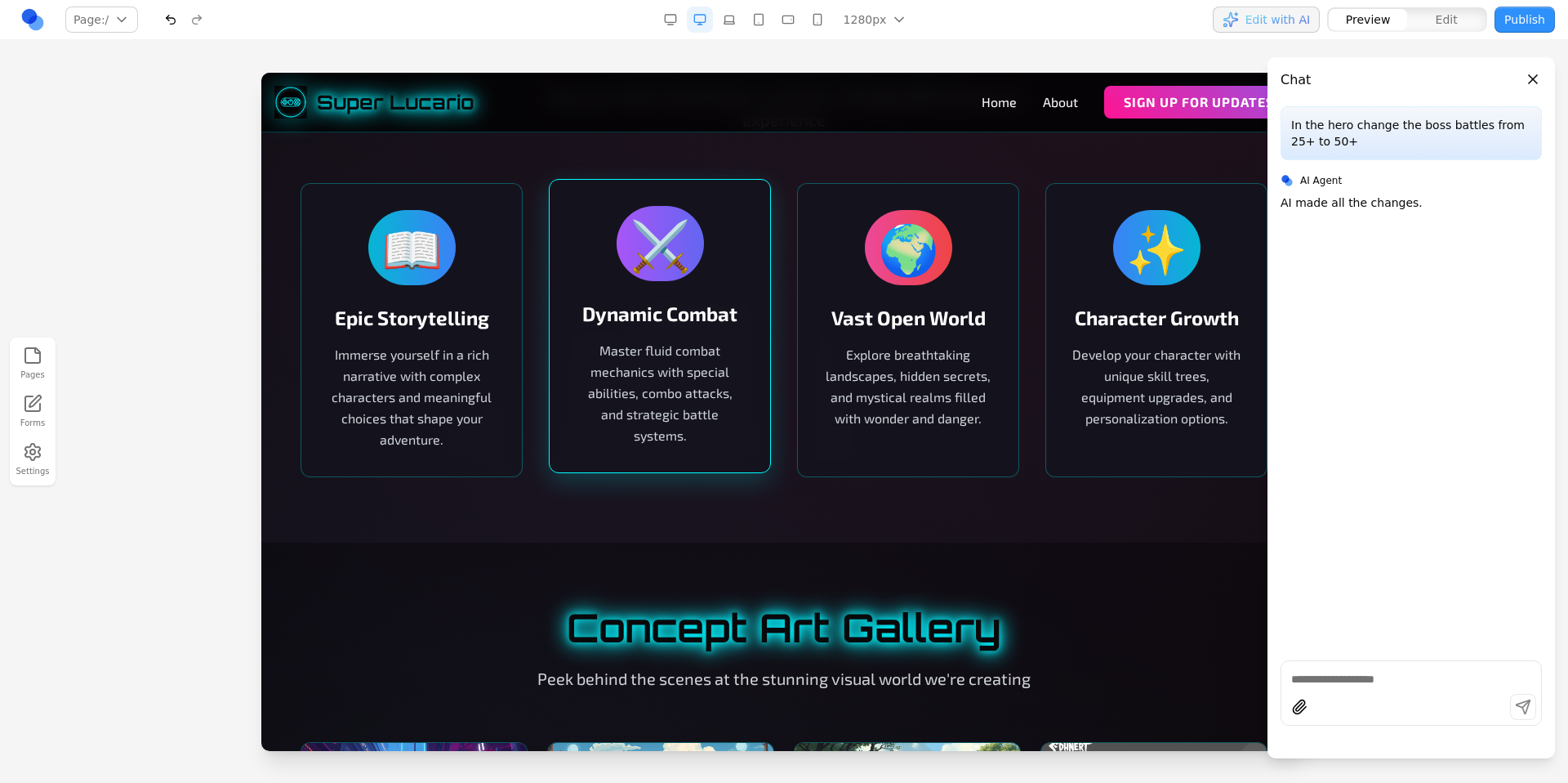
scroll to position [732, 0]
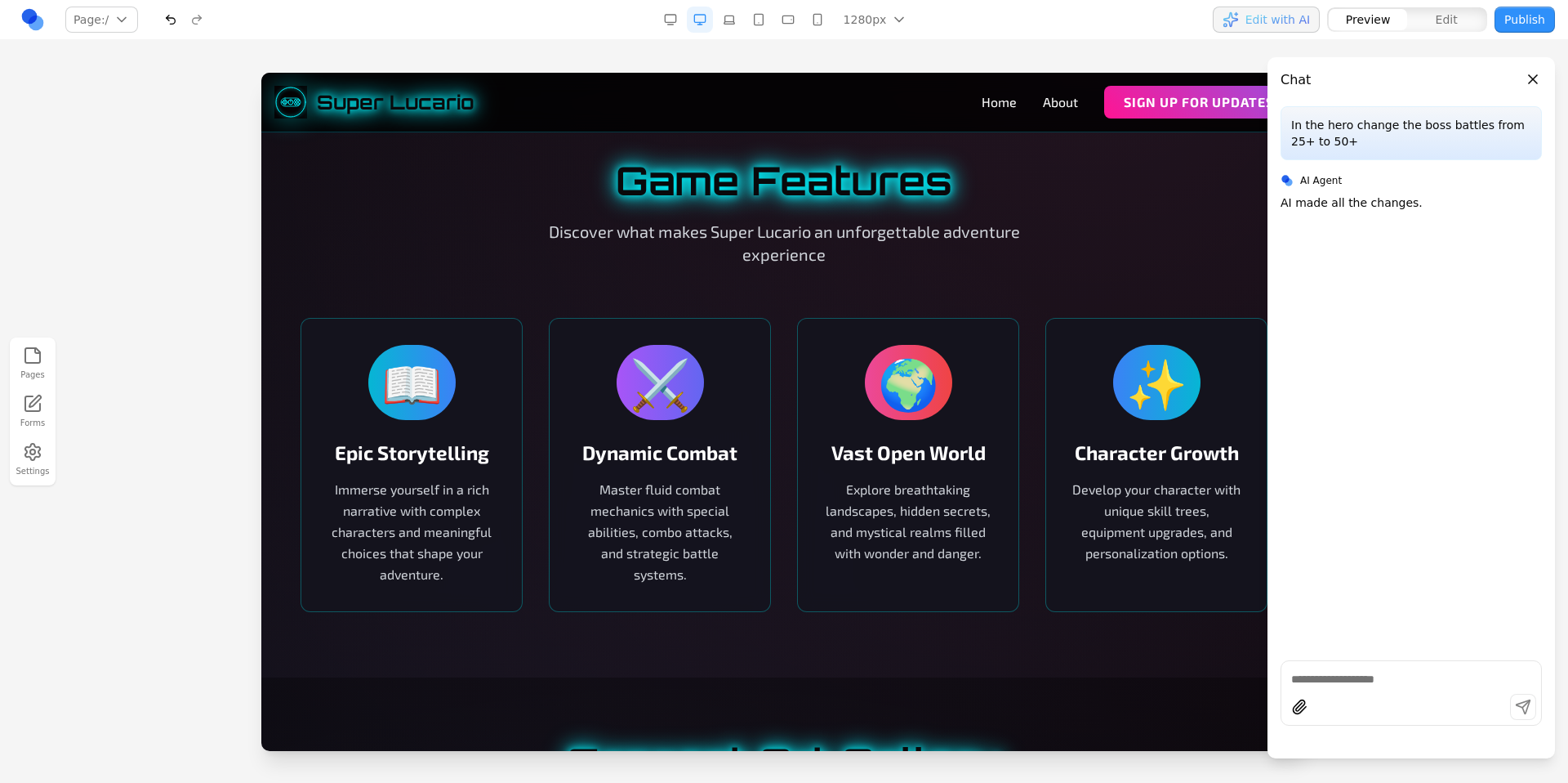
drag, startPoint x: 580, startPoint y: 147, endPoint x: 584, endPoint y: 157, distance: 10.8
click at [580, 147] on section "Game Features Discover what makes Super Lucario an unforgettable adventure expe…" at bounding box center [784, 386] width 1045 height 582
drag, startPoint x: 739, startPoint y: 371, endPoint x: 715, endPoint y: 310, distance: 65.6
click at [487, 200] on h2 "Game Features" at bounding box center [784, 180] width 967 height 39
click at [1535, 84] on button "Close panel" at bounding box center [1532, 79] width 18 height 18
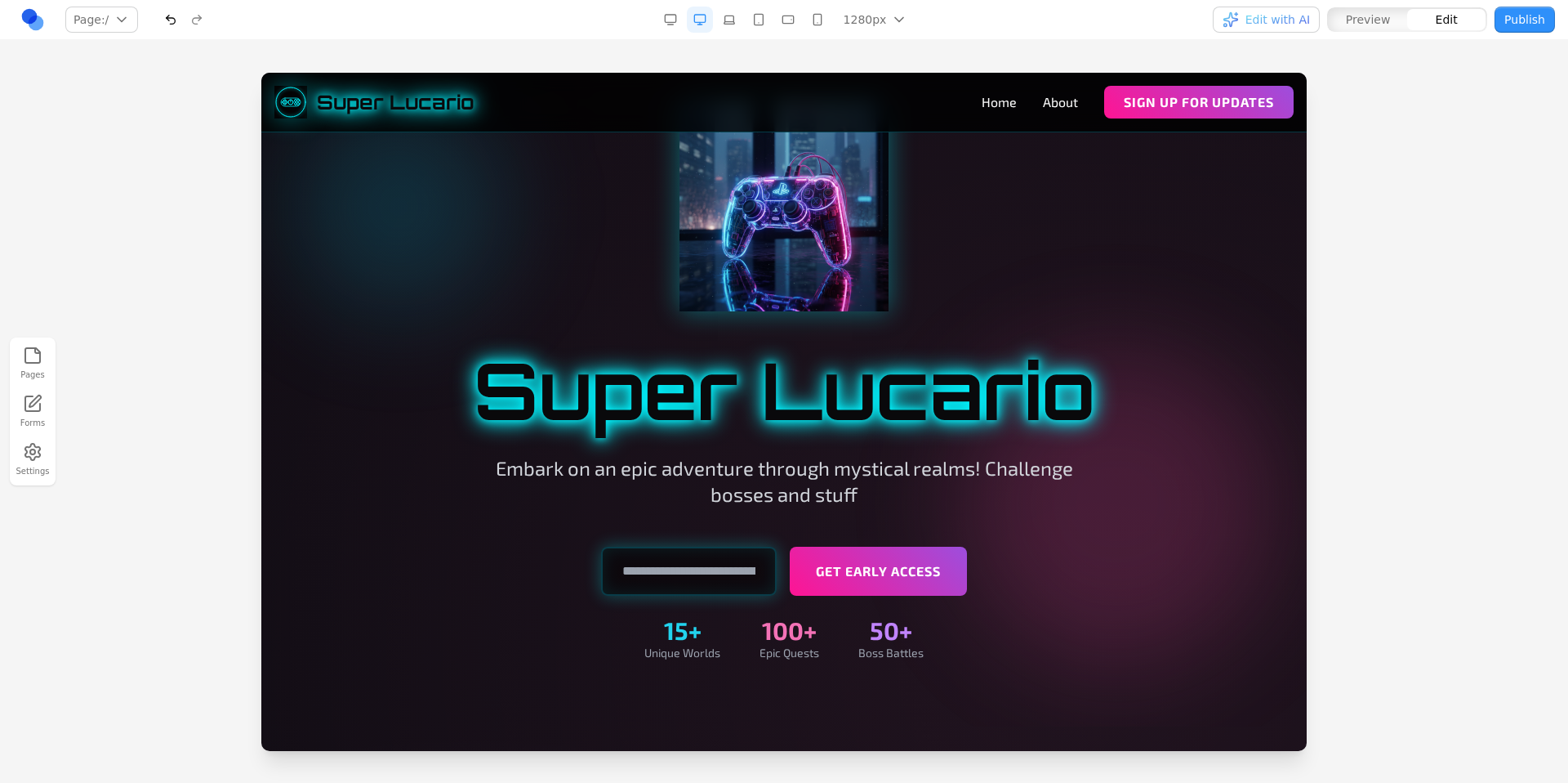
scroll to position [0, 0]
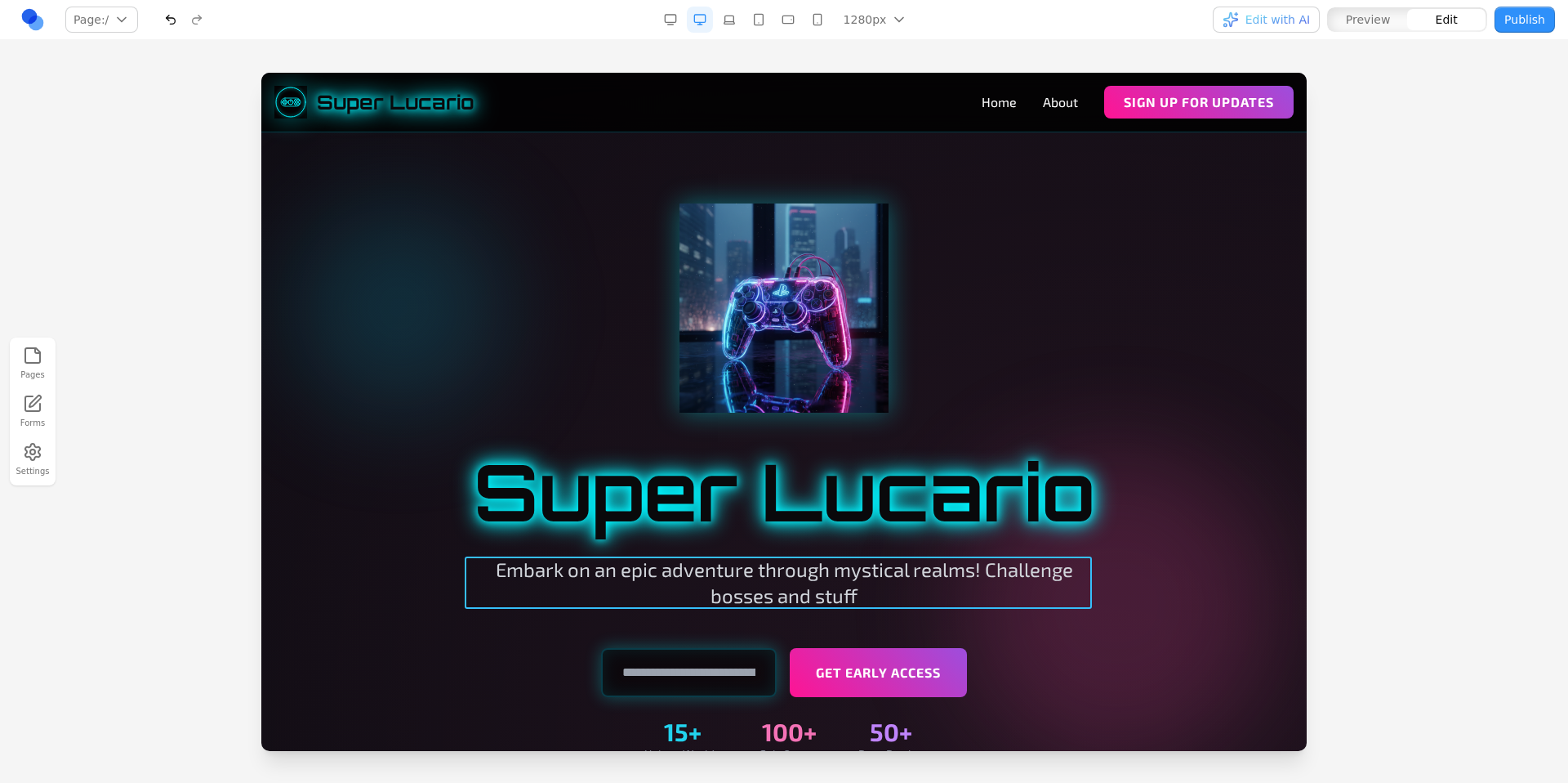
click at [942, 565] on p "Embark on an epic adventure through mystical realms! Challenge bosses and stuff" at bounding box center [784, 583] width 627 height 53
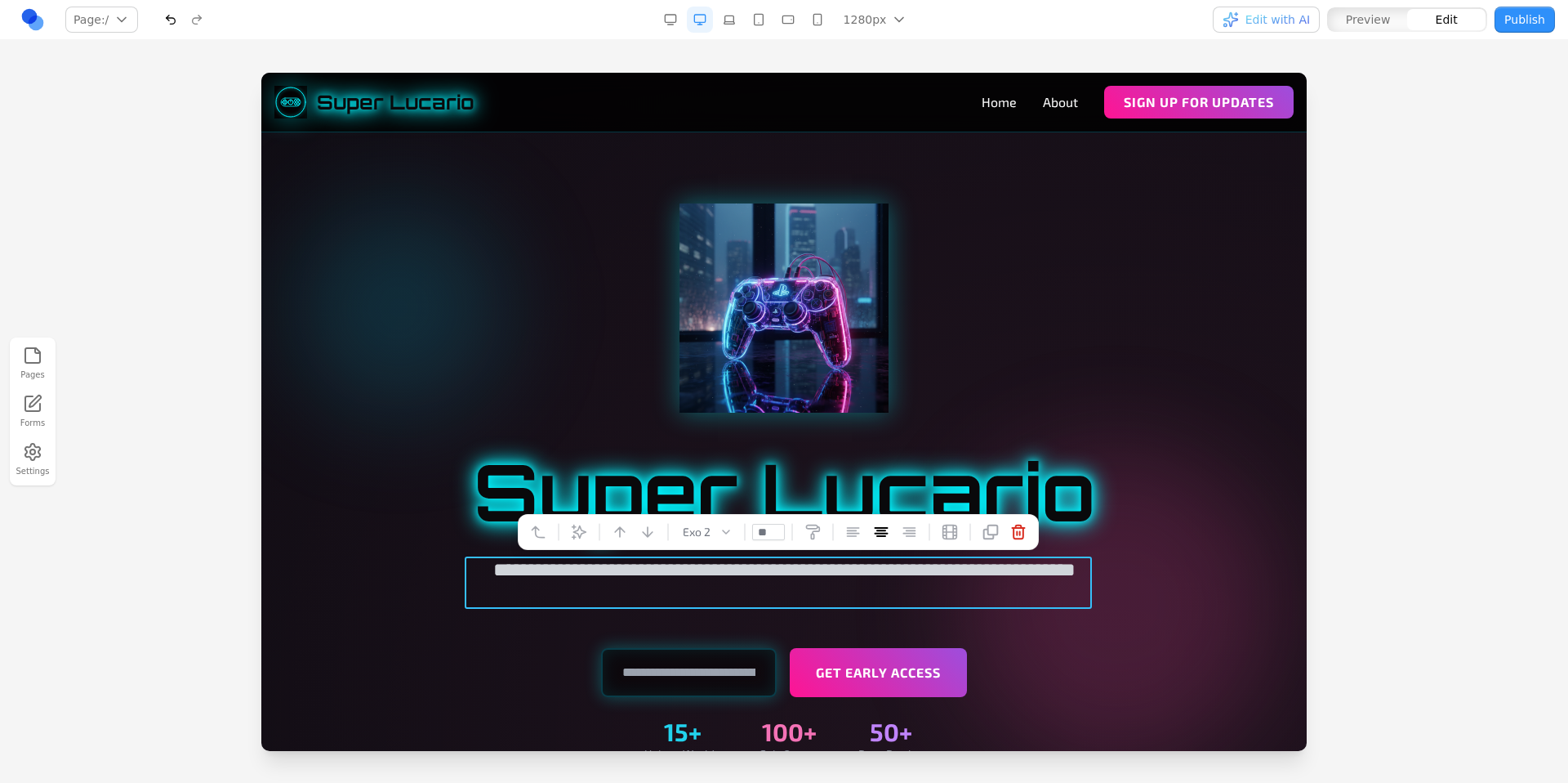
click at [942, 565] on p "**********" at bounding box center [784, 583] width 627 height 53
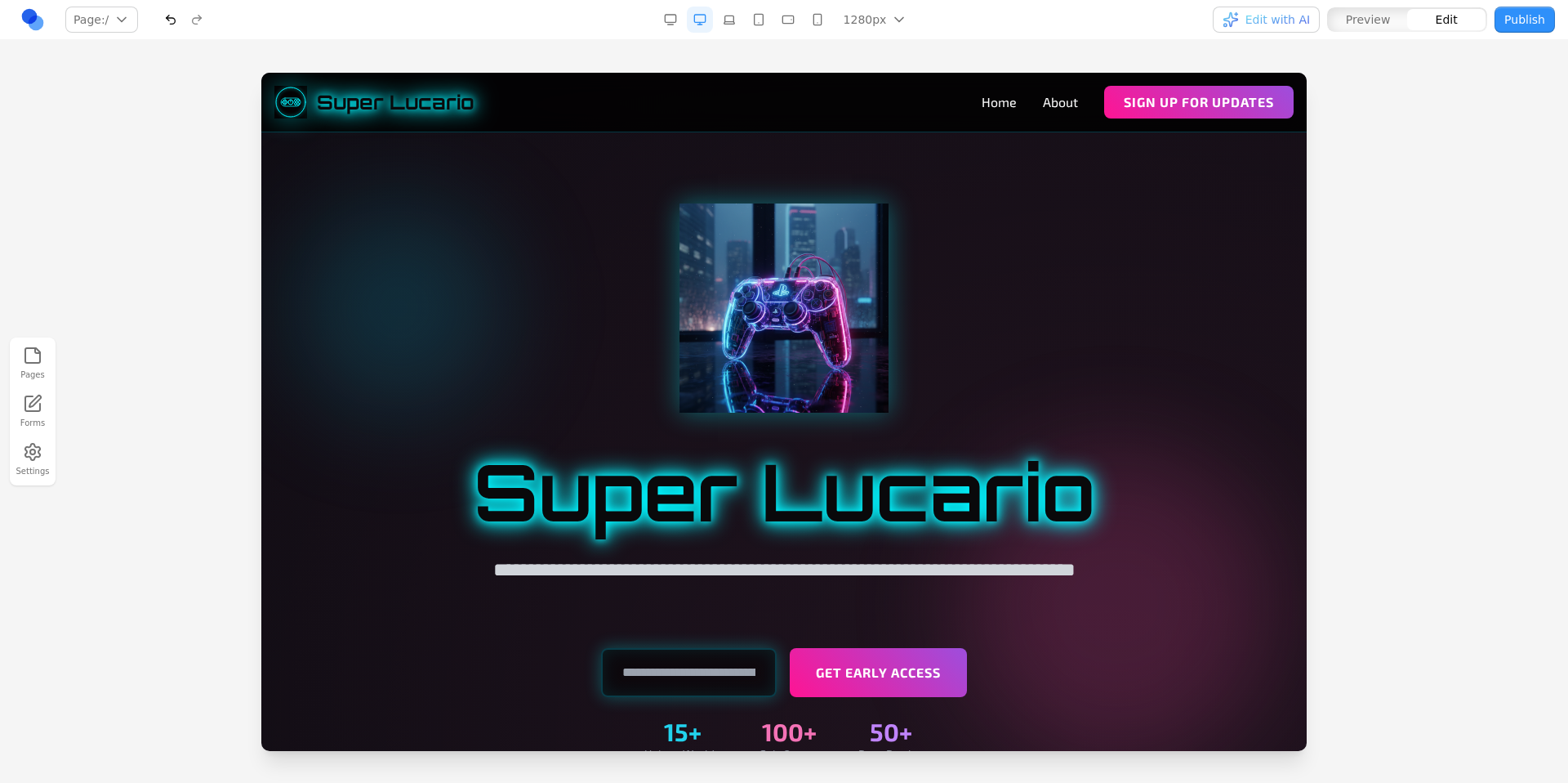
click at [1003, 290] on div at bounding box center [784, 307] width 940 height 209
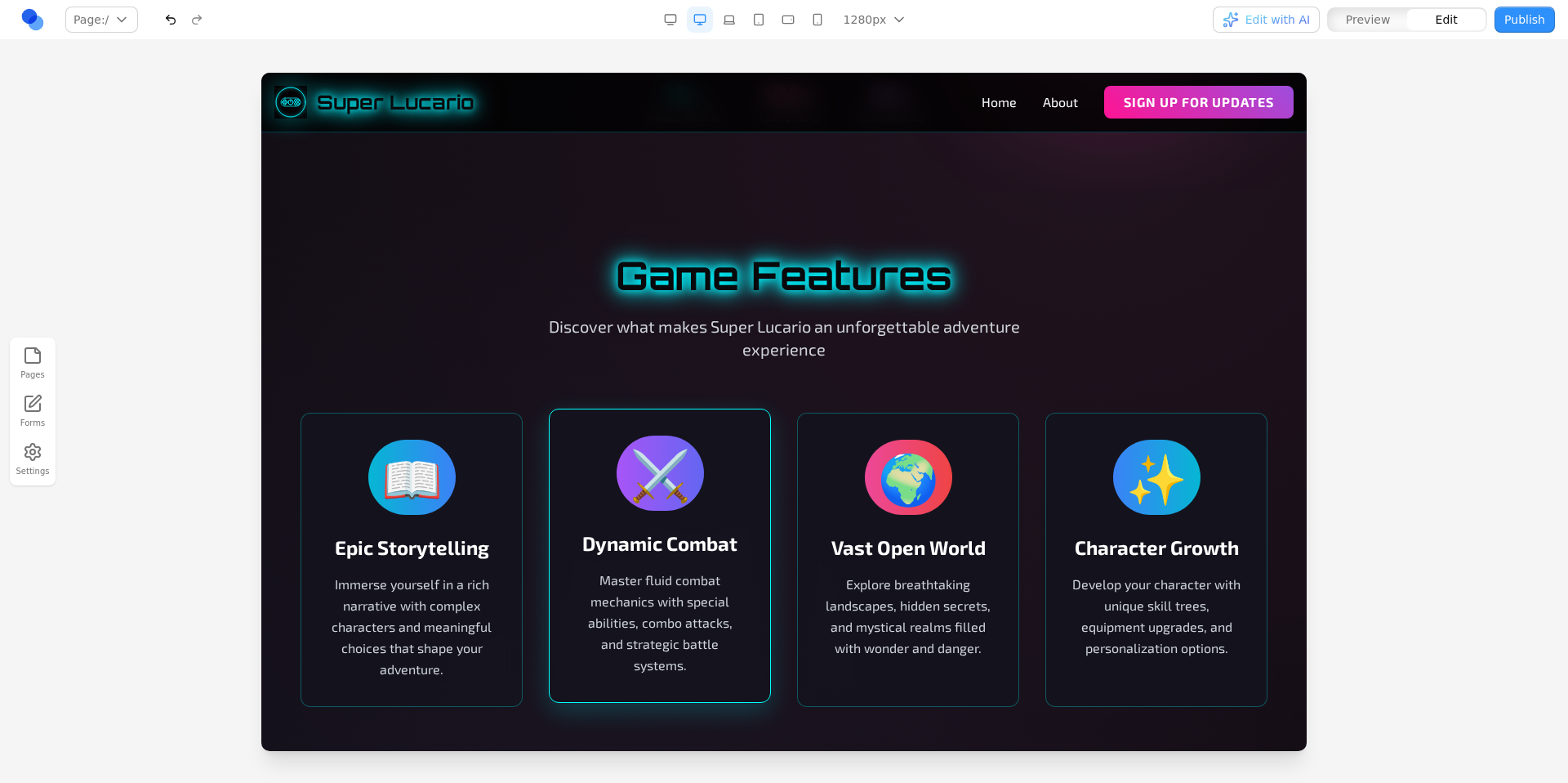
scroll to position [821, 0]
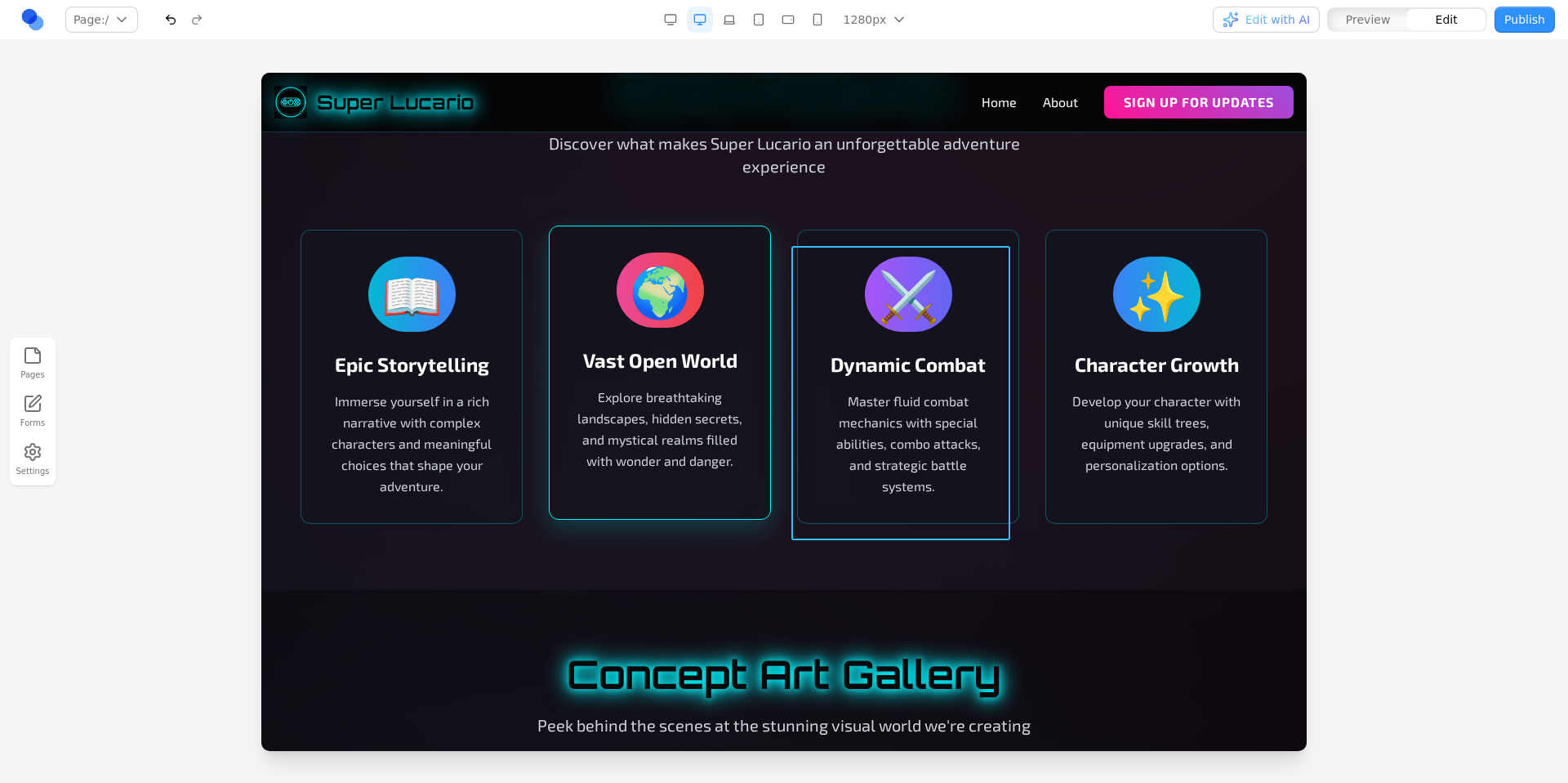
drag, startPoint x: 701, startPoint y: 270, endPoint x: 684, endPoint y: 480, distance: 210.7
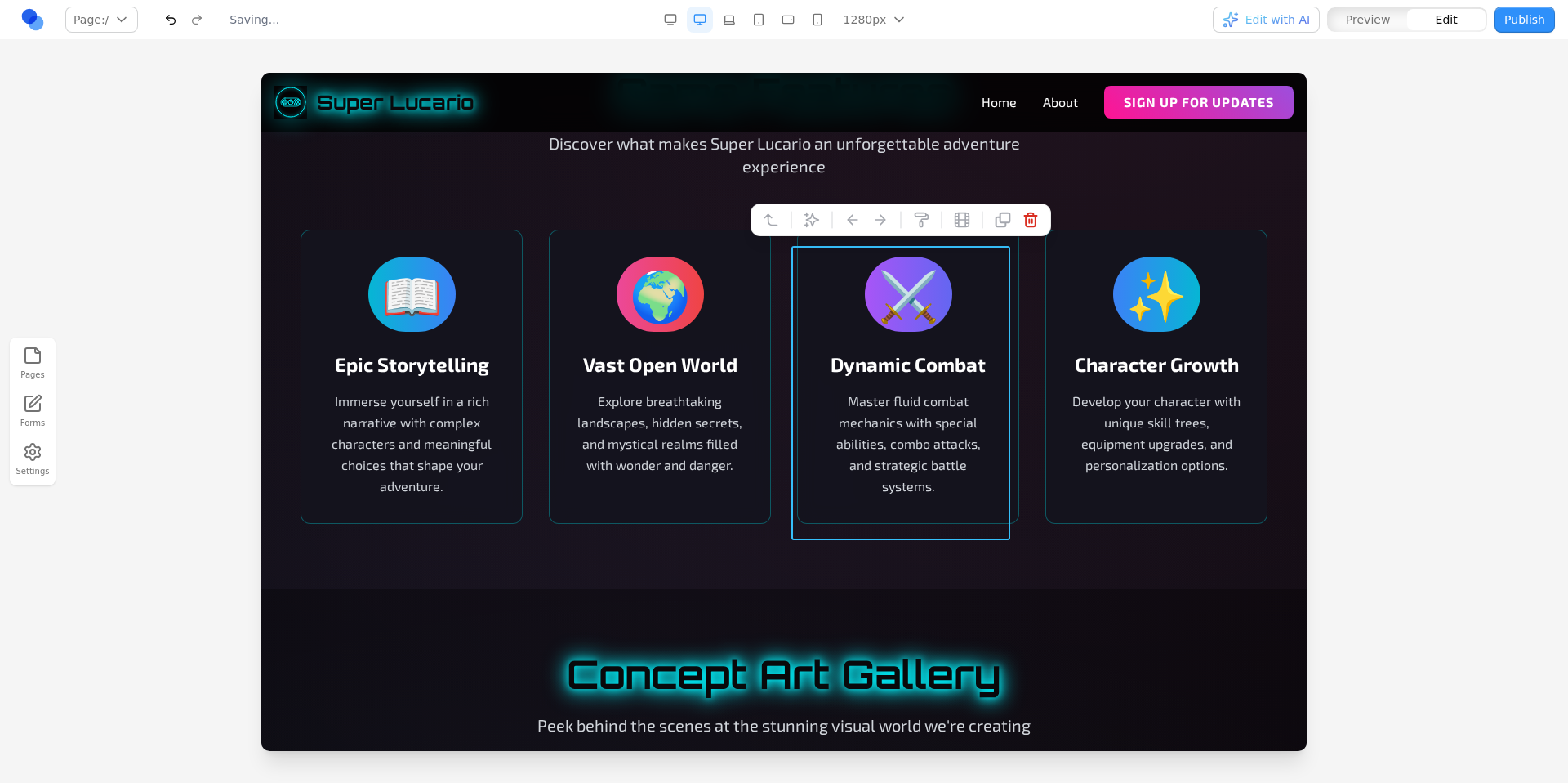
click at [1098, 178] on div "Game Features Discover what makes Super Lucario an unforgettable adventure expe…" at bounding box center [784, 124] width 967 height 104
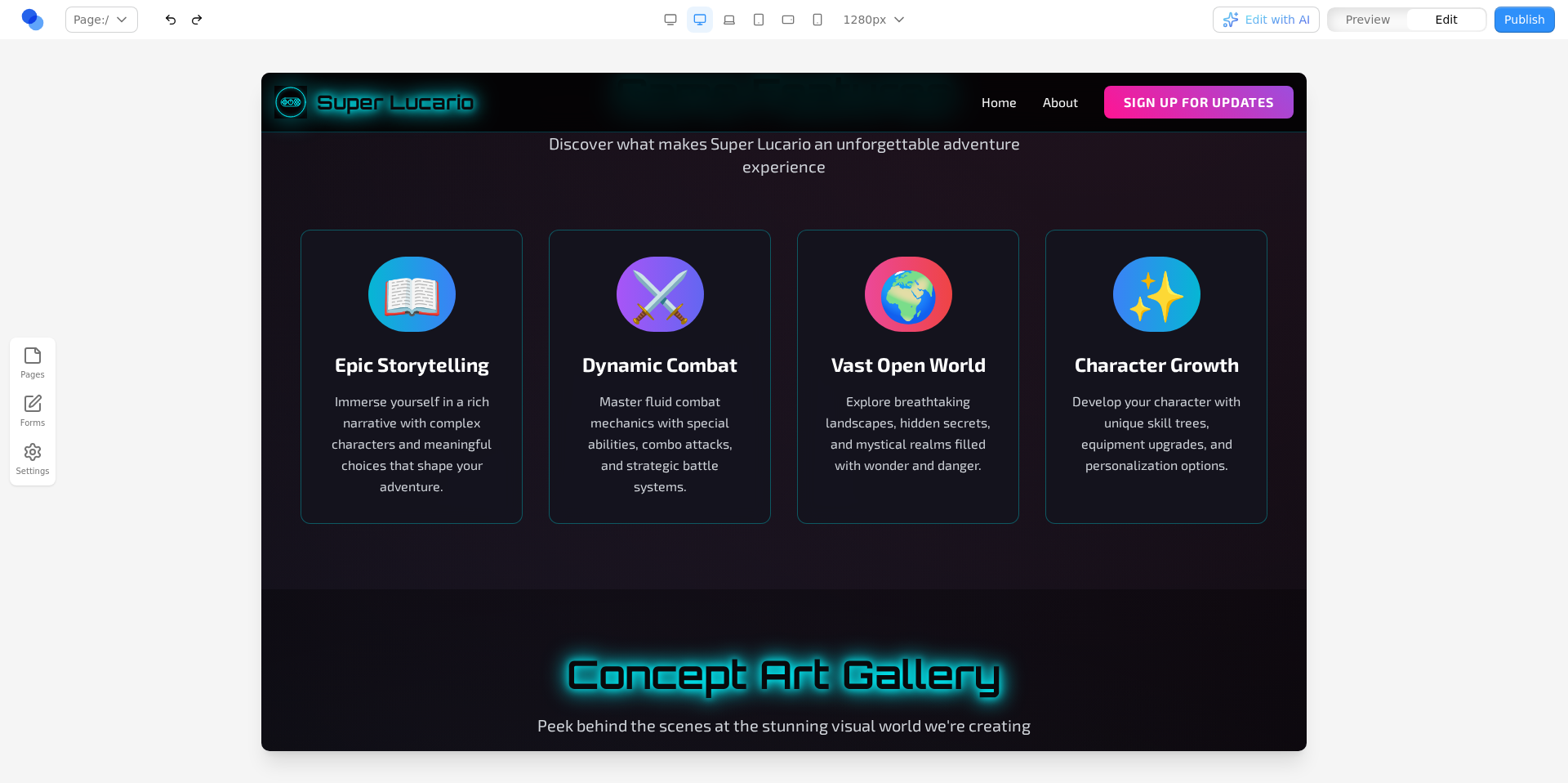
scroll to position [473, 0]
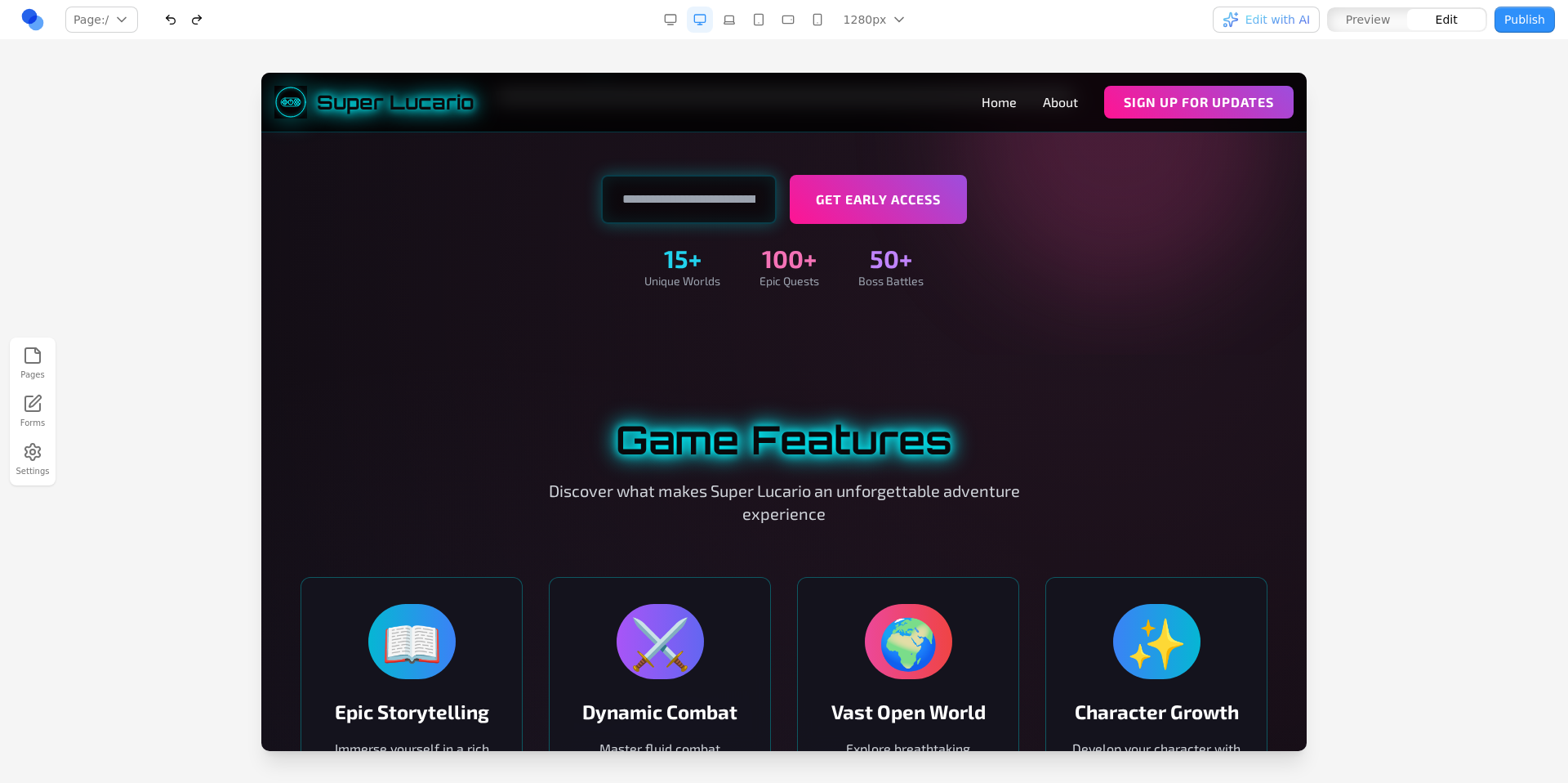
click at [1374, 28] on button "Preview" at bounding box center [1367, 20] width 78 height 22
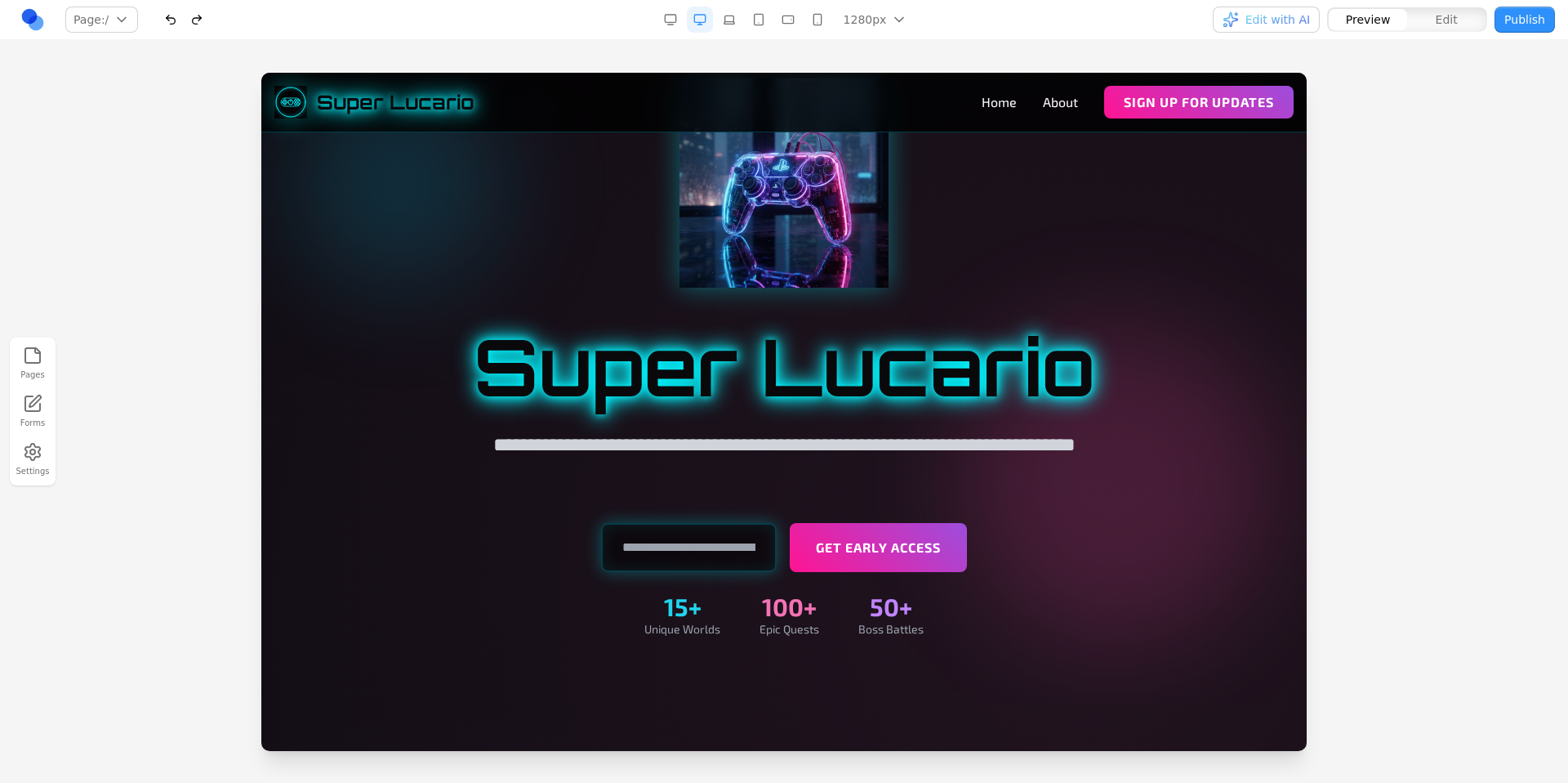
scroll to position [0, 0]
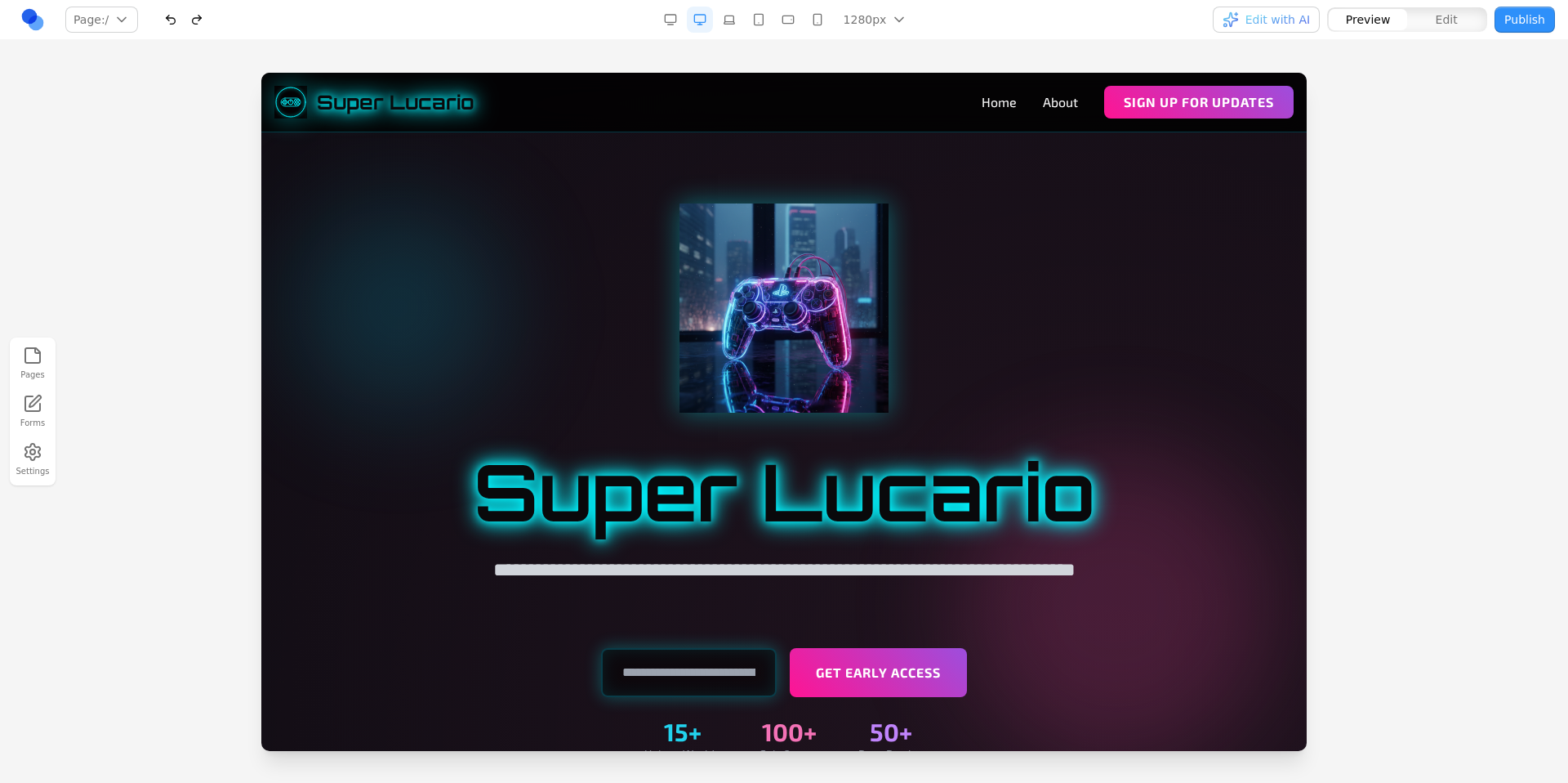
click at [1450, 25] on span "Edit" at bounding box center [1446, 19] width 22 height 16
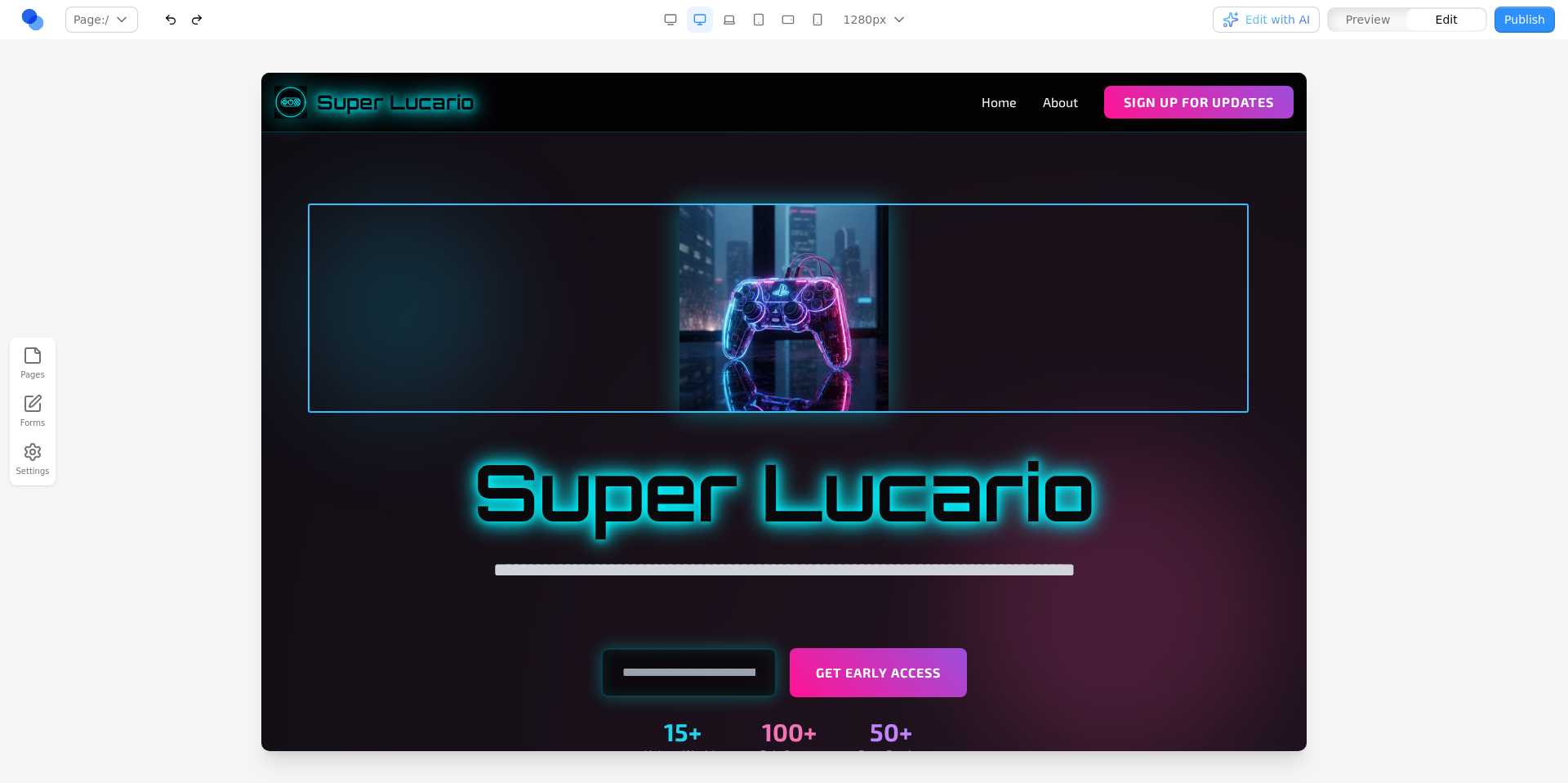
click at [993, 271] on div at bounding box center [784, 307] width 940 height 209
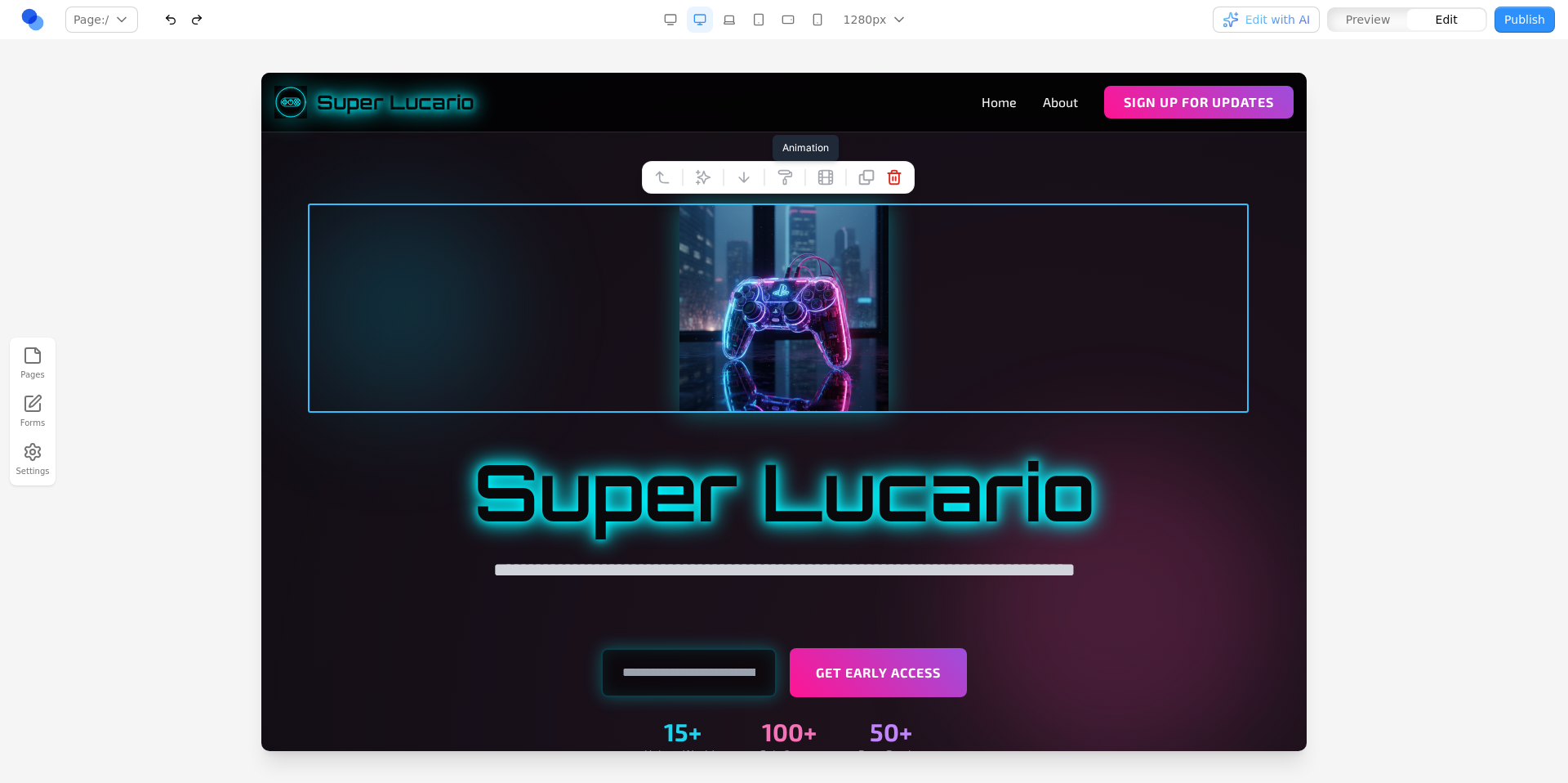
click at [831, 179] on icon at bounding box center [825, 178] width 14 height 14
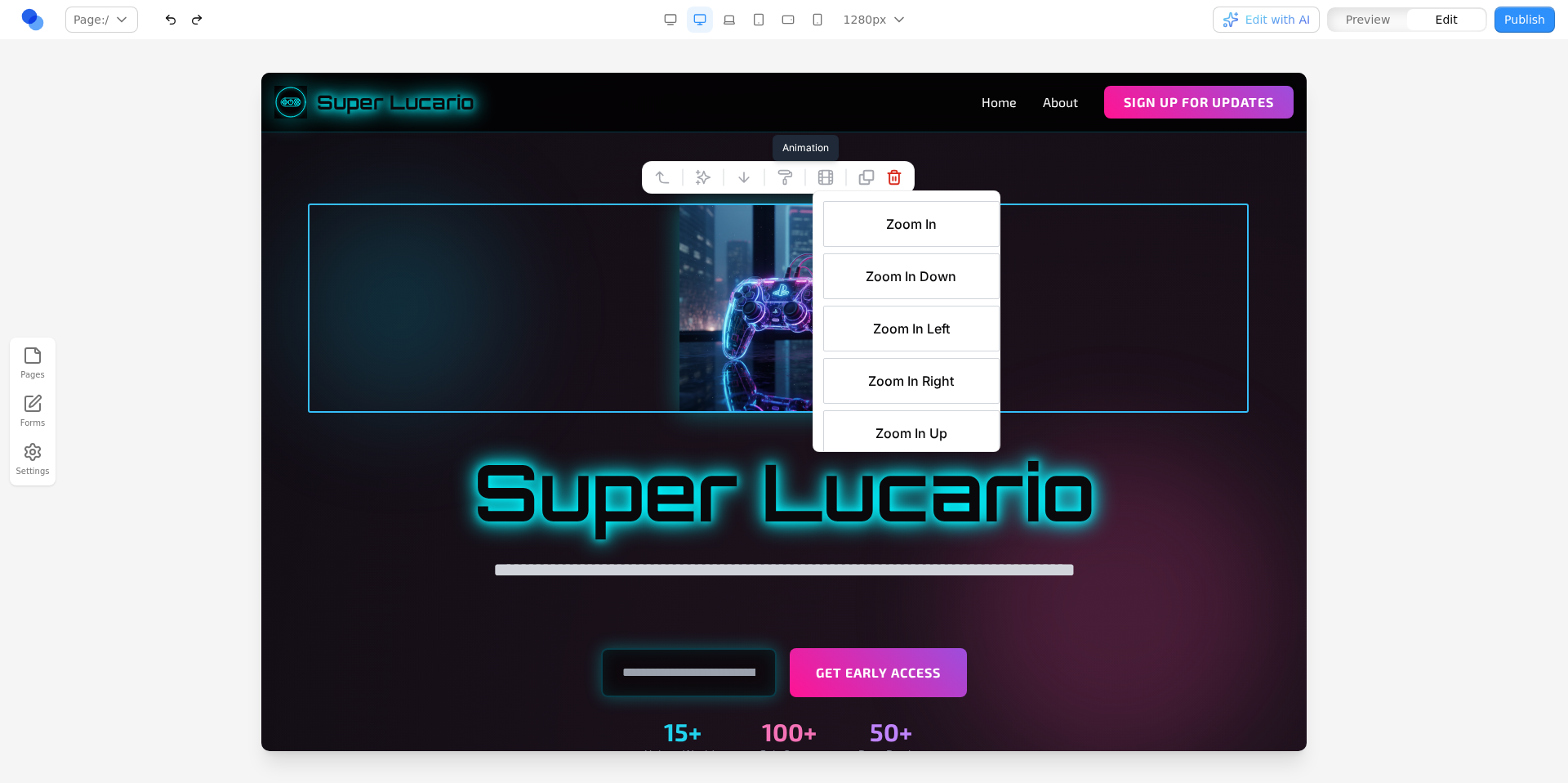
click at [913, 278] on span "Zoom In Down" at bounding box center [910, 275] width 90 height 20
click at [1047, 177] on div at bounding box center [784, 483] width 1045 height 690
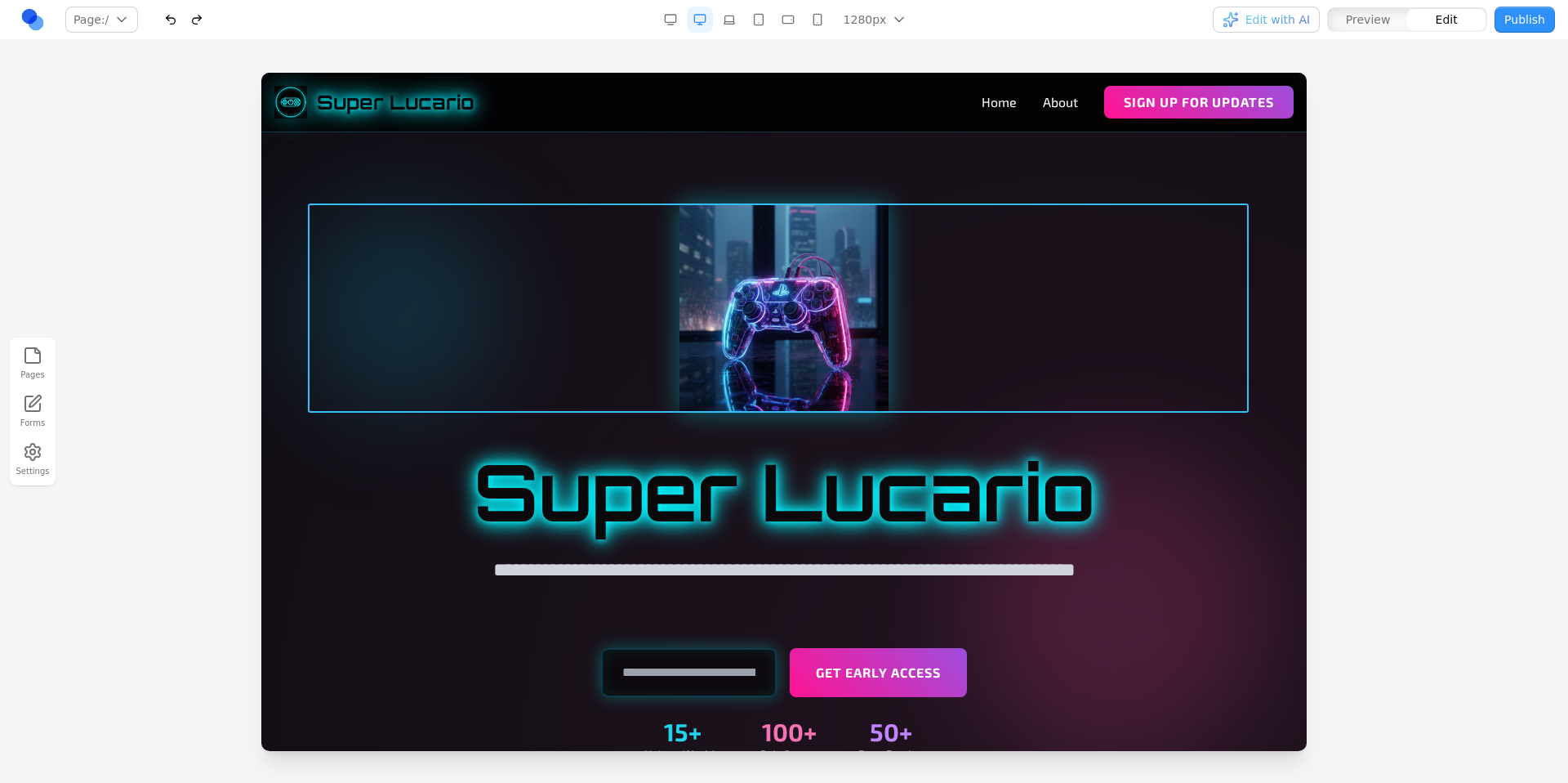
click at [998, 257] on div at bounding box center [784, 307] width 940 height 209
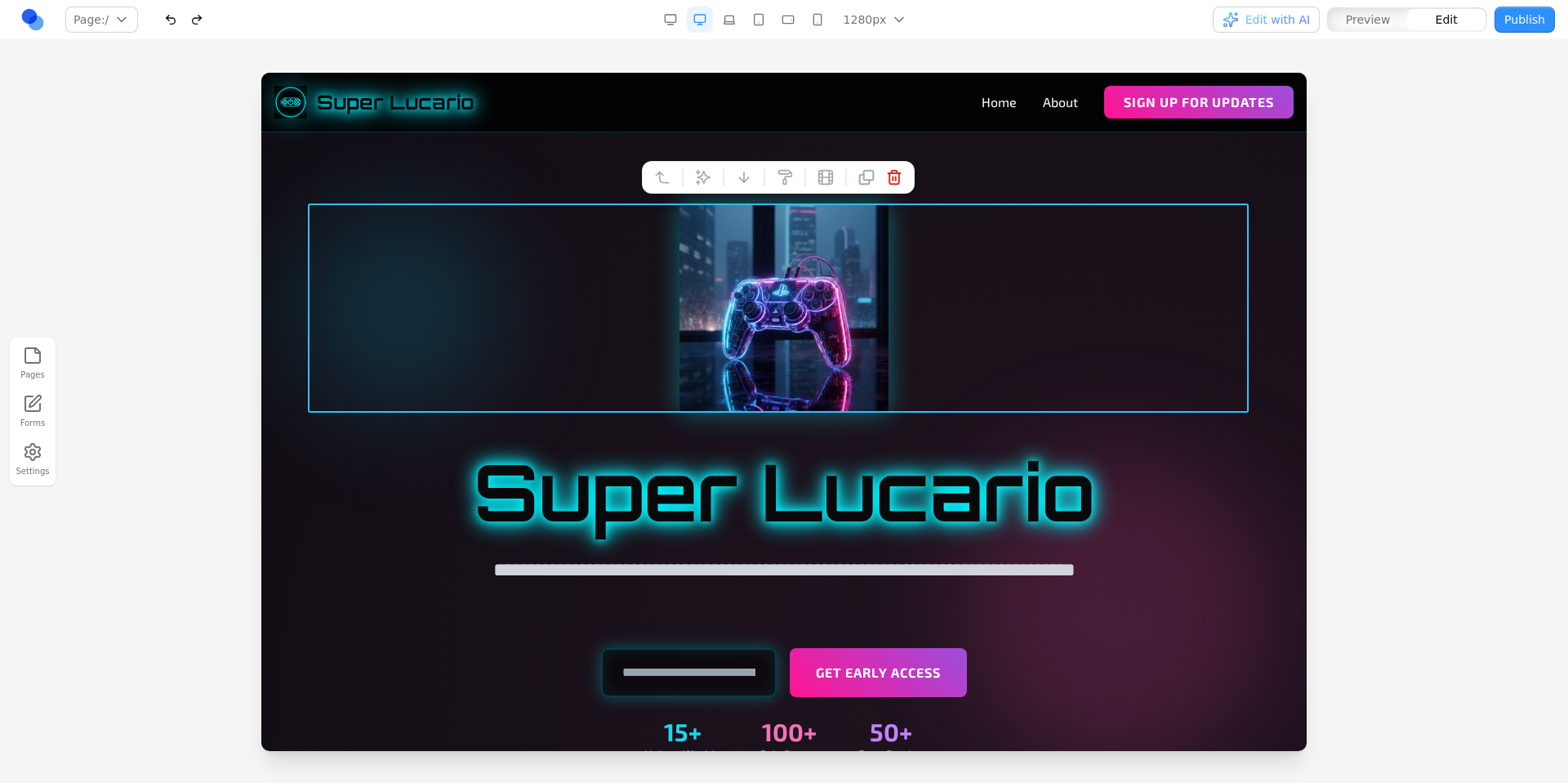
drag, startPoint x: 344, startPoint y: 161, endPoint x: 318, endPoint y: 147, distance: 29.5
click at [345, 160] on div at bounding box center [784, 483] width 1045 height 690
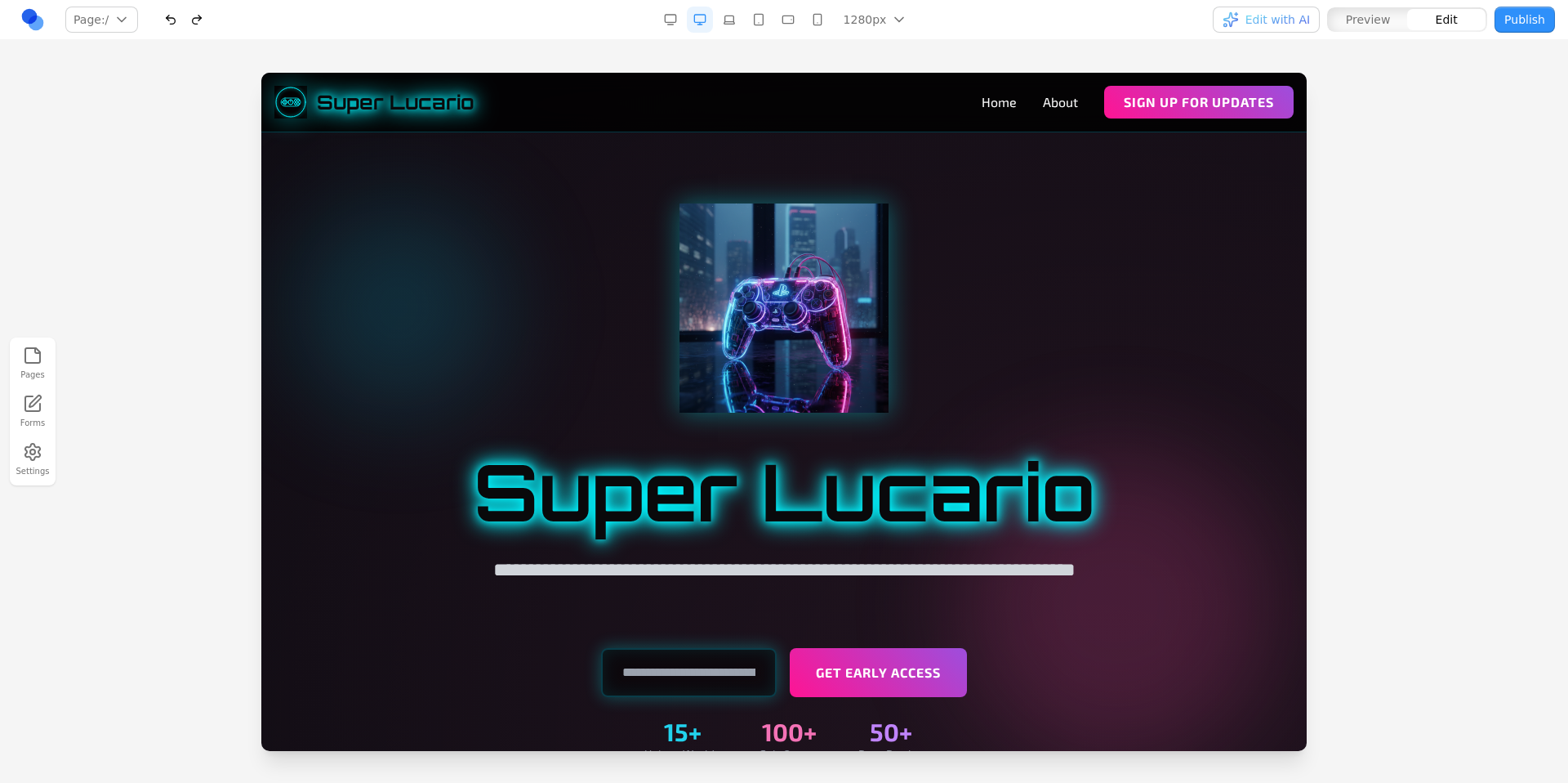
click at [1370, 23] on span "Preview" at bounding box center [1368, 19] width 45 height 16
click at [1418, 23] on button "Edit" at bounding box center [1446, 20] width 78 height 22
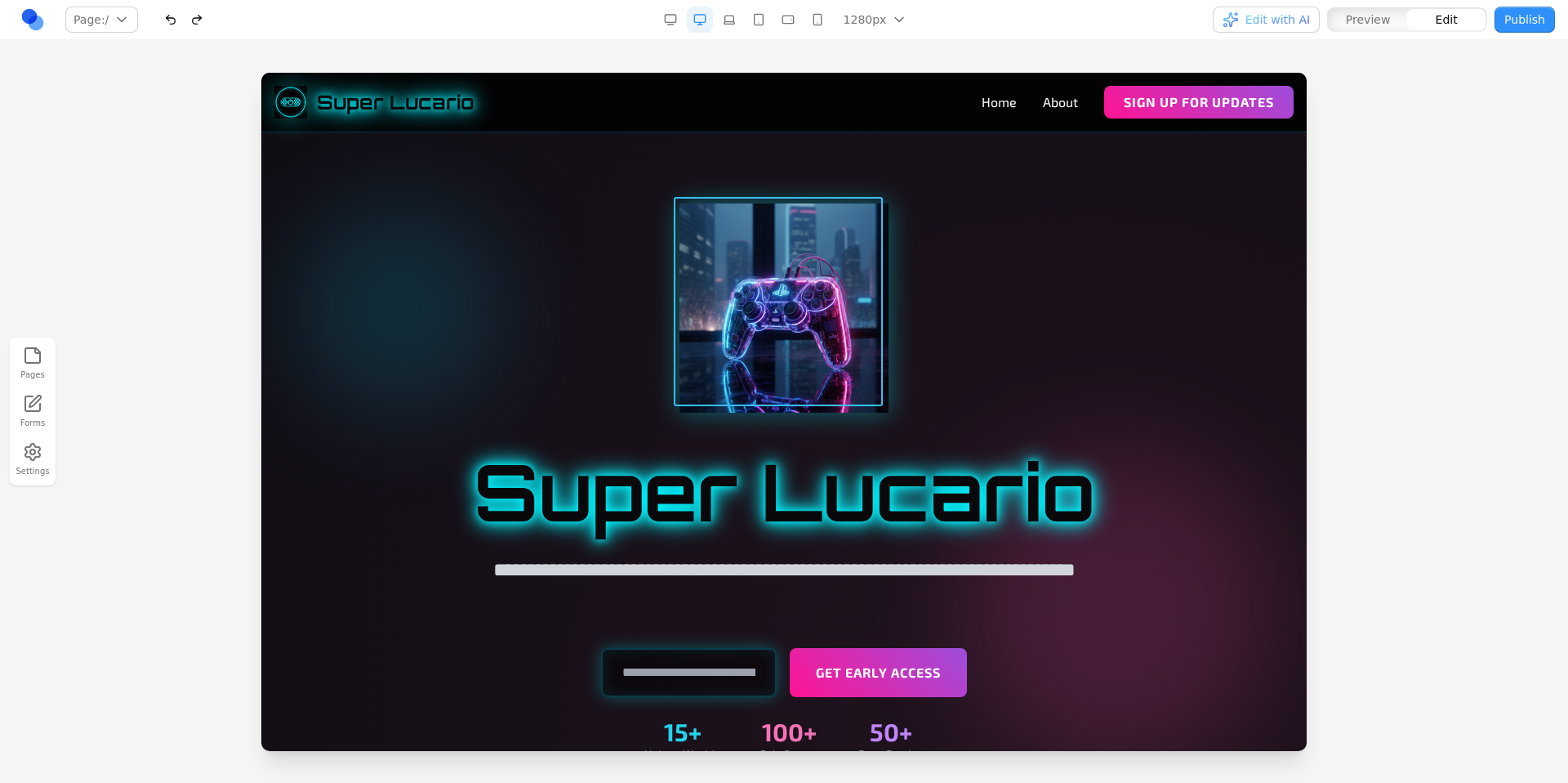
click at [758, 290] on img at bounding box center [784, 307] width 209 height 209
click at [927, 503] on h1 "Super Lucario" at bounding box center [784, 491] width 940 height 78
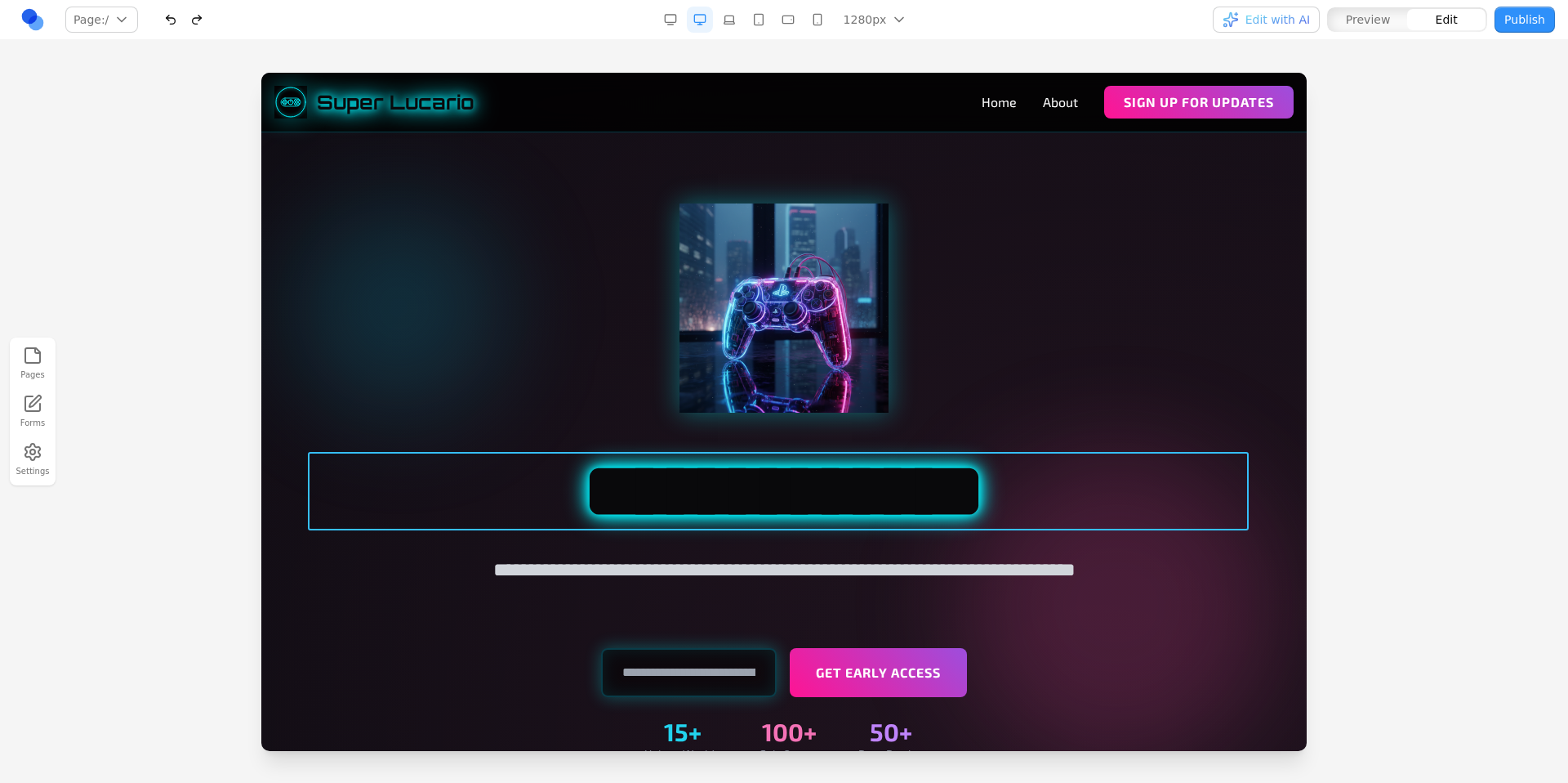
click at [872, 485] on h1 "**********" at bounding box center [784, 491] width 940 height 78
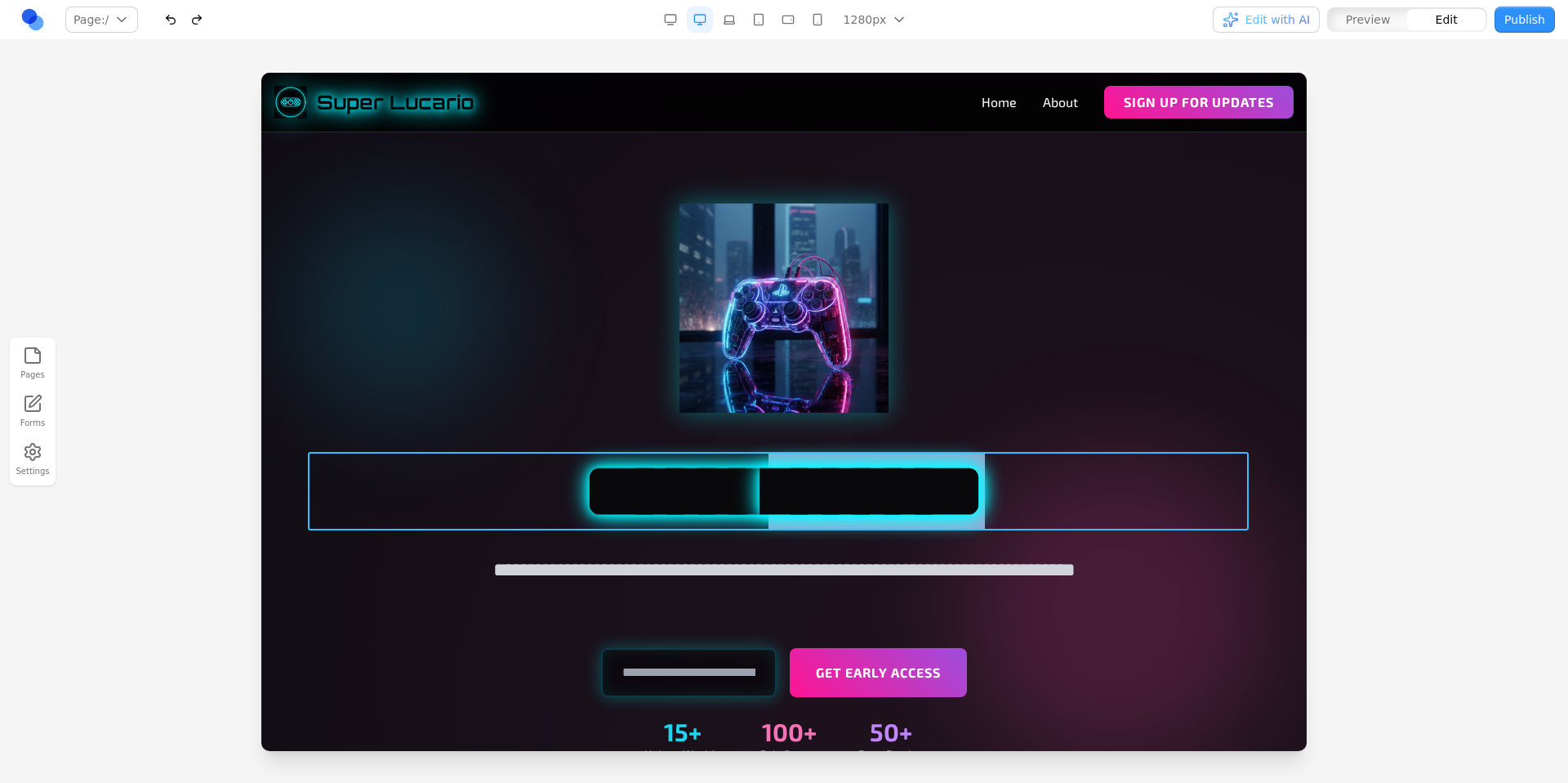
click at [872, 485] on h1 "**********" at bounding box center [784, 491] width 940 height 78
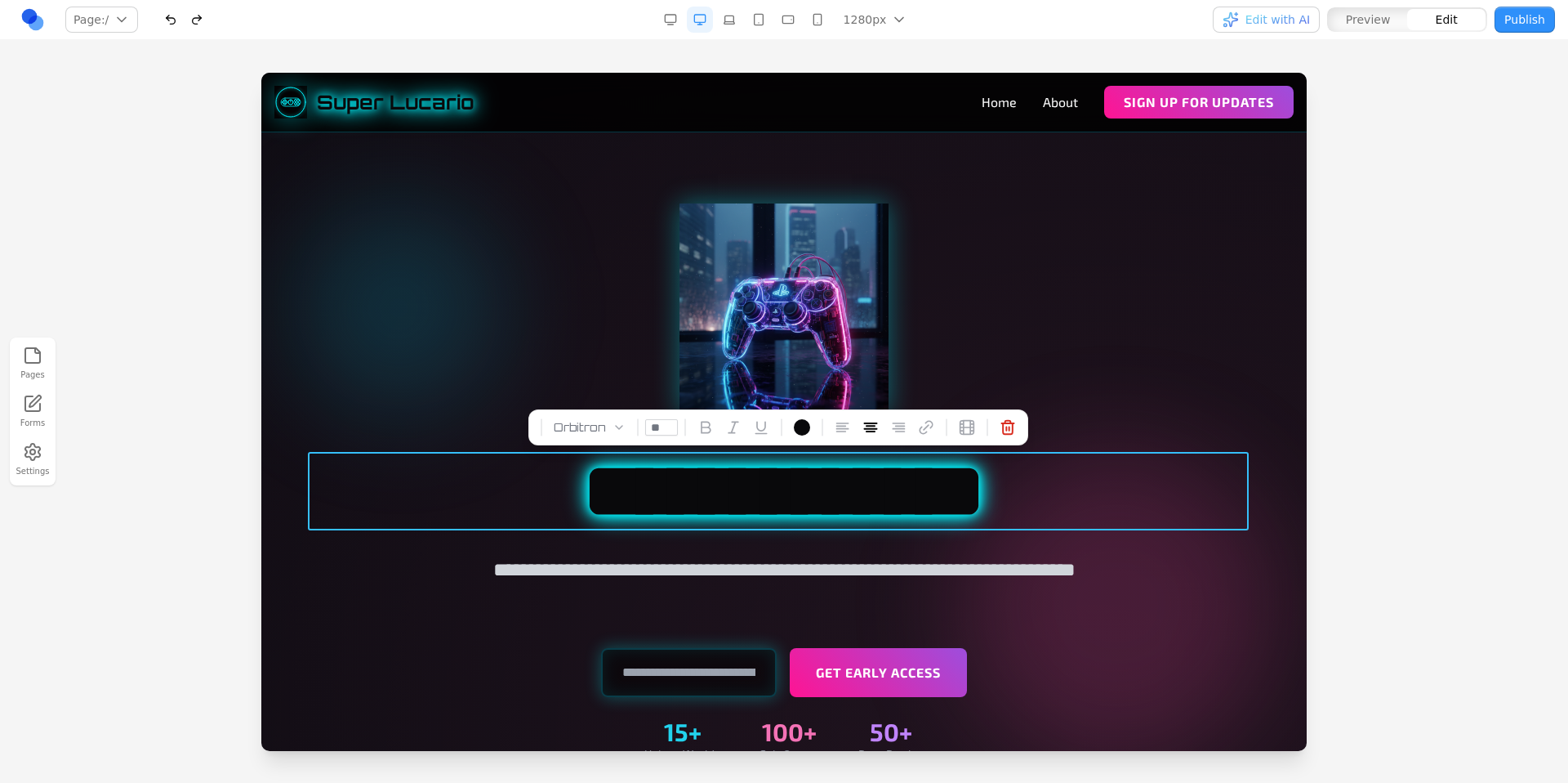
click at [1151, 297] on div at bounding box center [784, 307] width 940 height 209
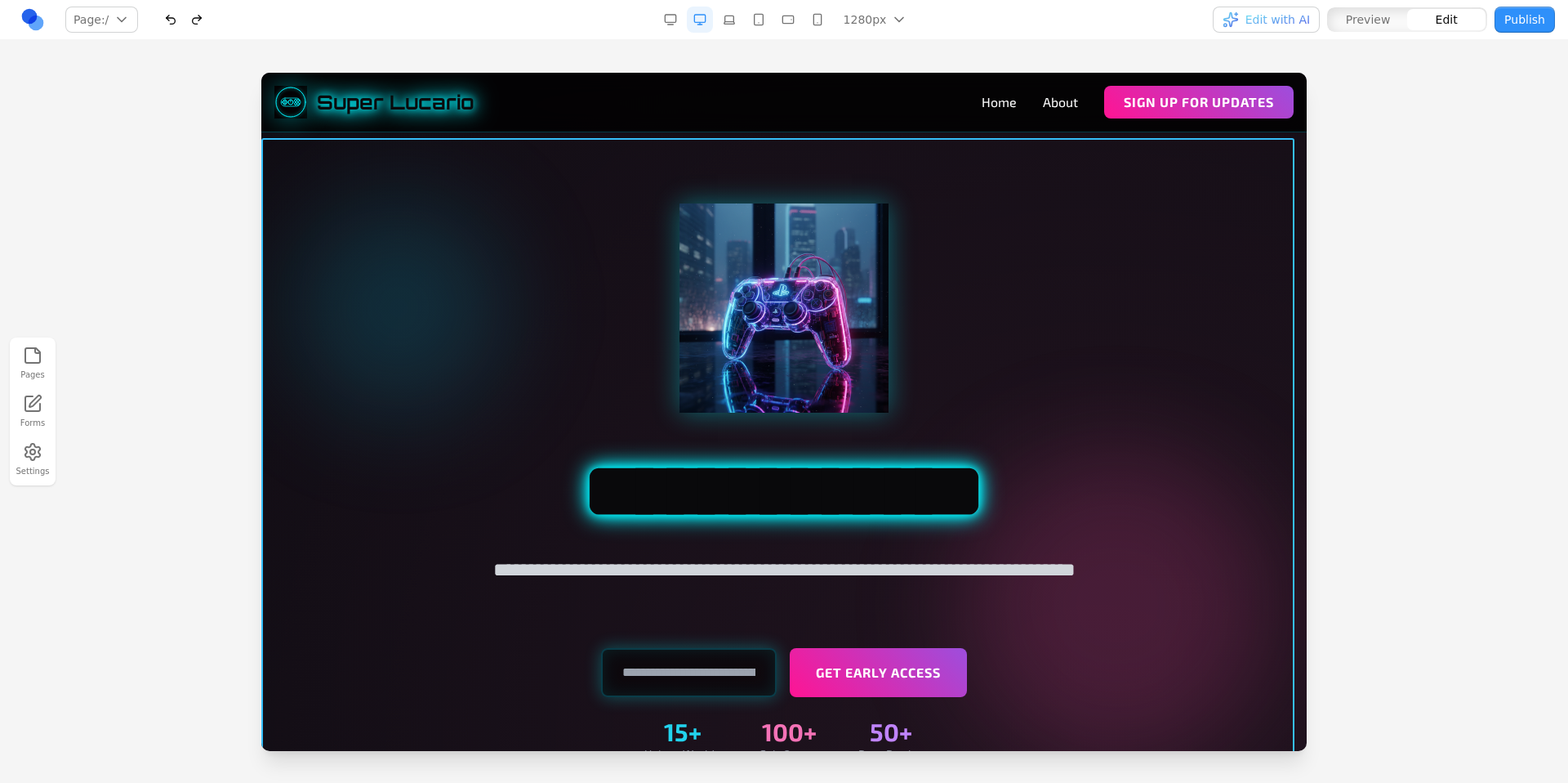
click at [503, 157] on div at bounding box center [784, 483] width 1045 height 690
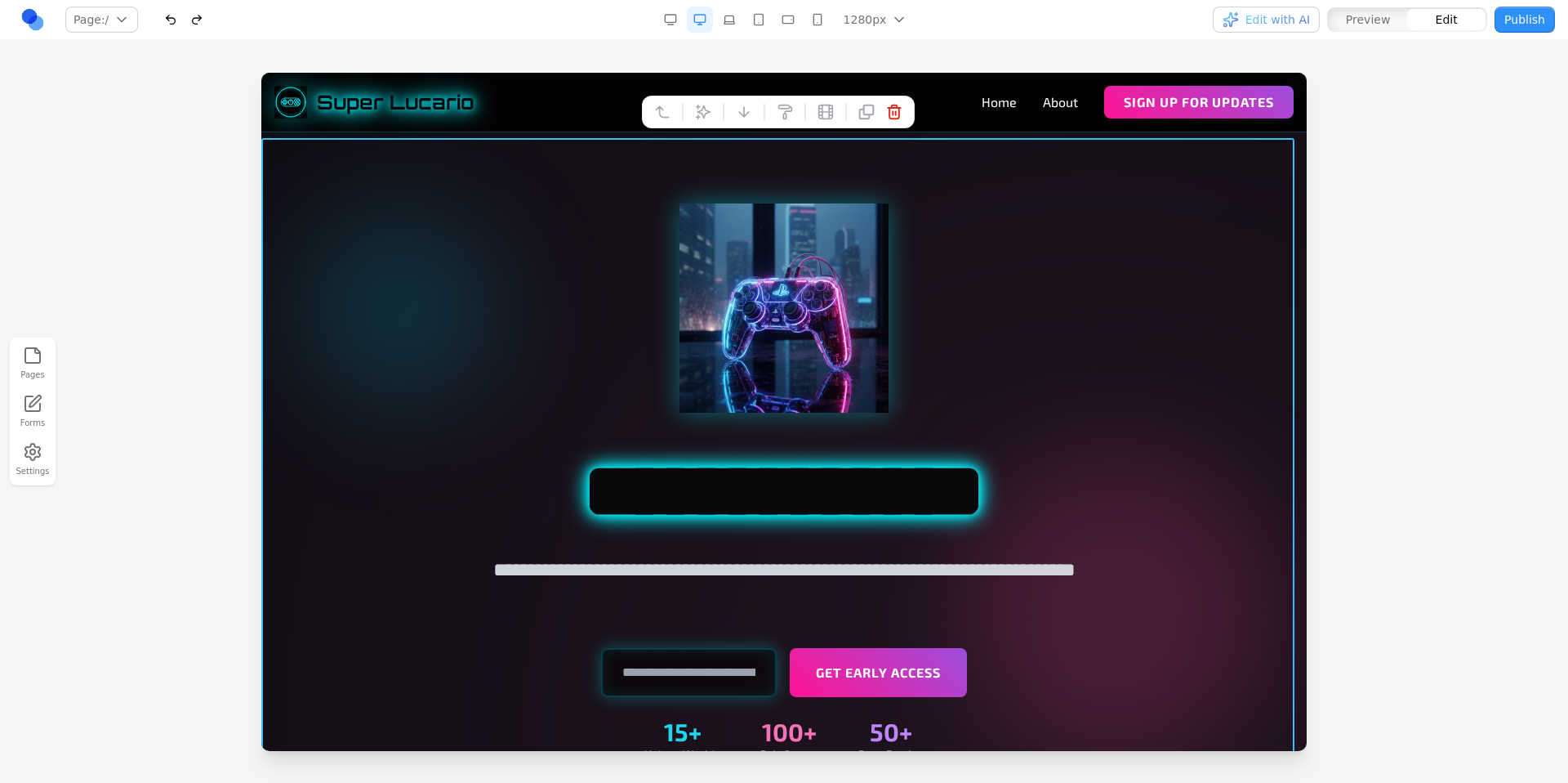
click at [508, 143] on div at bounding box center [784, 483] width 1045 height 690
click at [562, 56] on div "Pages Forms Settings" at bounding box center [784, 412] width 1568 height 743
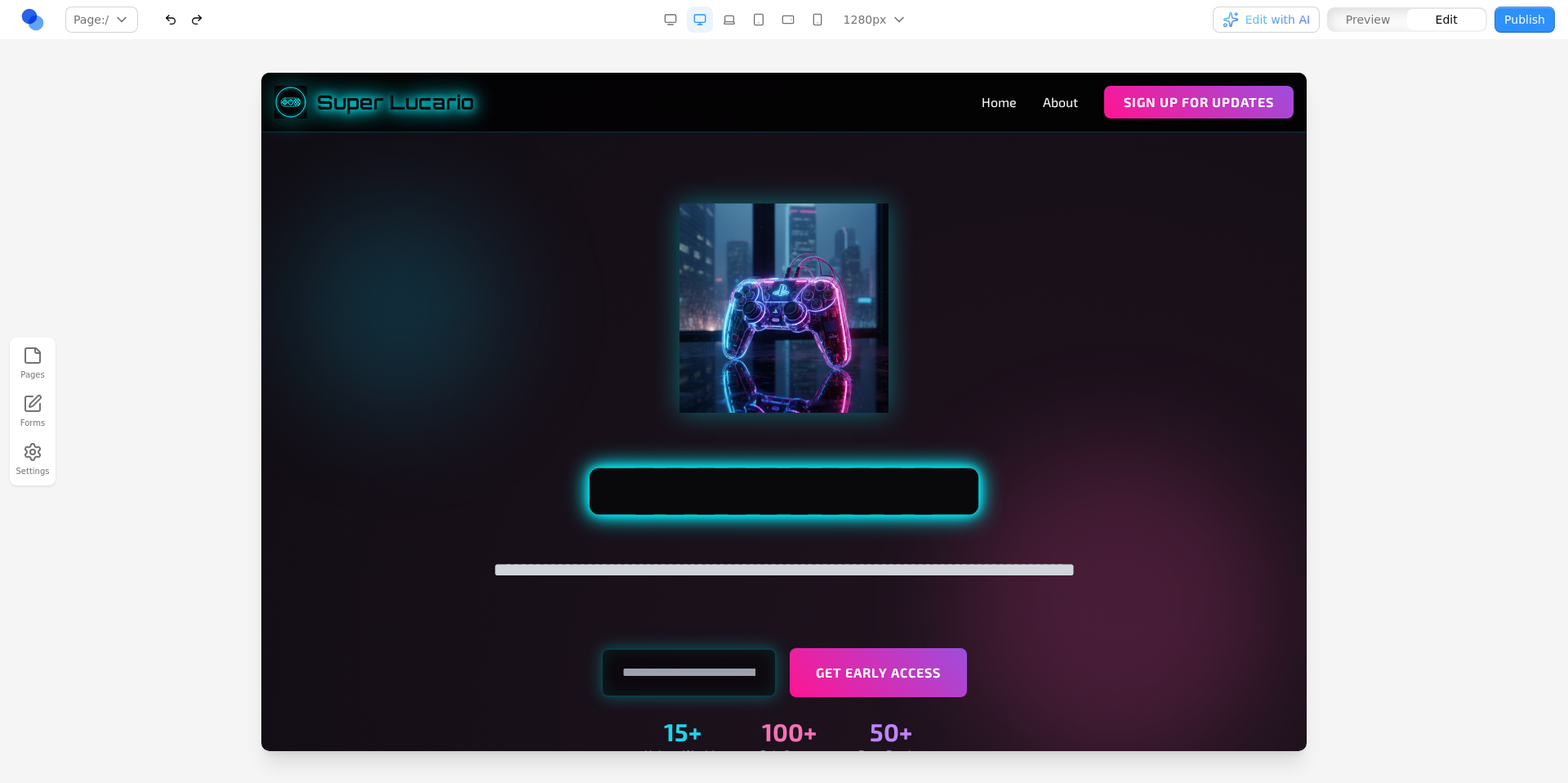
click at [1389, 27] on span "Preview" at bounding box center [1368, 19] width 45 height 16
click at [149, 208] on div at bounding box center [784, 427] width 1568 height 709
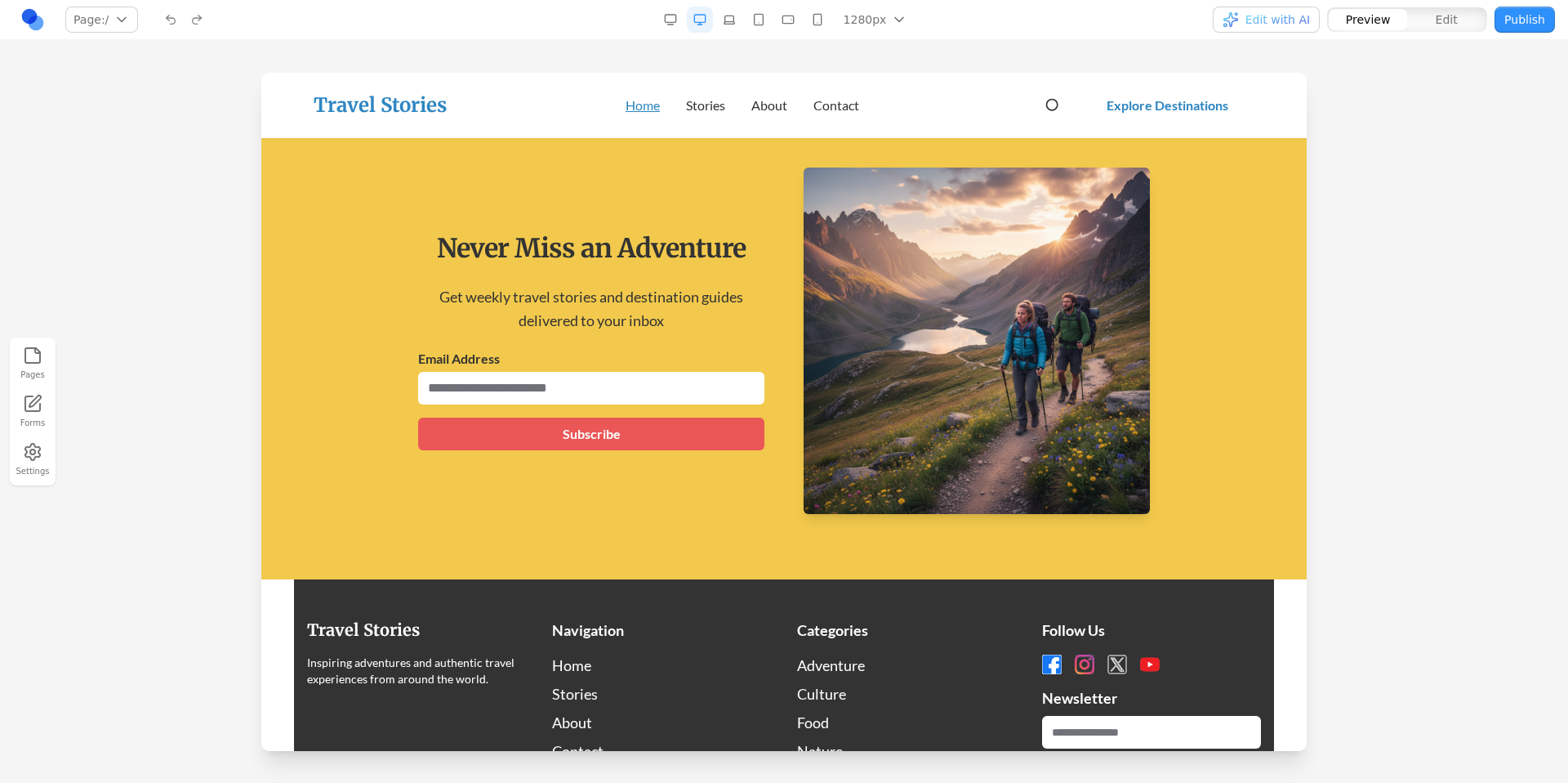
scroll to position [2631, 0]
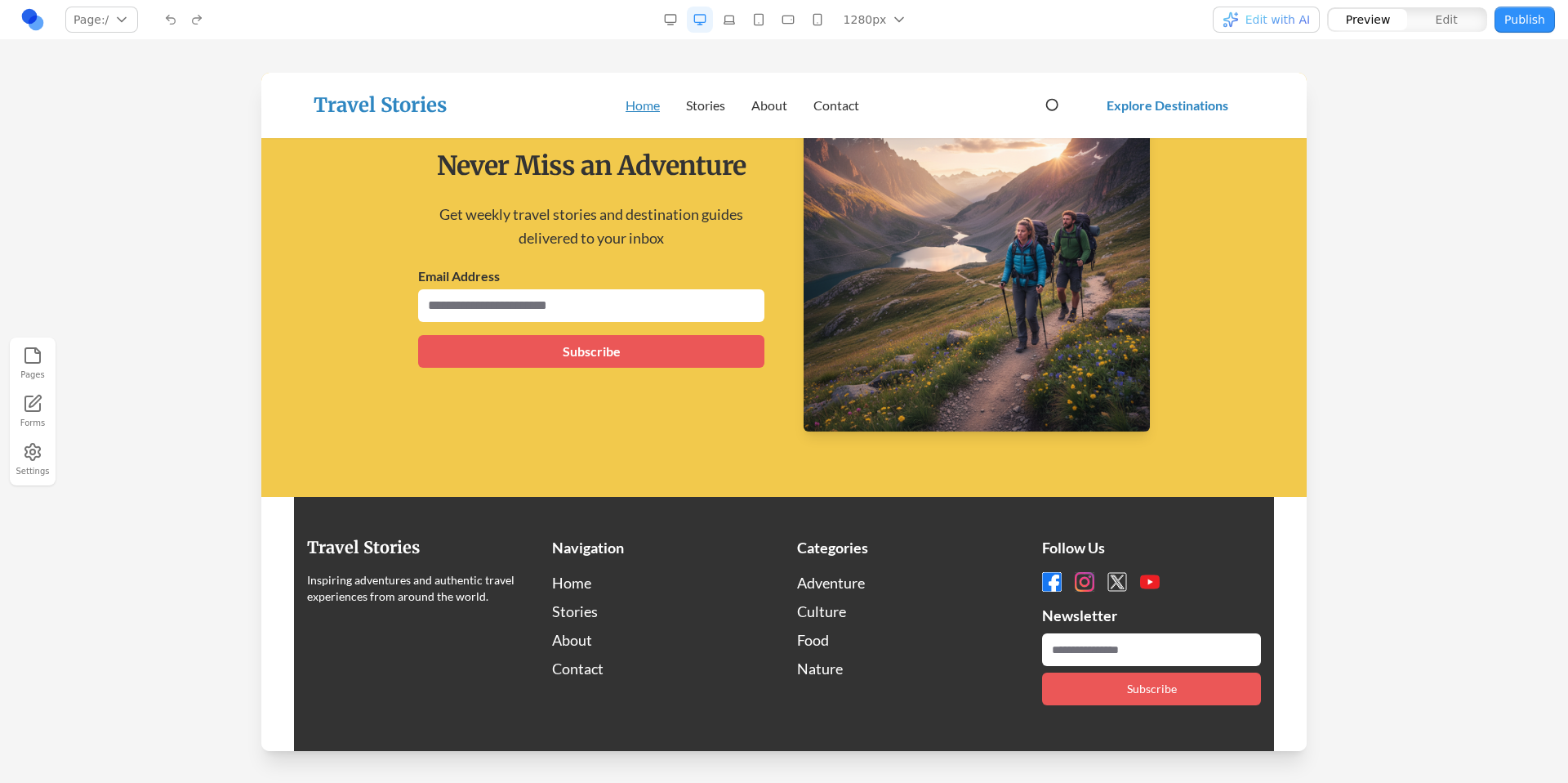
click at [723, 62] on div "Pages Forms Settings" at bounding box center [784, 412] width 1568 height 743
click at [671, 16] on button "button" at bounding box center [671, 20] width 26 height 26
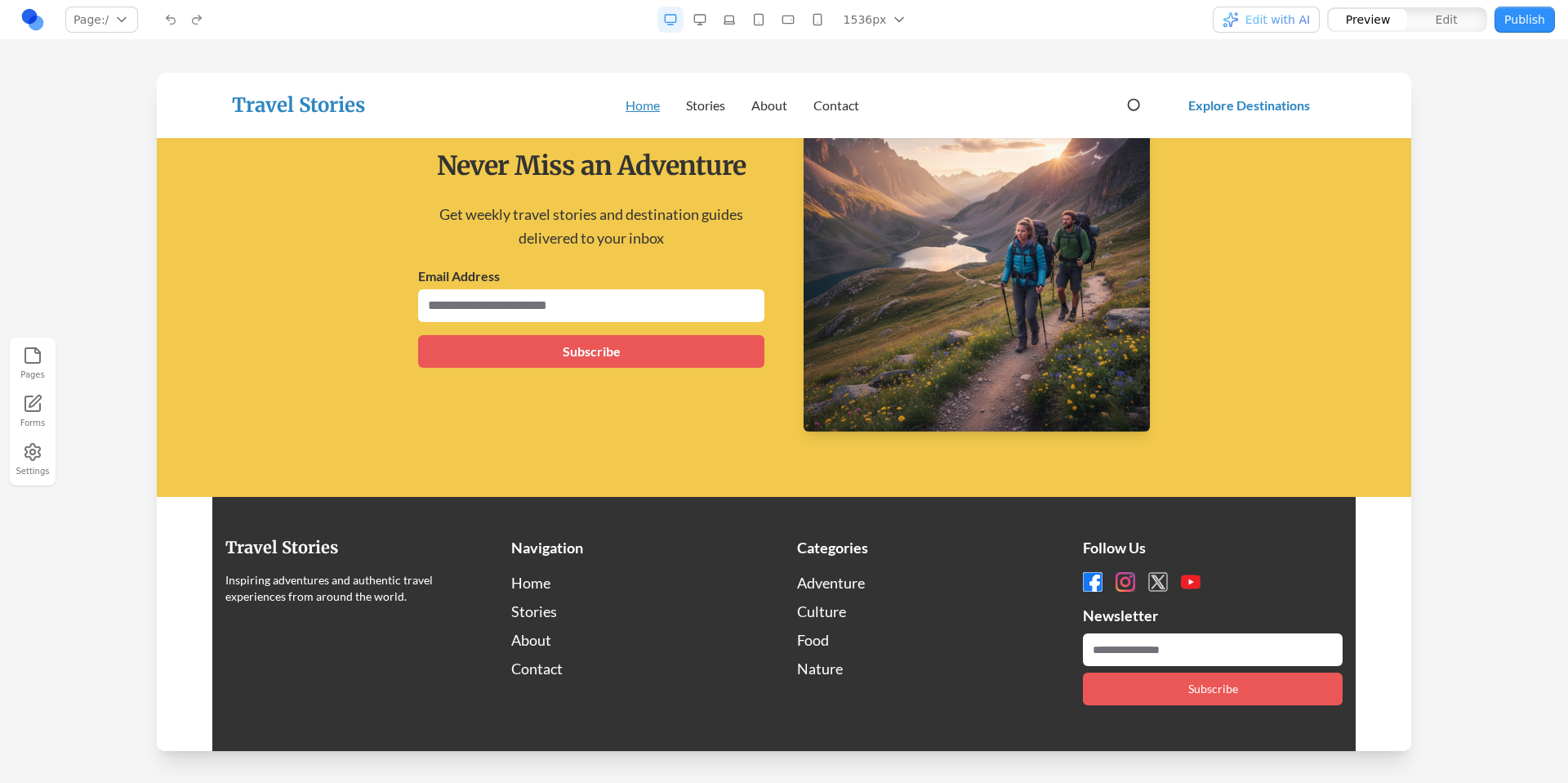
click at [1283, 30] on button "Edit with AI" at bounding box center [1266, 20] width 107 height 26
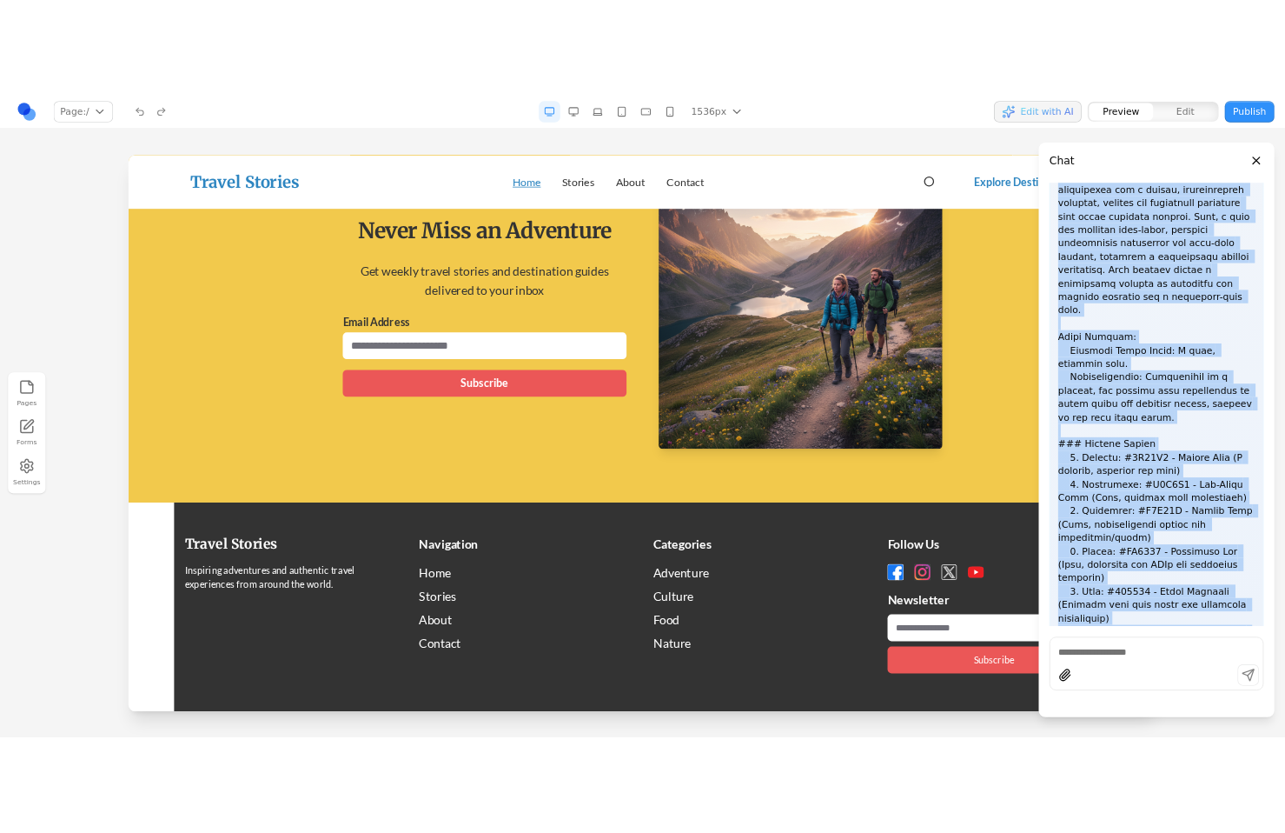
scroll to position [0, 0]
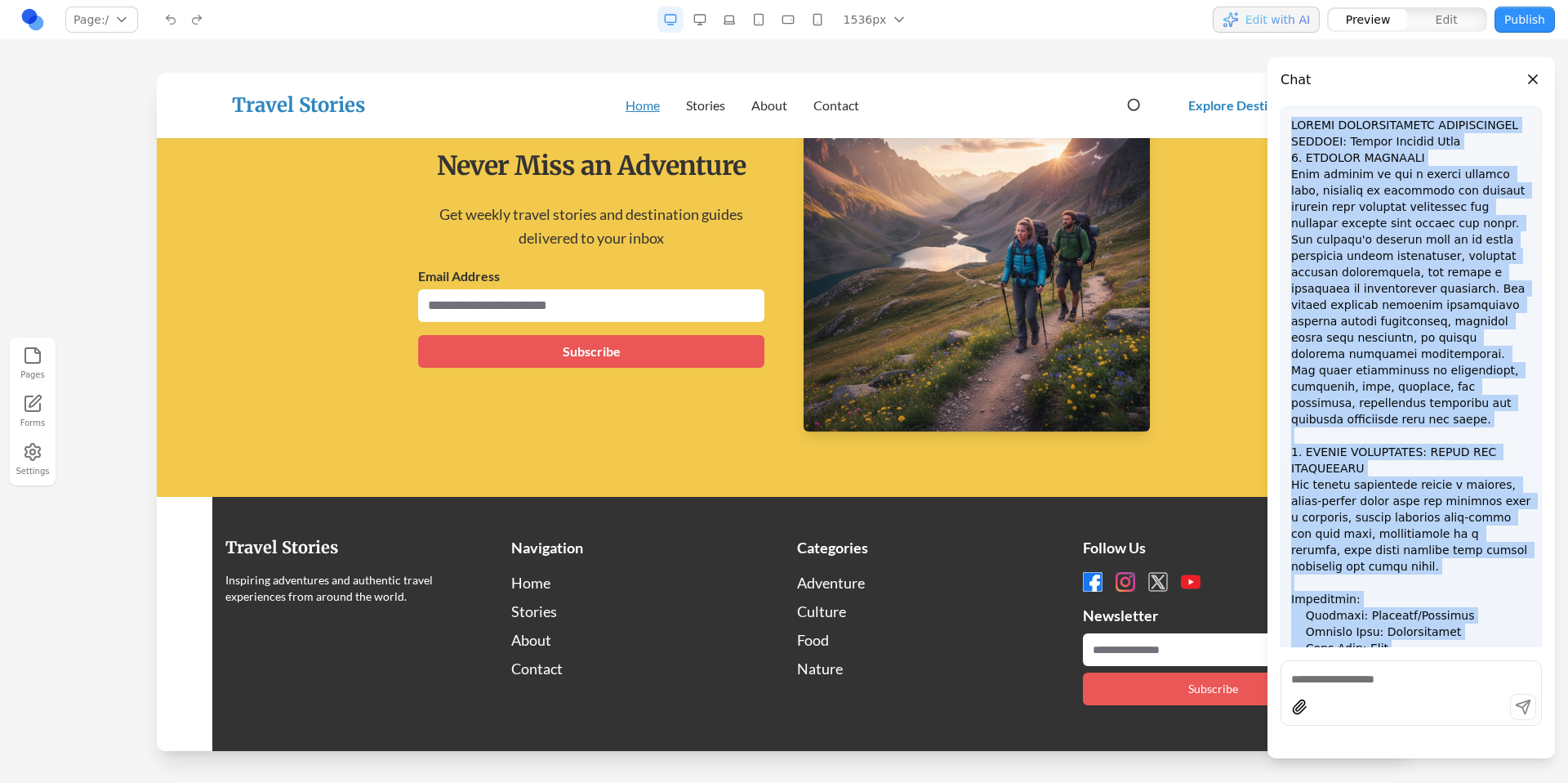
drag, startPoint x: 1469, startPoint y: 499, endPoint x: 1108, endPoint y: 37, distance: 586.3
copy p "DESIGN SPECIFICATION INSTRUCTIONS PROJECT: Travel Stories Blog 1. PROJECT OVERV…"
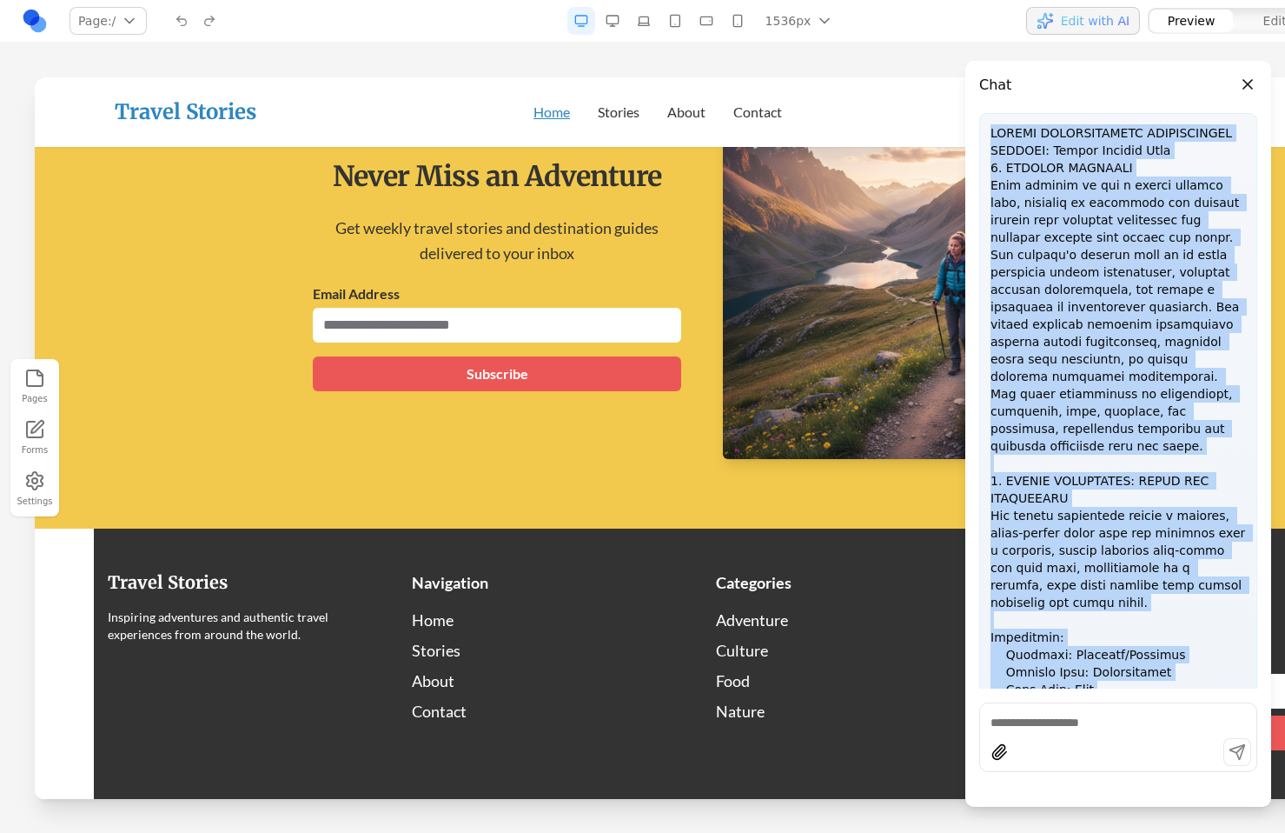
click at [1249, 83] on button "Close panel" at bounding box center [1248, 84] width 19 height 19
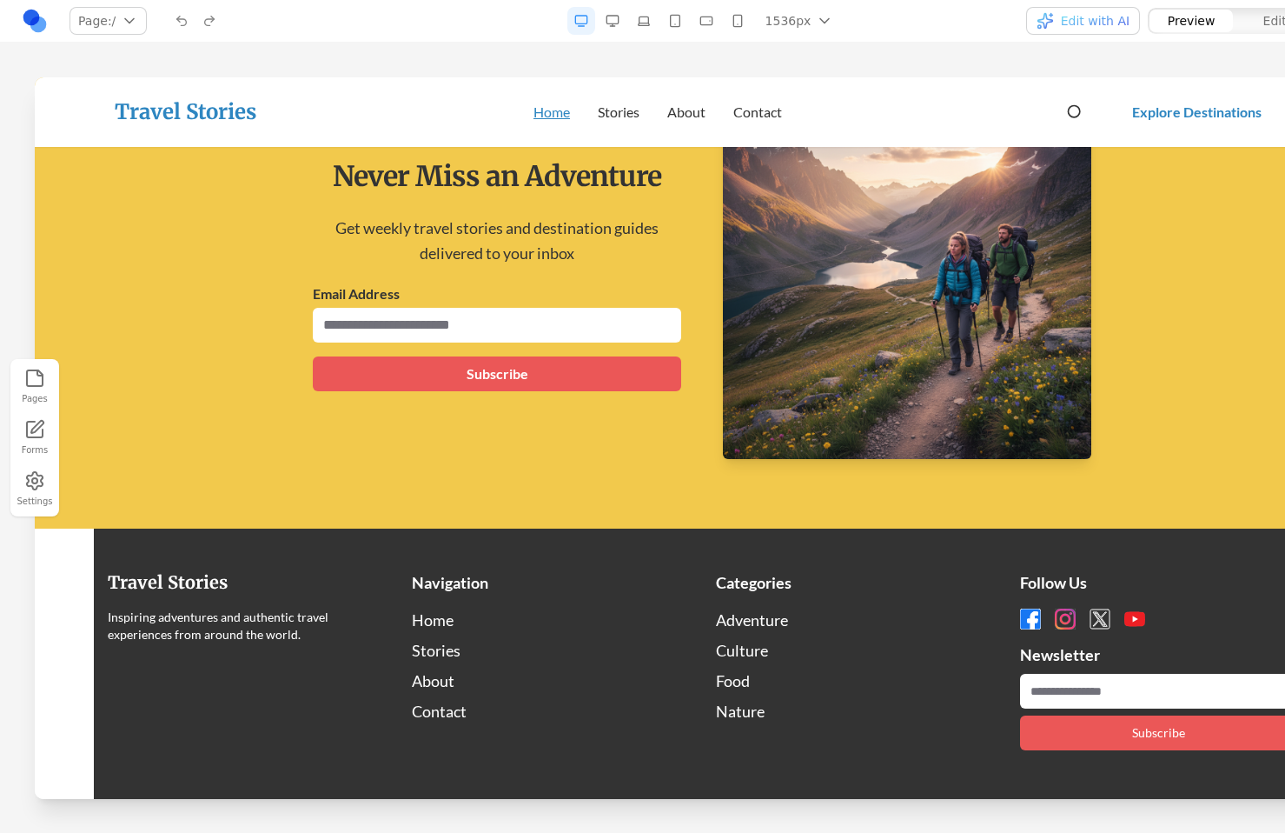
scroll to position [2716, 0]
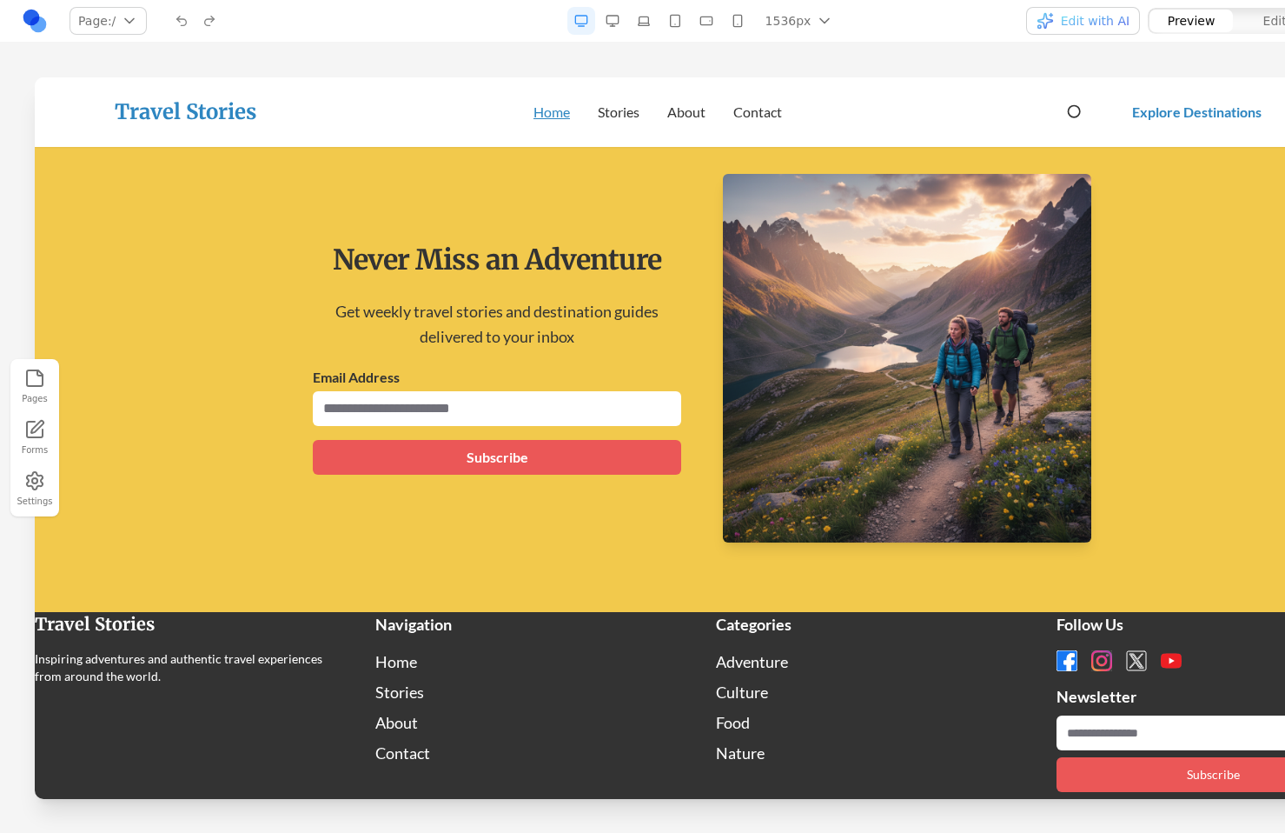
click at [843, 54] on div "Pages Forms Settings" at bounding box center [702, 438] width 1405 height 790
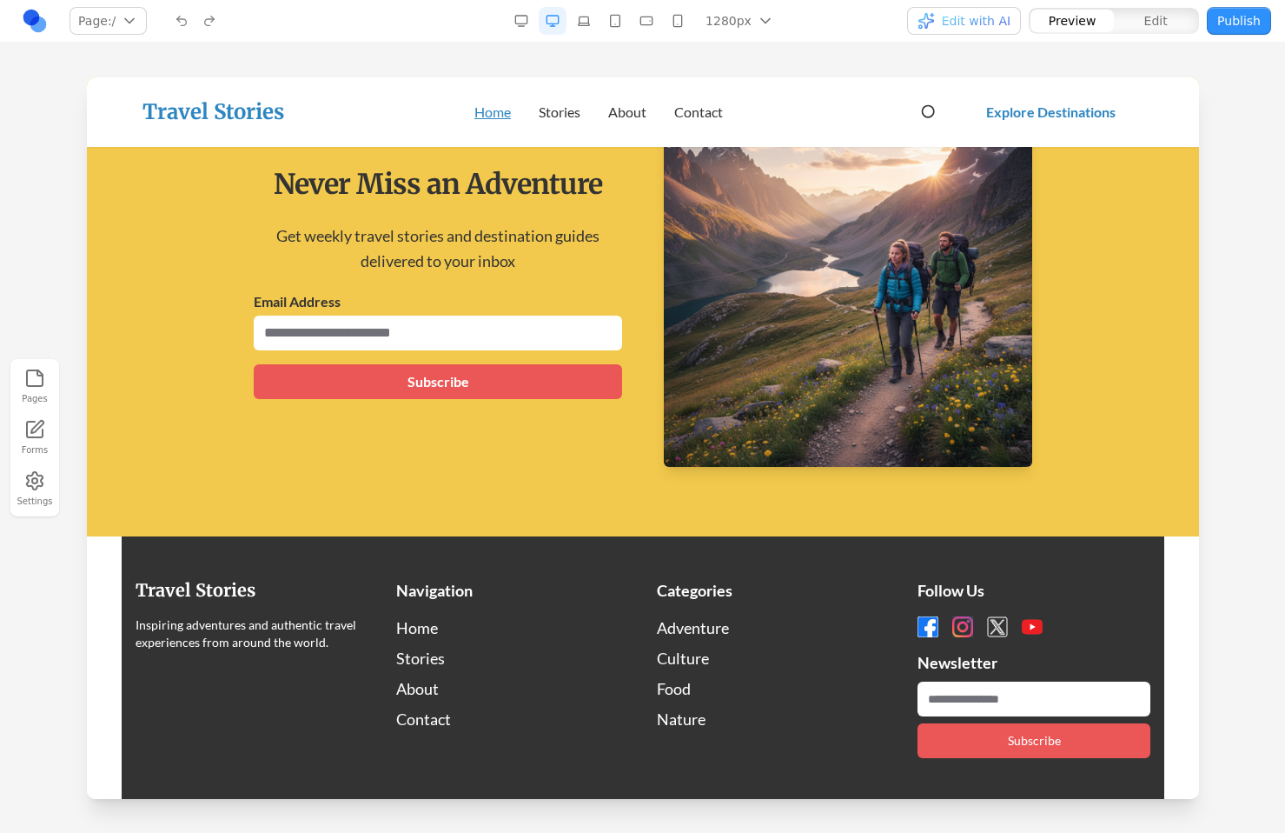
scroll to position [2799, 0]
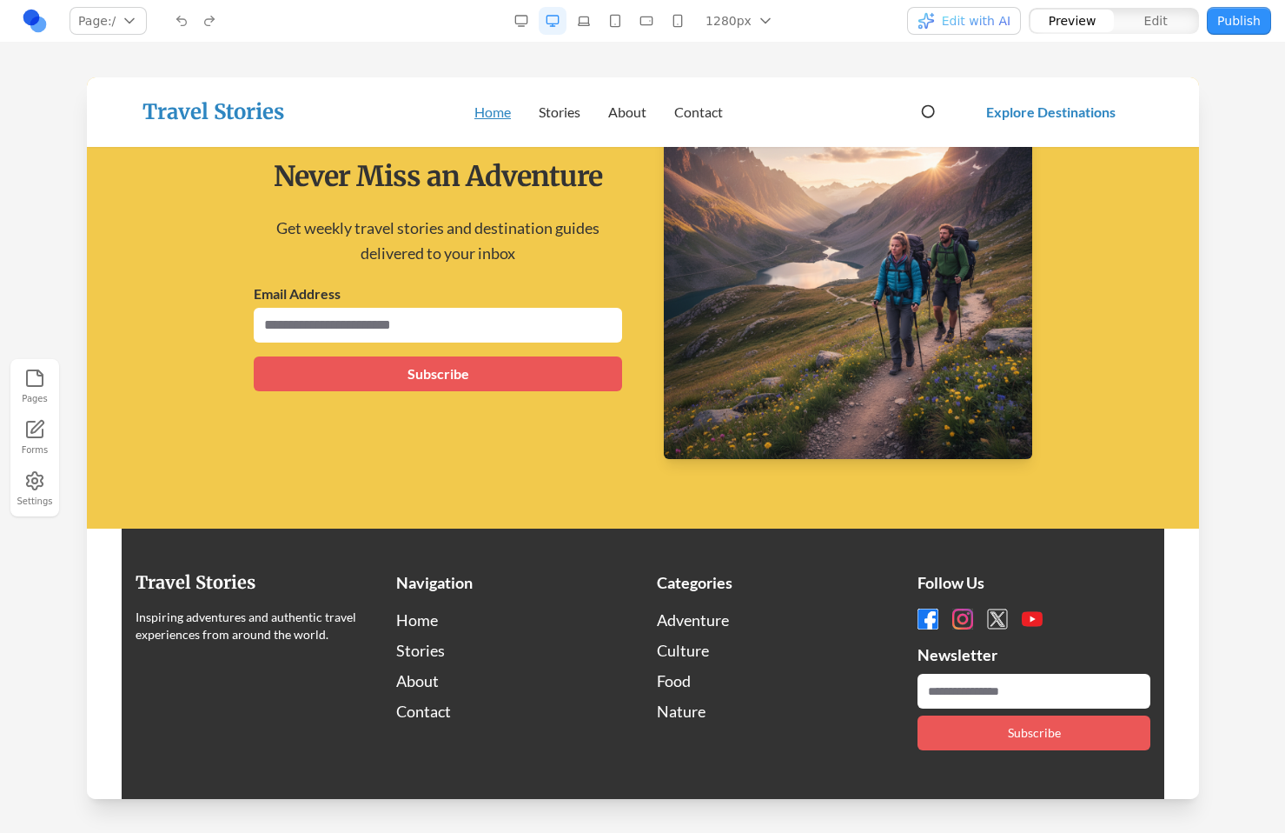
click at [579, 27] on button "button" at bounding box center [584, 21] width 28 height 28
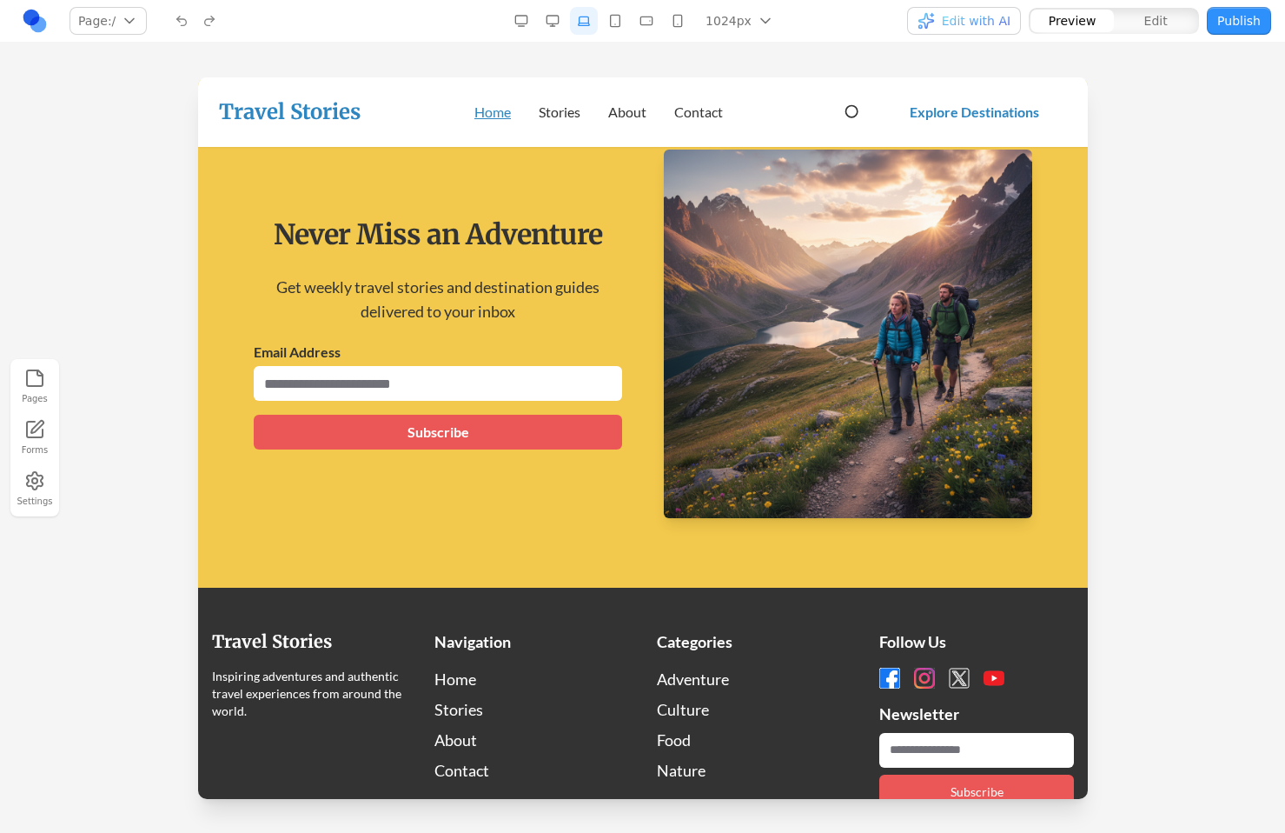
scroll to position [2886, 0]
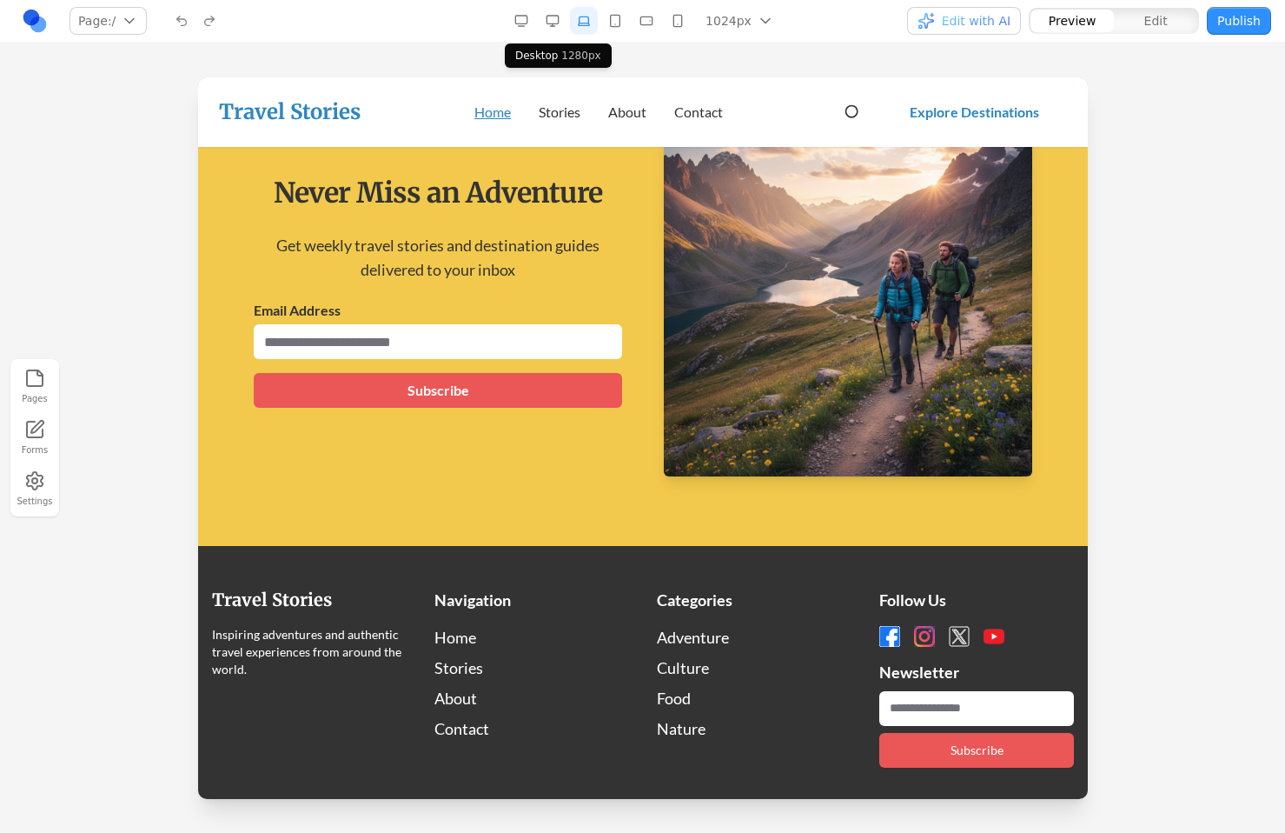
click at [530, 26] on button "button" at bounding box center [522, 21] width 28 height 28
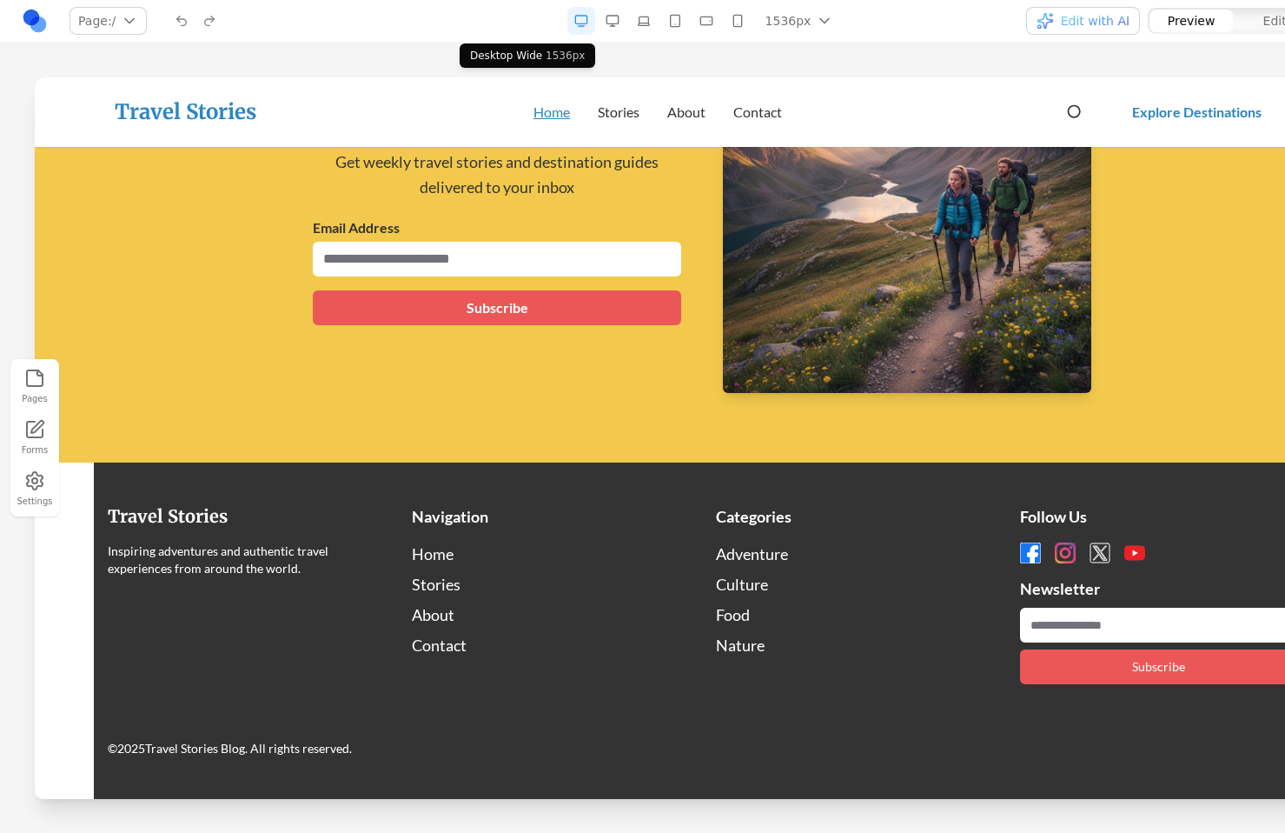
scroll to position [2799, 0]
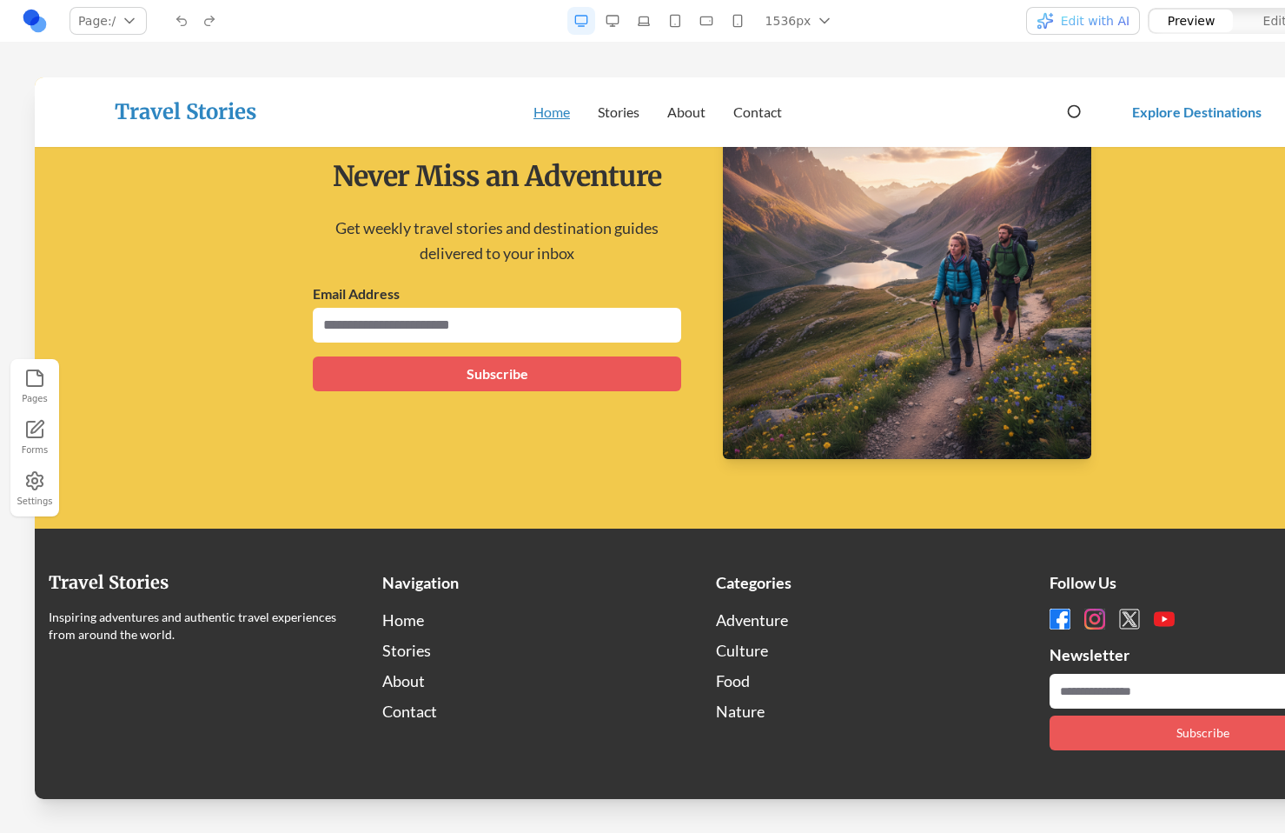
click at [618, 22] on button "button" at bounding box center [613, 21] width 28 height 28
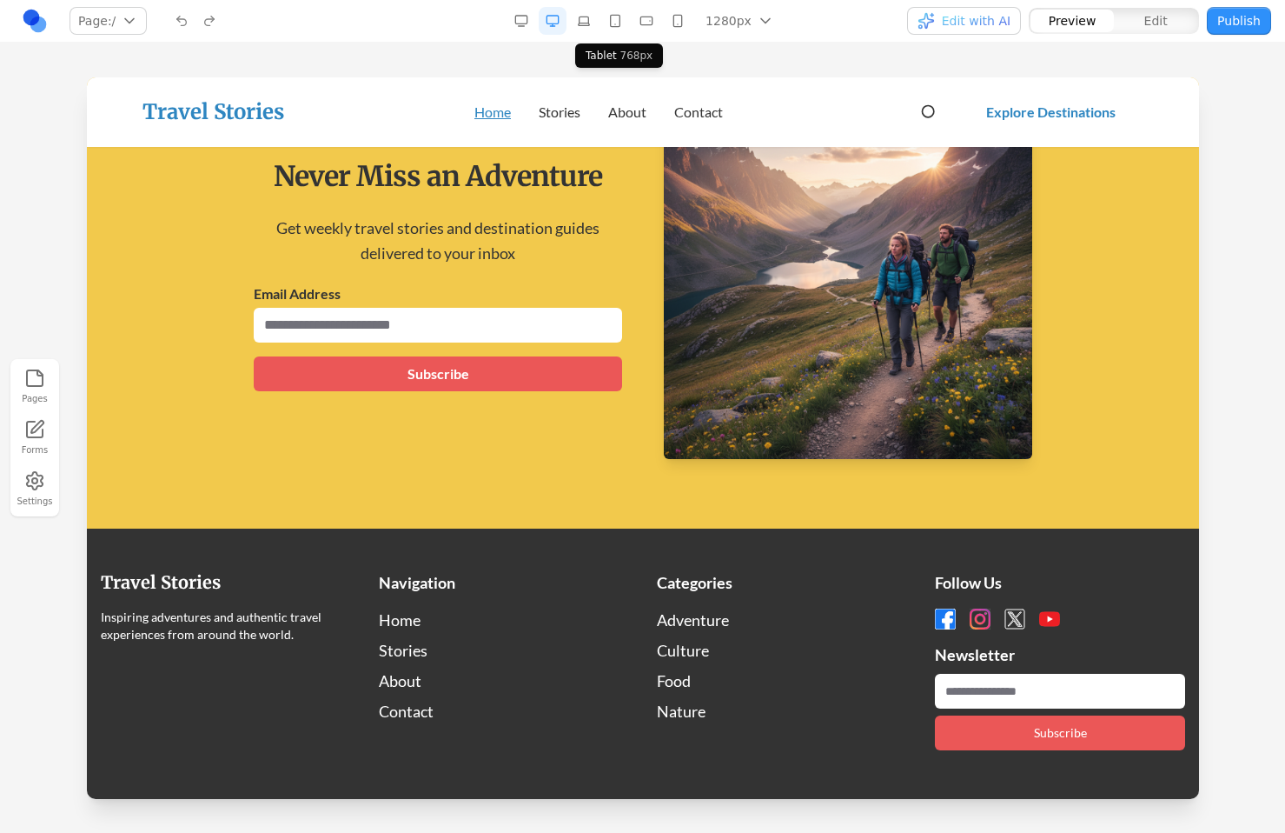
click at [621, 21] on button "button" at bounding box center [615, 21] width 28 height 28
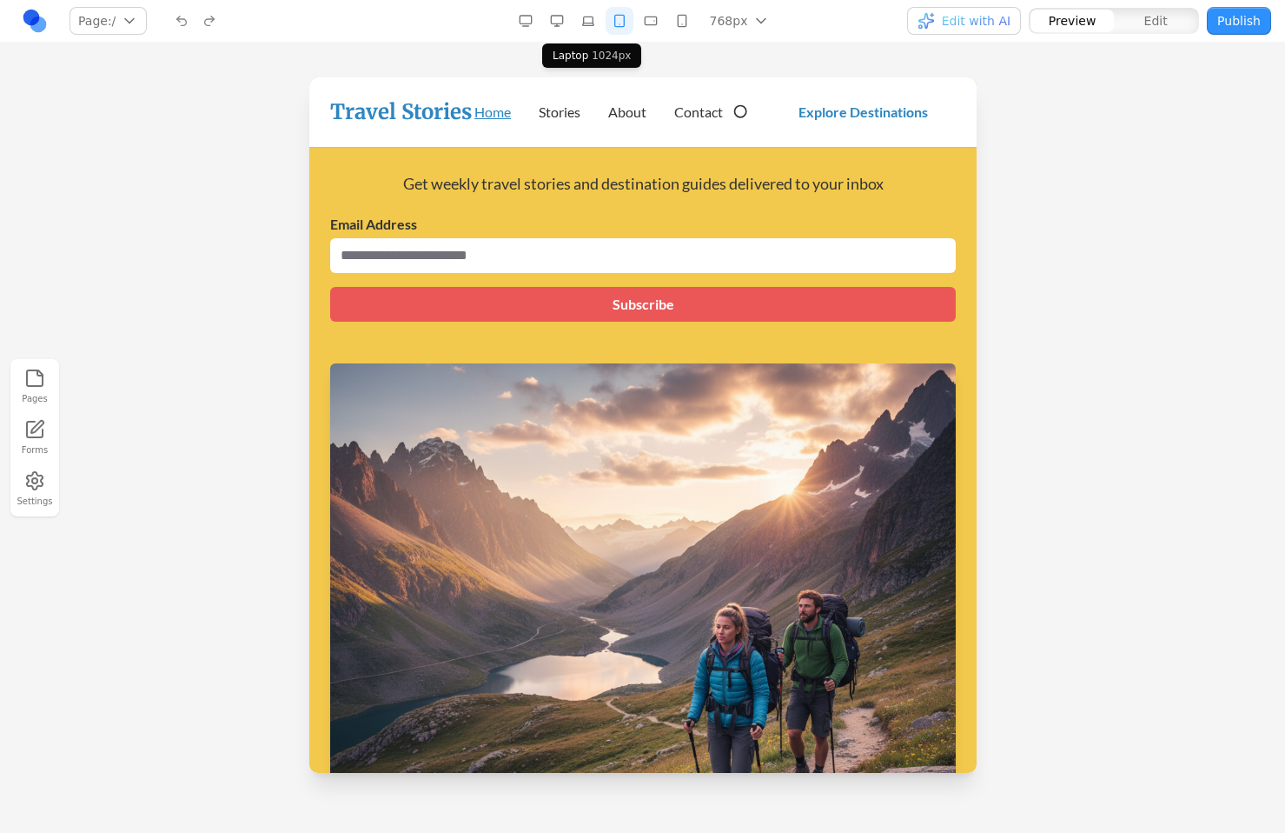
click at [592, 23] on button "button" at bounding box center [588, 21] width 28 height 28
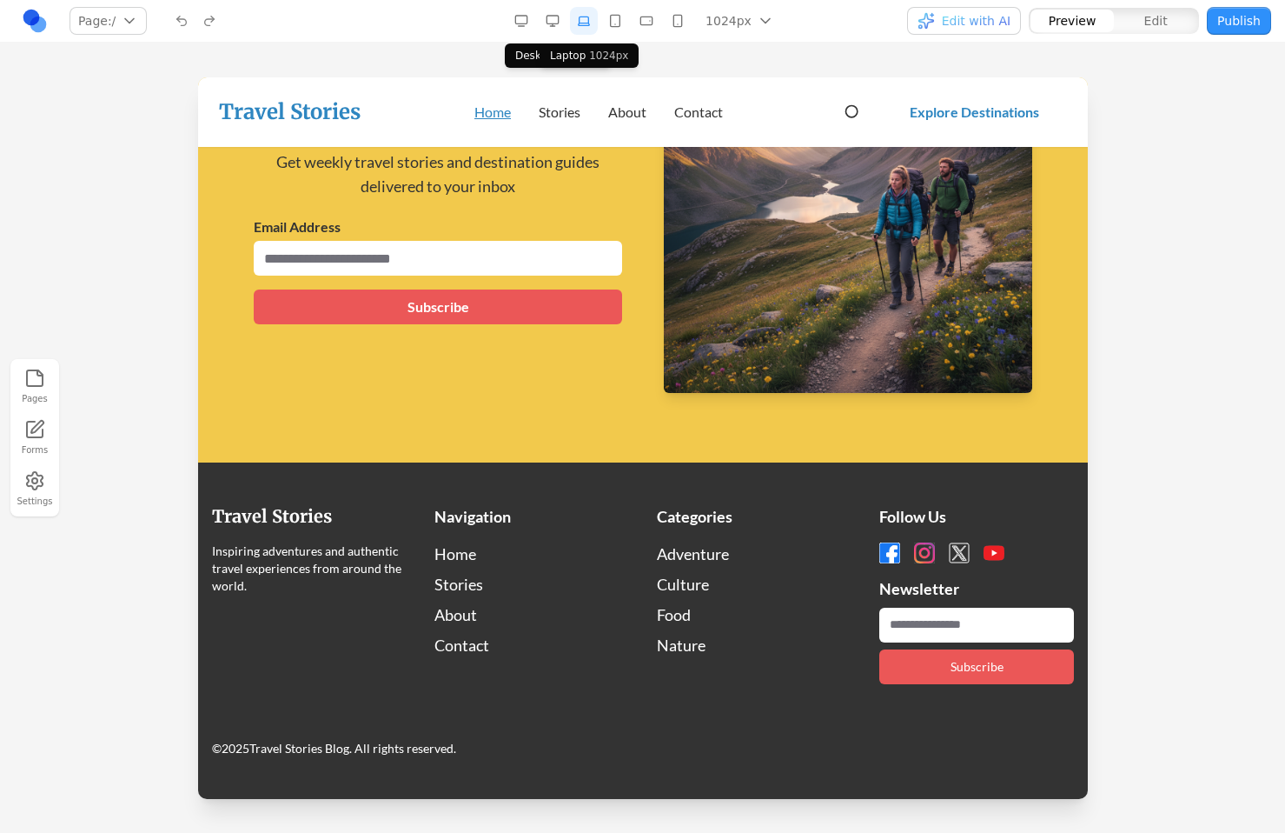
scroll to position [2886, 0]
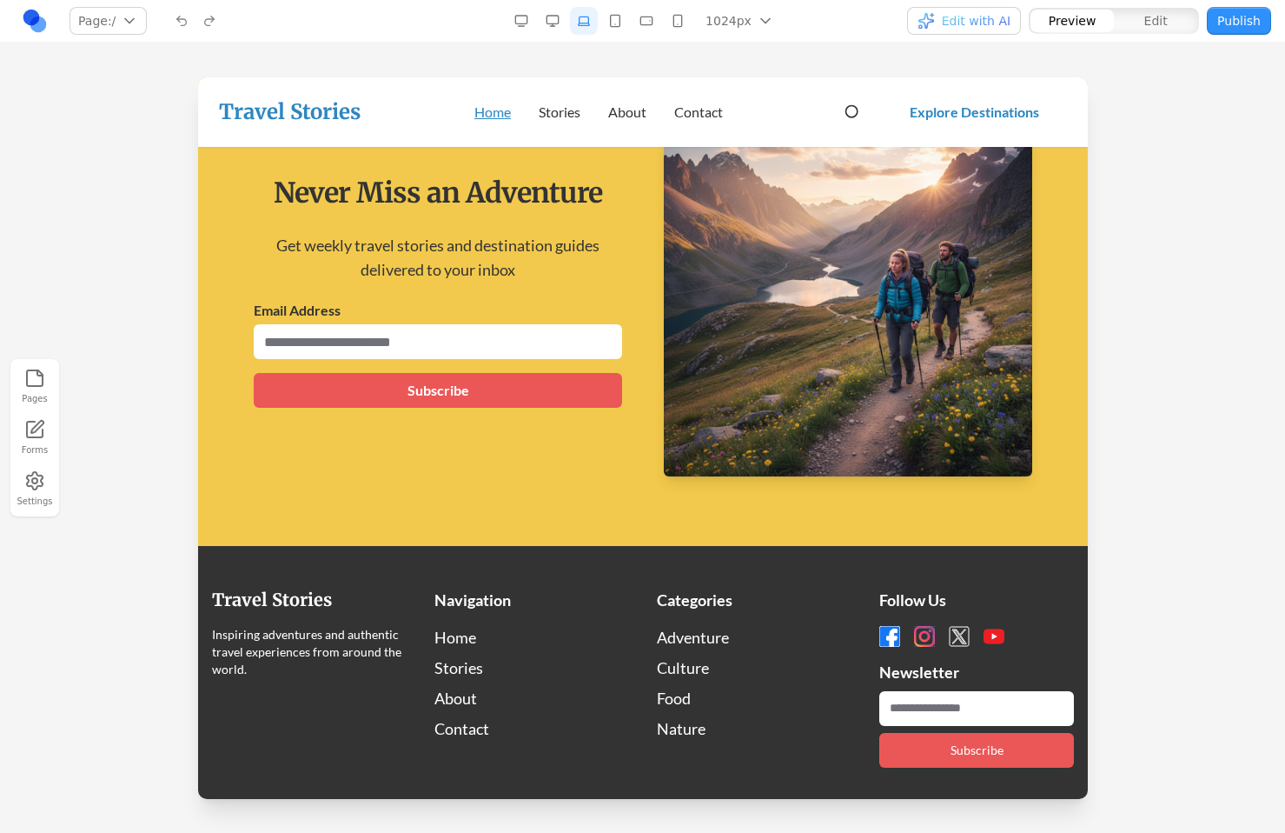
click at [524, 18] on button "button" at bounding box center [522, 21] width 28 height 28
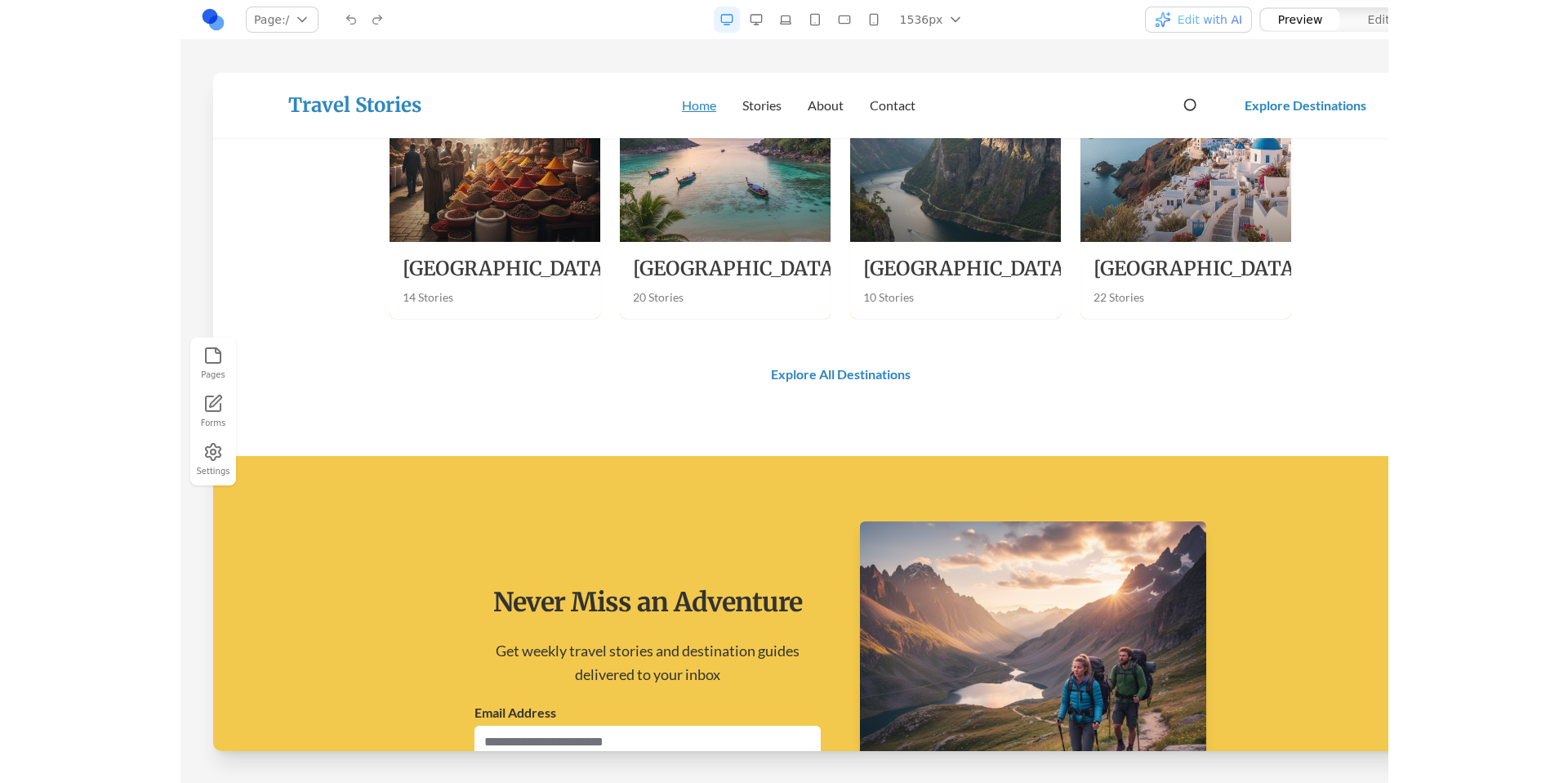
scroll to position [2631, 0]
